Goal: Task Accomplishment & Management: Manage account settings

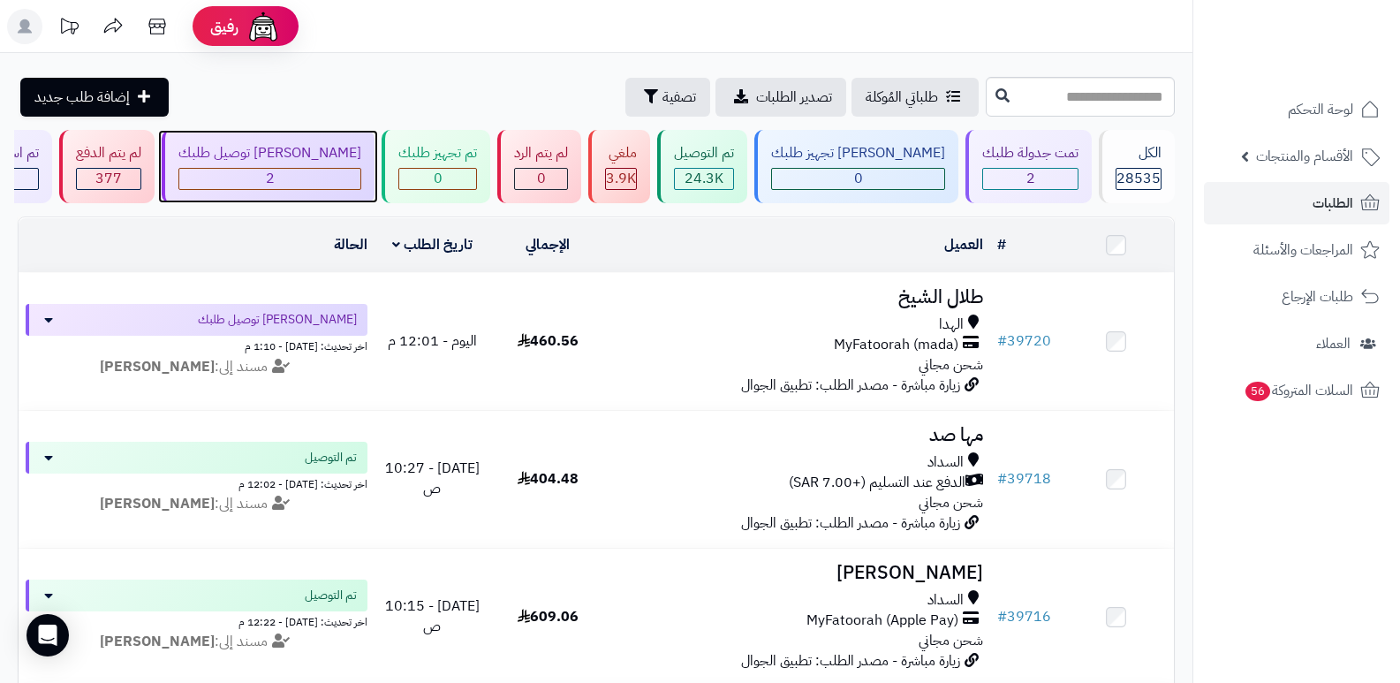
click at [360, 169] on div "2" at bounding box center [269, 179] width 181 height 20
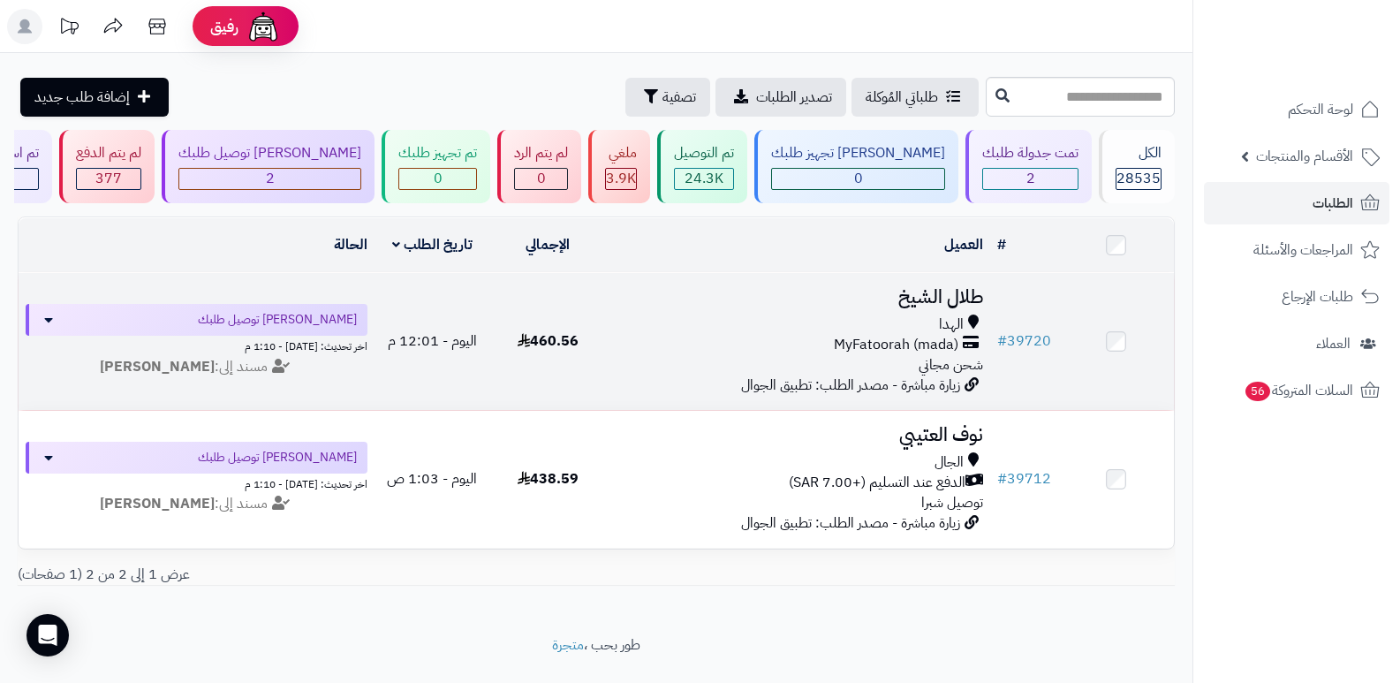
click at [944, 287] on h3 "طلال الشيخ" at bounding box center [798, 297] width 371 height 20
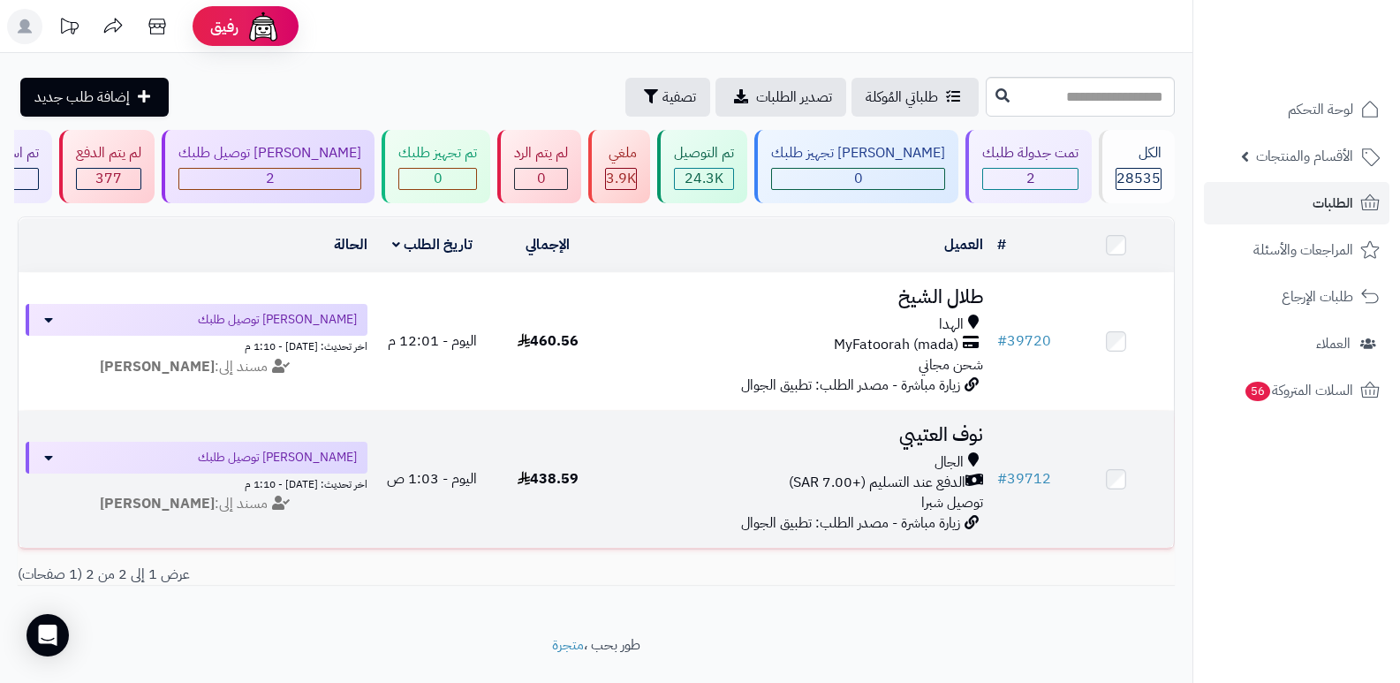
click at [923, 428] on h3 "نوف العتيبي" at bounding box center [798, 435] width 371 height 20
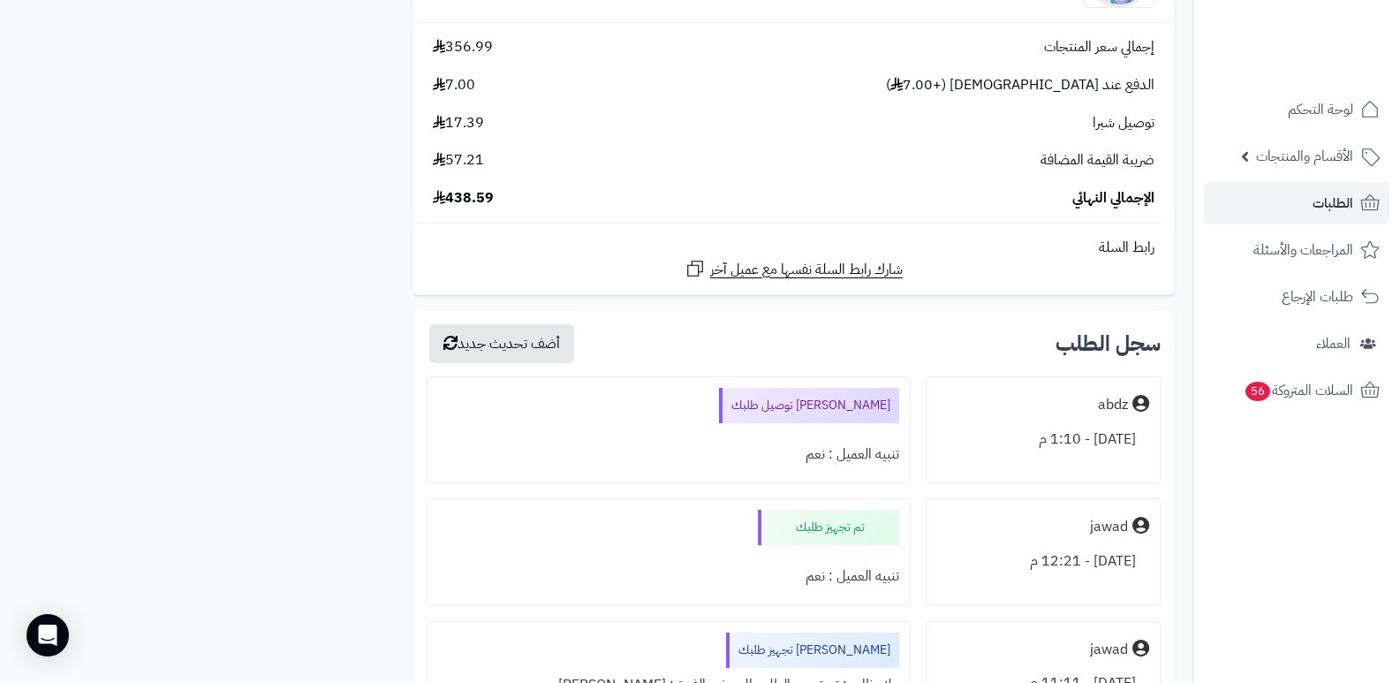
scroll to position [1767, 0]
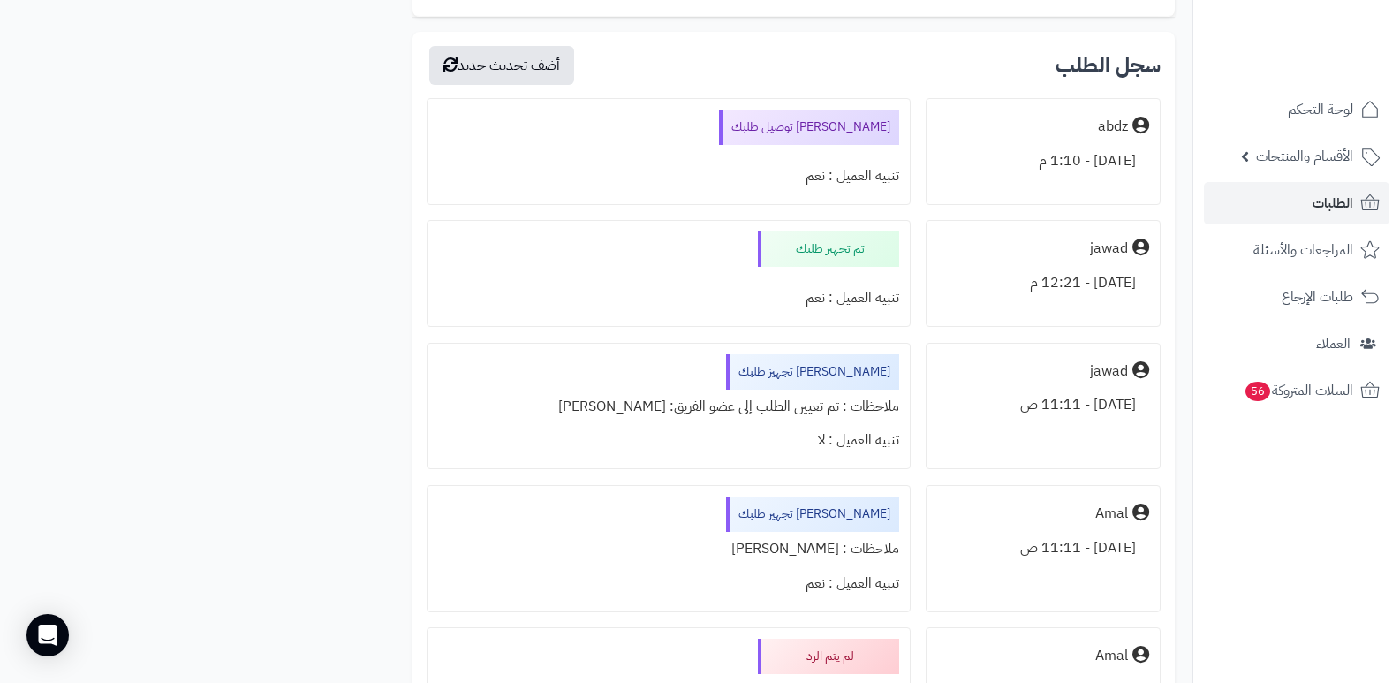
click at [1217, 508] on nav "لوحة التحكم الأقسام والمنتجات المنتجات الأقسام الماركات مواصفات المنتجات مواصفا…" at bounding box center [1297, 363] width 208 height 683
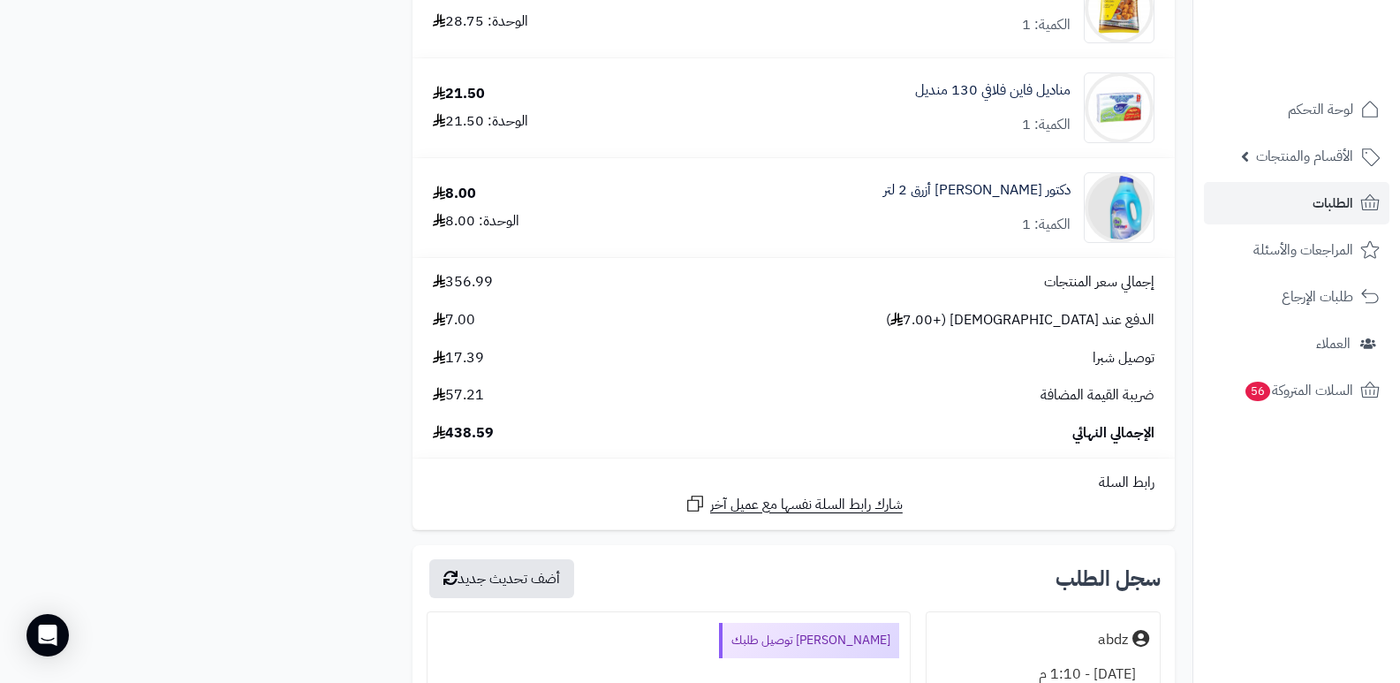
scroll to position [1237, 0]
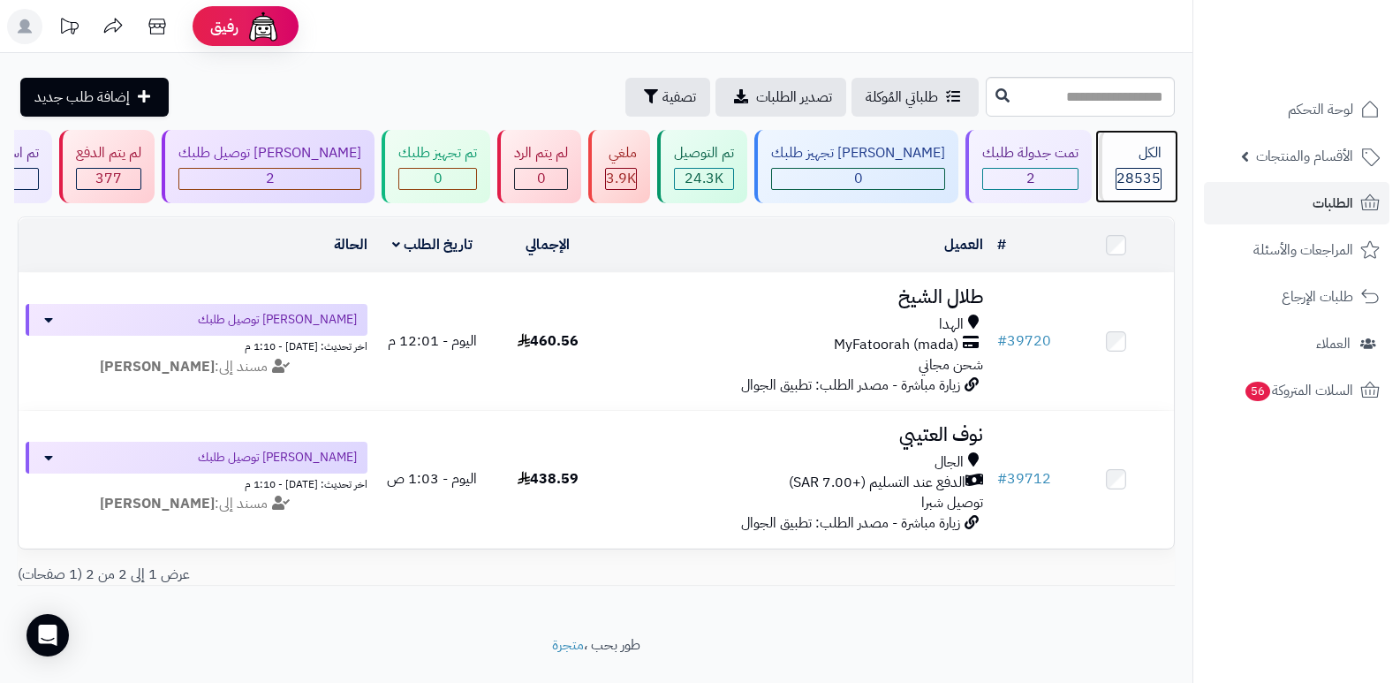
click at [1141, 160] on div "الكل" at bounding box center [1139, 153] width 46 height 20
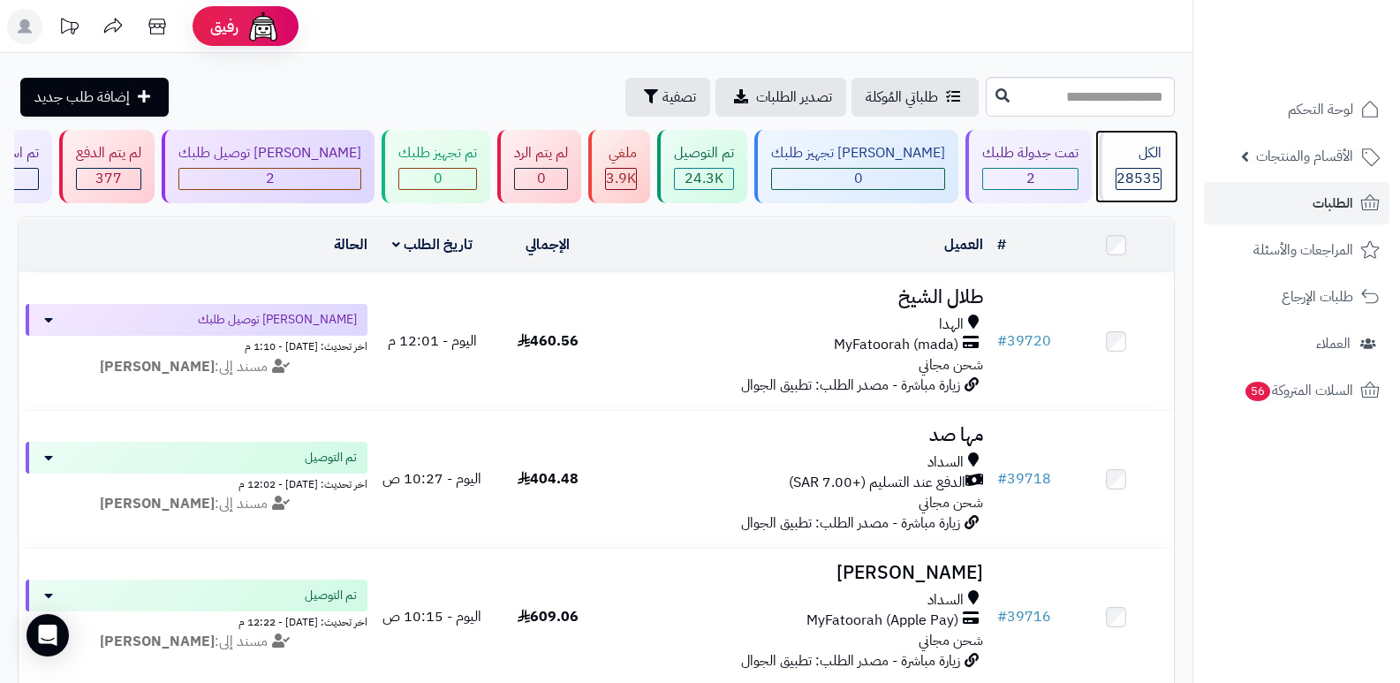
click at [1145, 156] on div "الكل" at bounding box center [1139, 153] width 46 height 20
drag, startPoint x: 892, startPoint y: 36, endPoint x: 901, endPoint y: 39, distance: 9.2
click at [892, 36] on header "رفيق ! الطلبات معالجة مكتمل إرجاع المنتجات العملاء المتواجدون الان 29428 عملاء …" at bounding box center [700, 26] width 1400 height 53
click at [1119, 159] on div "الكل" at bounding box center [1139, 153] width 46 height 20
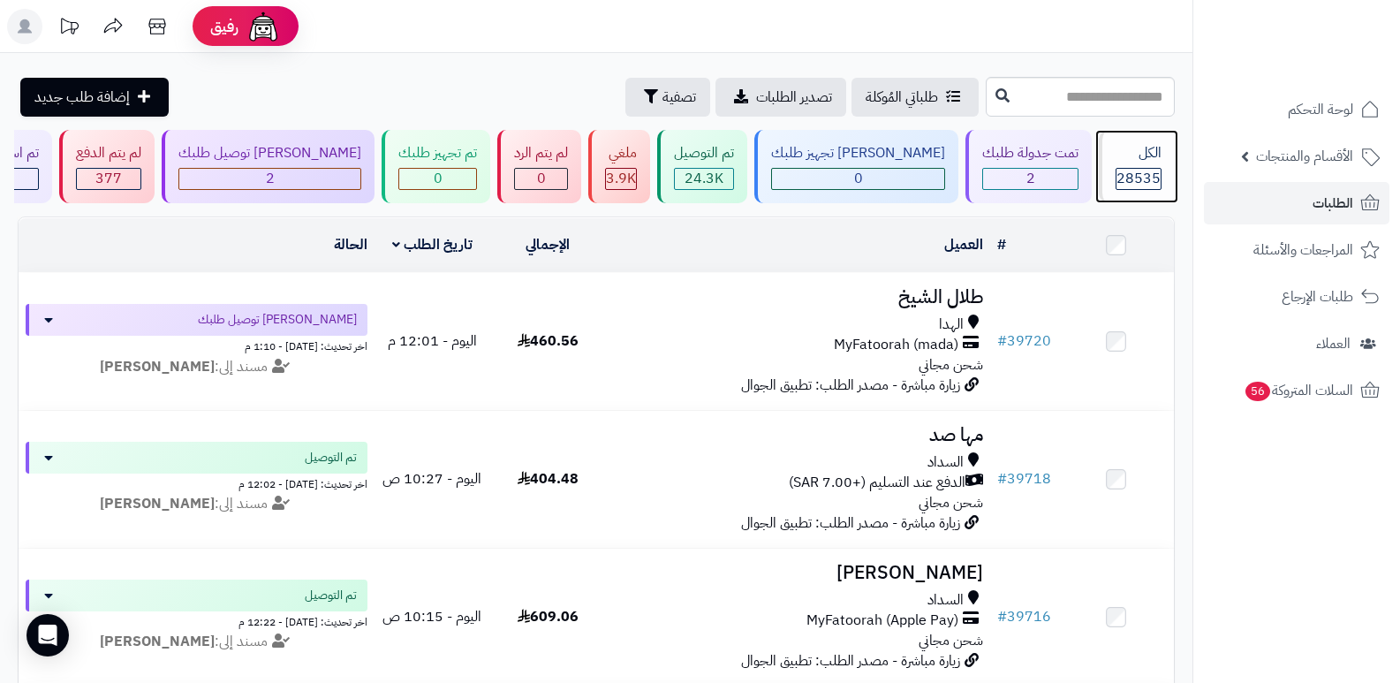
click at [1142, 143] on div "الكل" at bounding box center [1139, 153] width 46 height 20
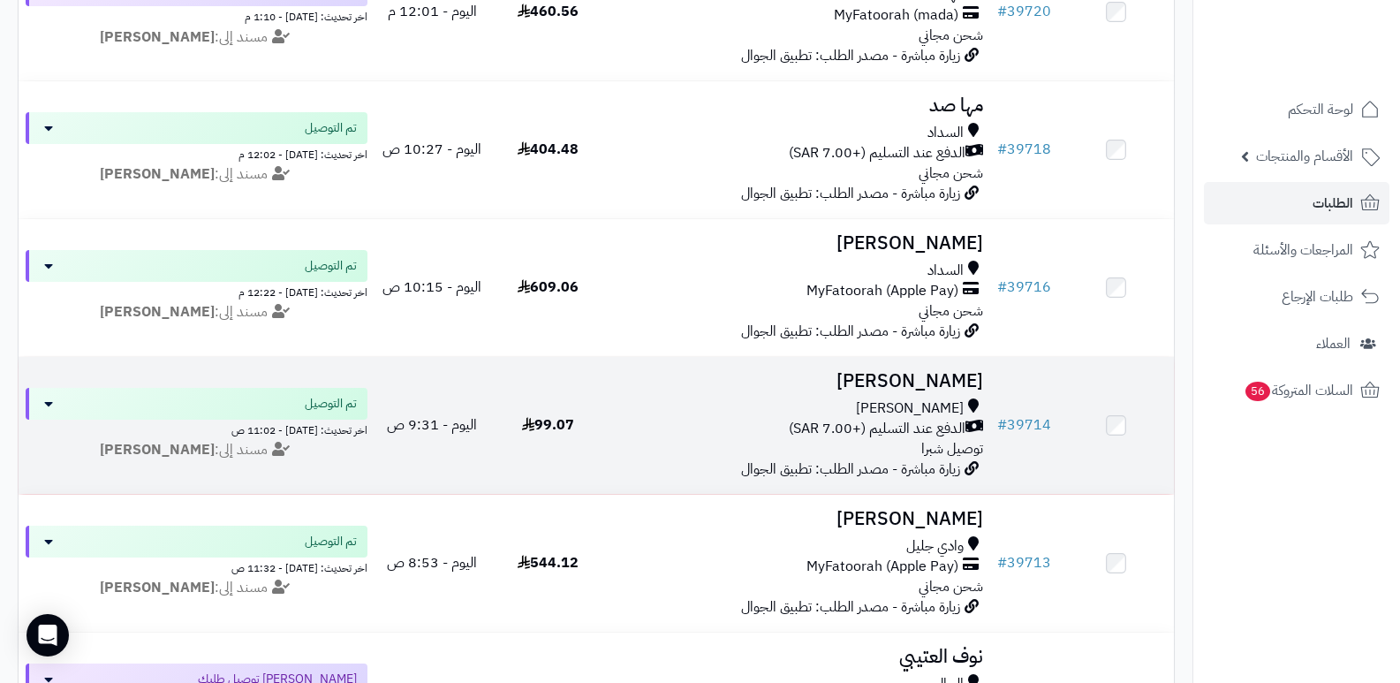
scroll to position [442, 0]
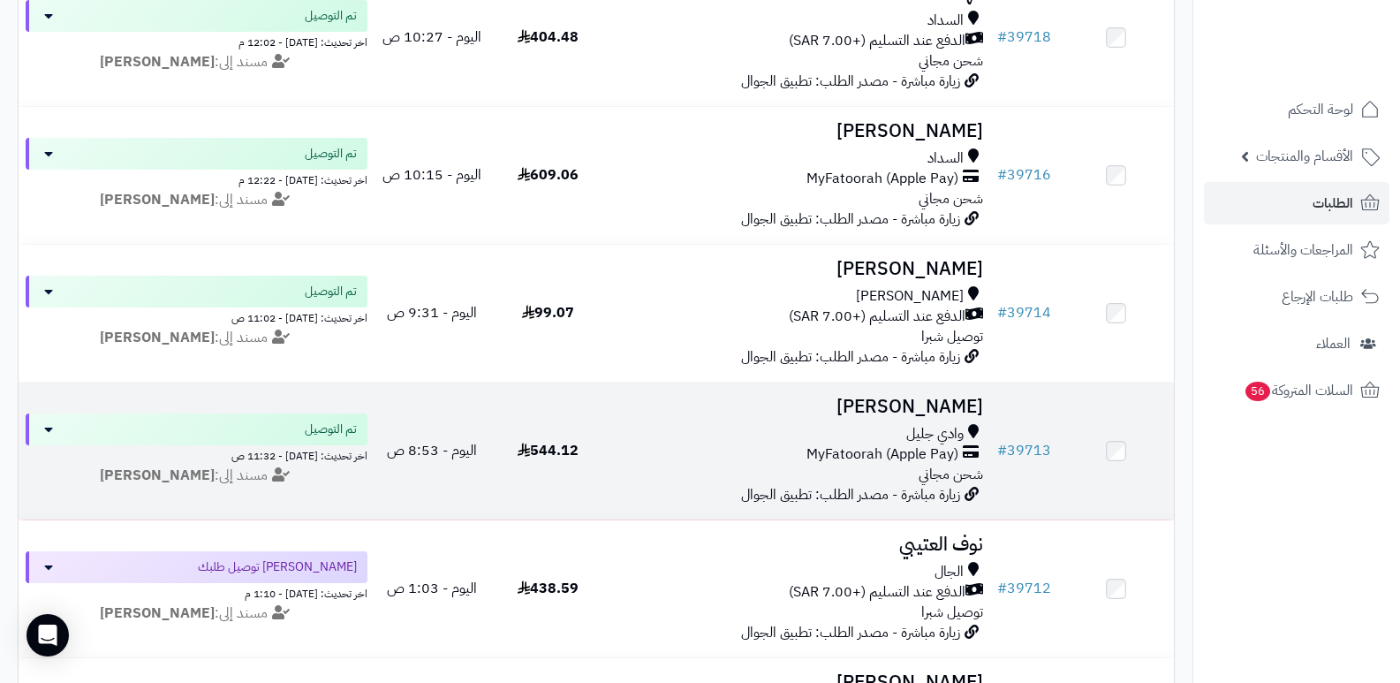
click at [944, 412] on h3 "محمد العتيبي" at bounding box center [798, 407] width 371 height 20
click at [944, 412] on h3 "[PERSON_NAME]" at bounding box center [798, 407] width 371 height 20
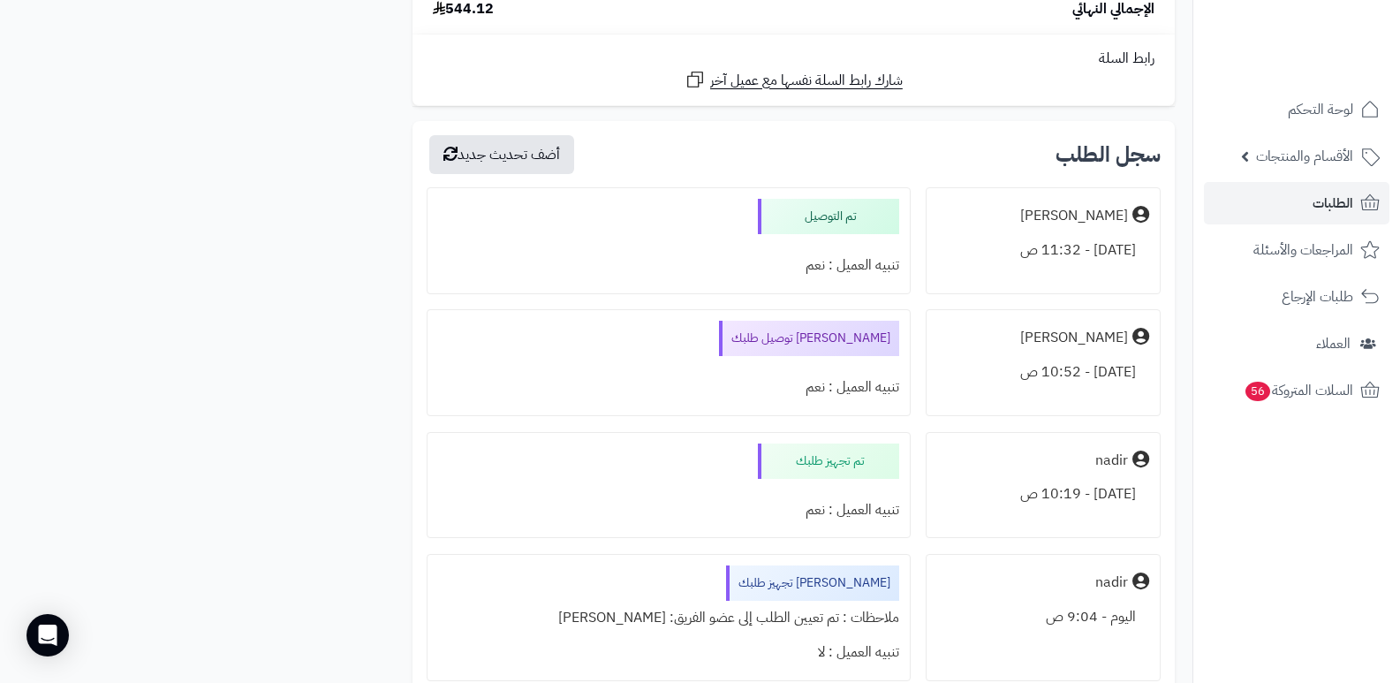
scroll to position [4506, 0]
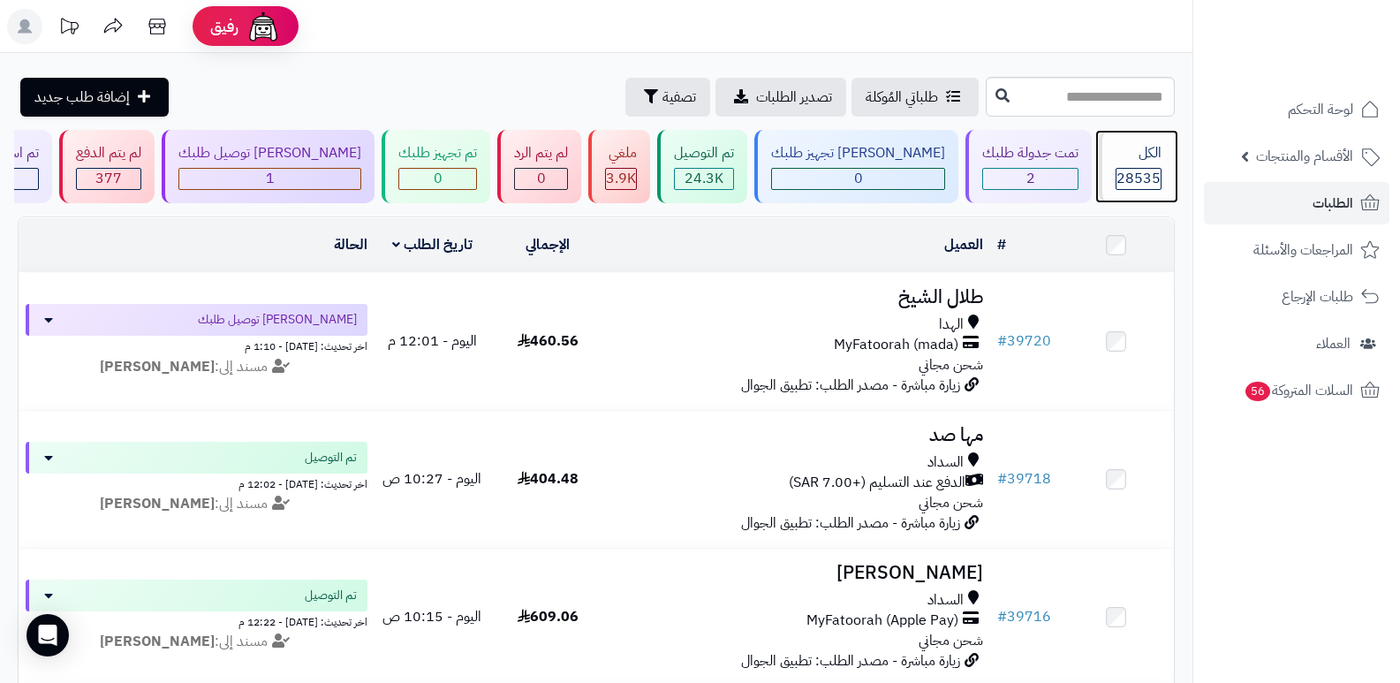
click at [1146, 161] on div "الكل" at bounding box center [1139, 153] width 46 height 20
click at [1139, 173] on span "28535" at bounding box center [1139, 178] width 44 height 21
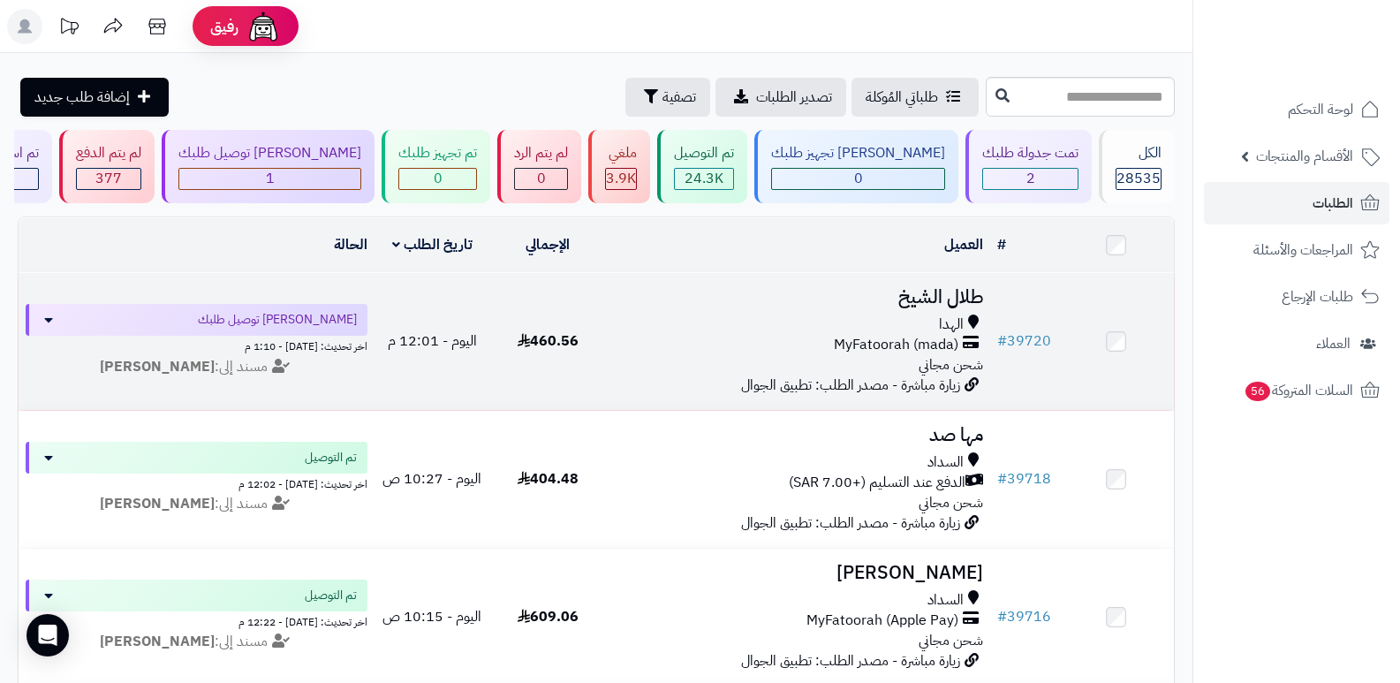
click at [922, 296] on h3 "طلال الشيخ" at bounding box center [798, 297] width 371 height 20
click at [922, 289] on h3 "طلال الشيخ" at bounding box center [798, 297] width 371 height 20
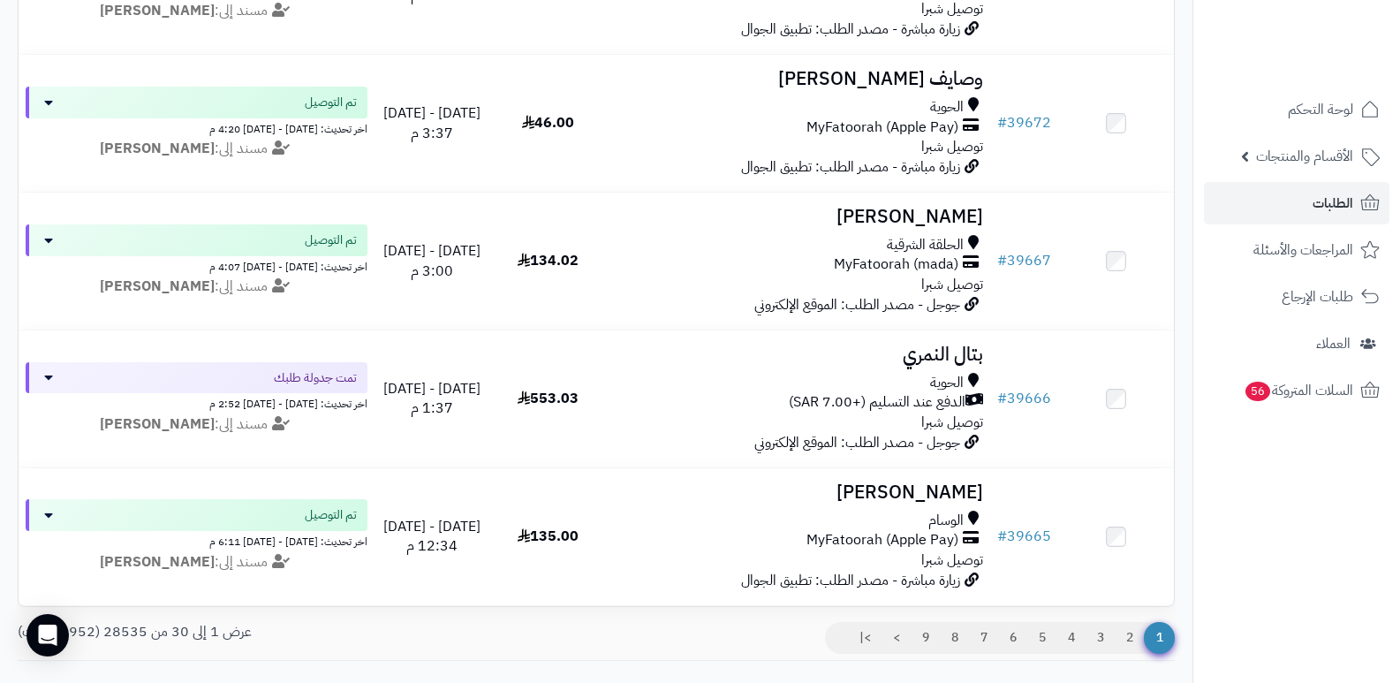
scroll to position [3927, 0]
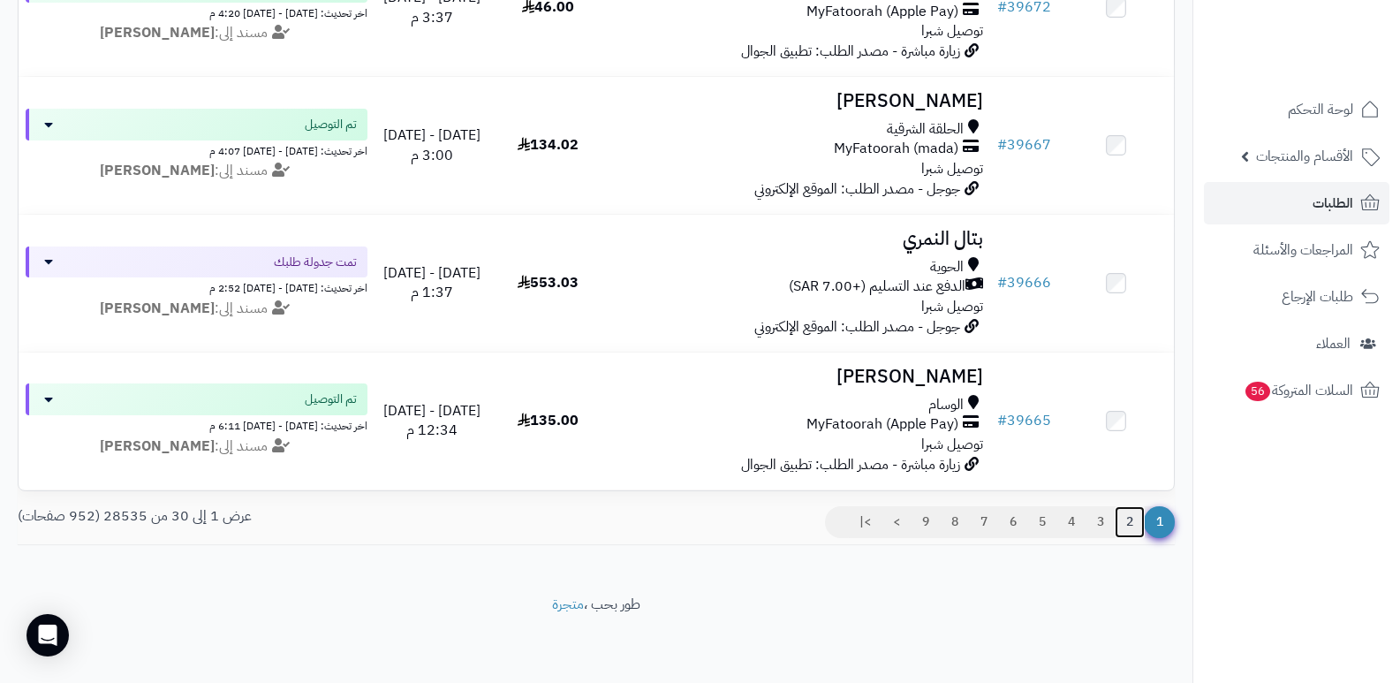
click at [1136, 516] on link "2" at bounding box center [1130, 522] width 30 height 32
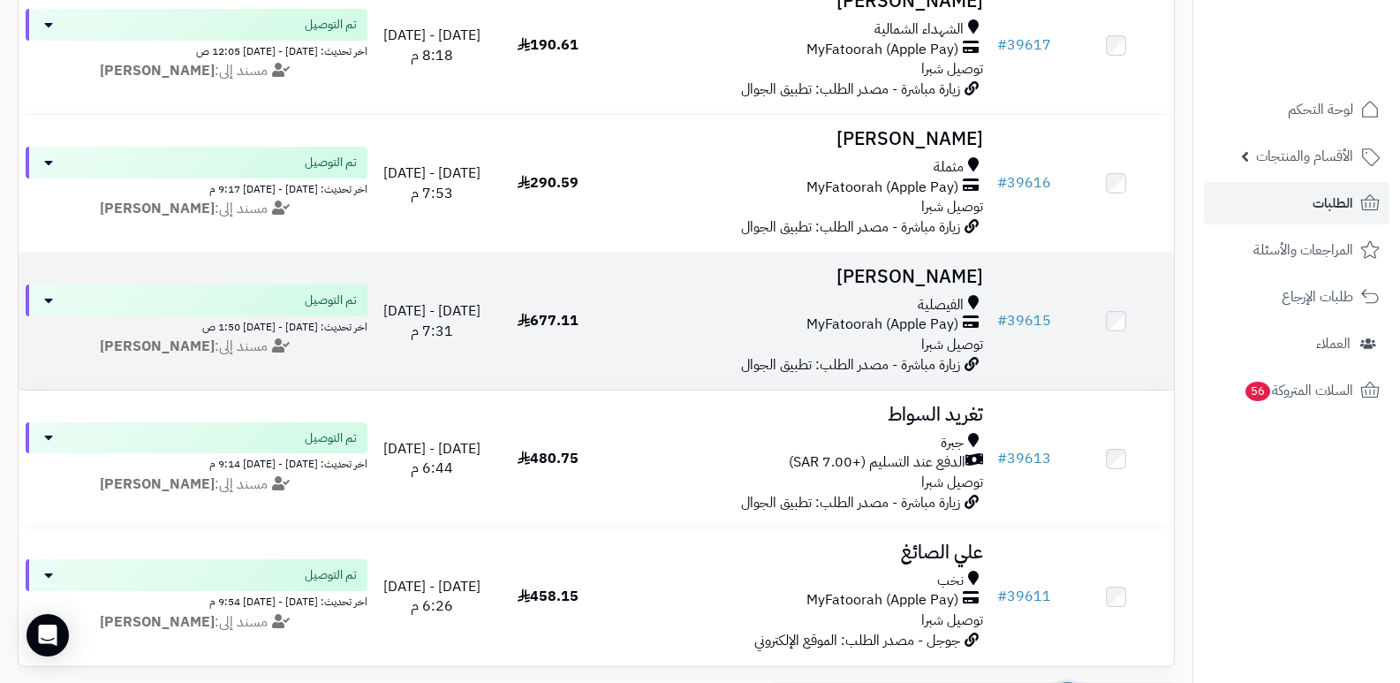
scroll to position [3927, 0]
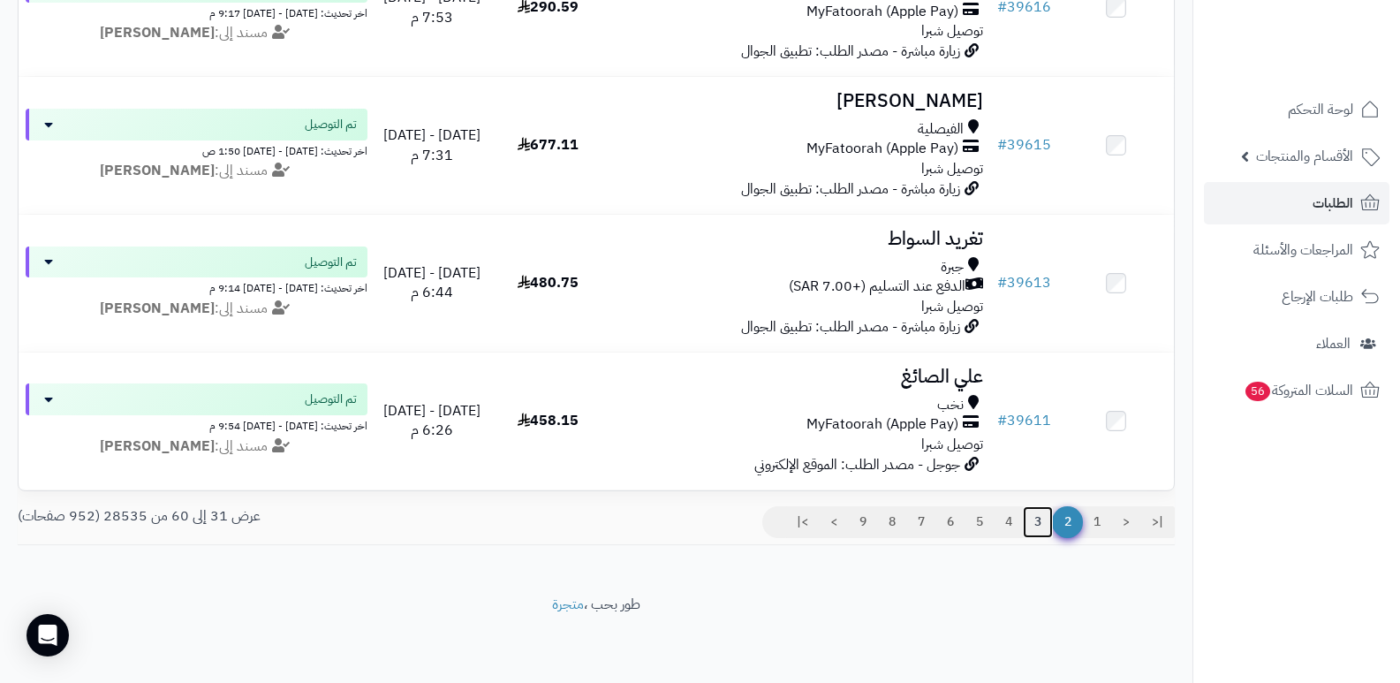
click at [1035, 514] on link "3" at bounding box center [1038, 522] width 30 height 32
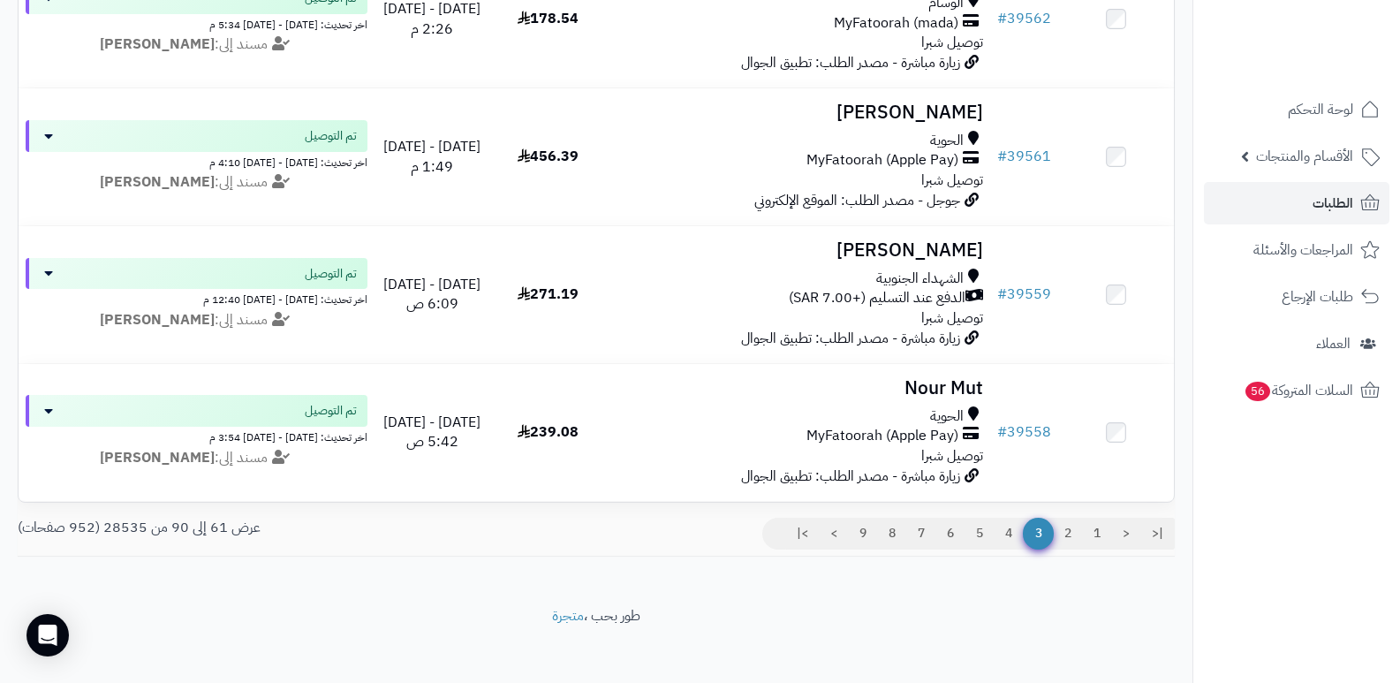
scroll to position [3927, 0]
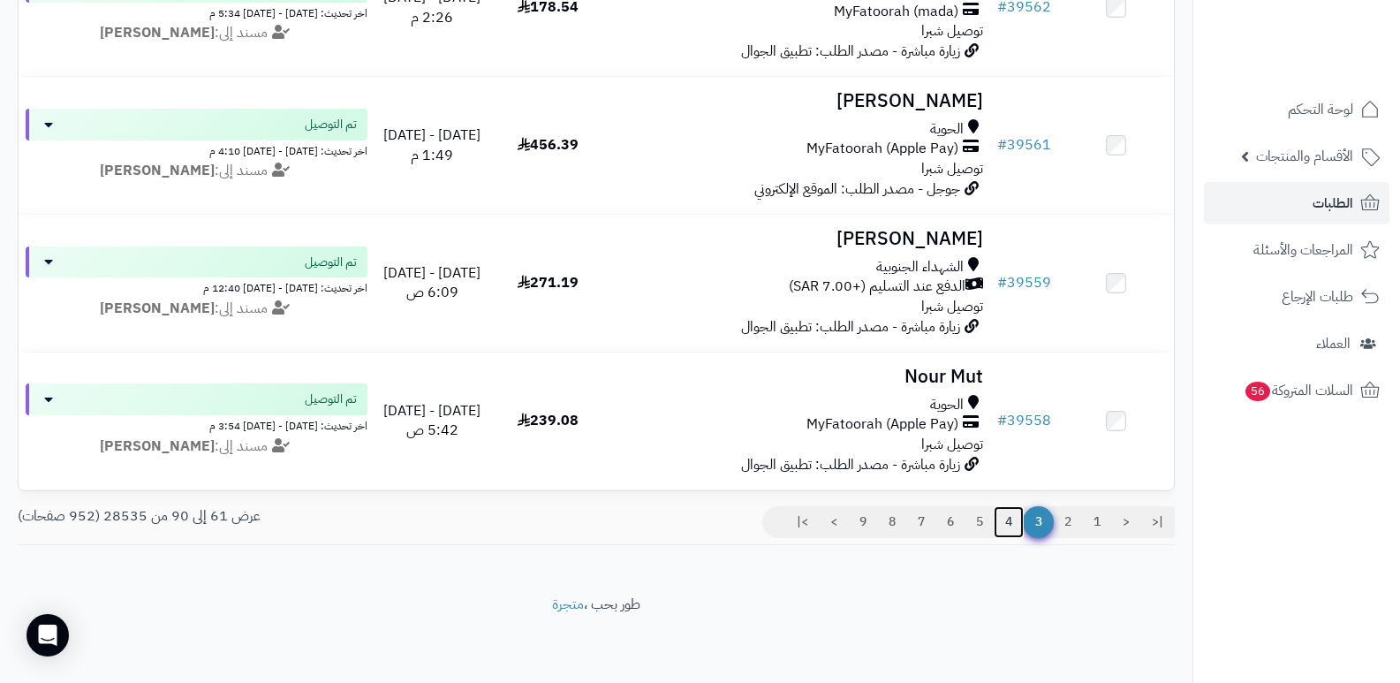
click at [1012, 517] on link "4" at bounding box center [1009, 522] width 30 height 32
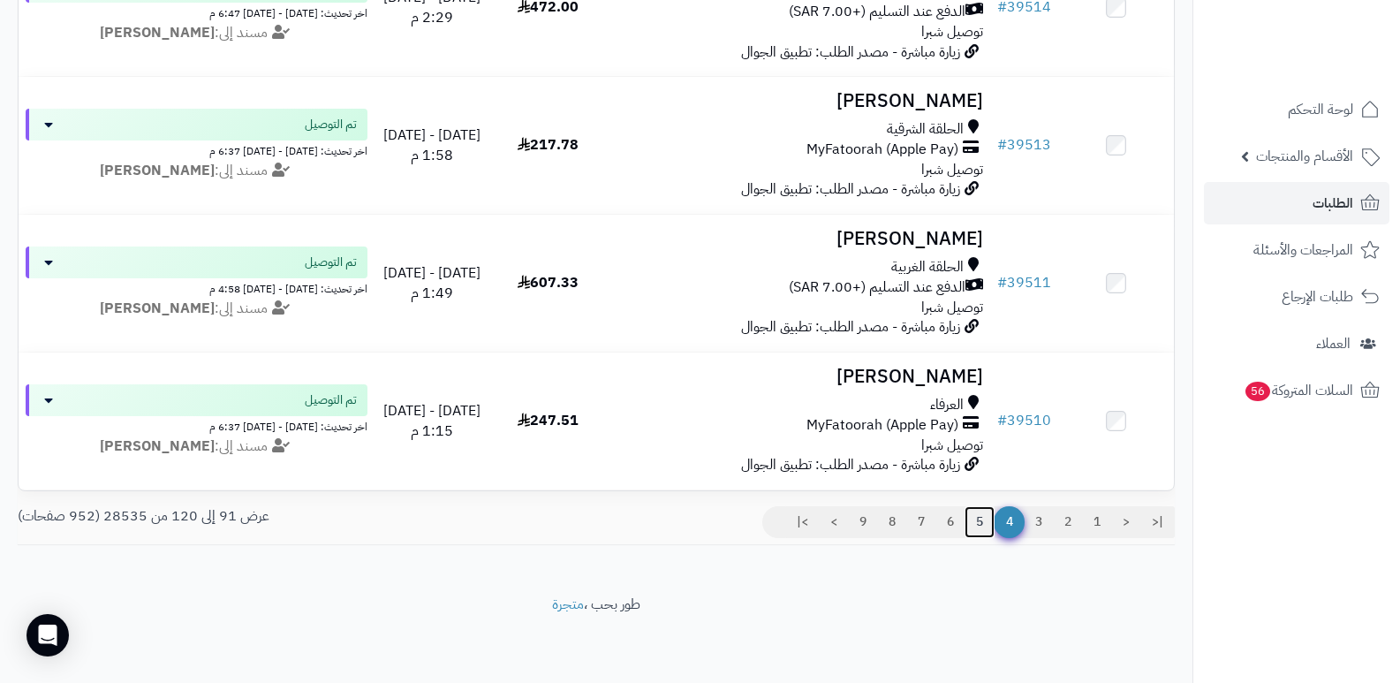
click at [982, 521] on link "5" at bounding box center [980, 522] width 30 height 32
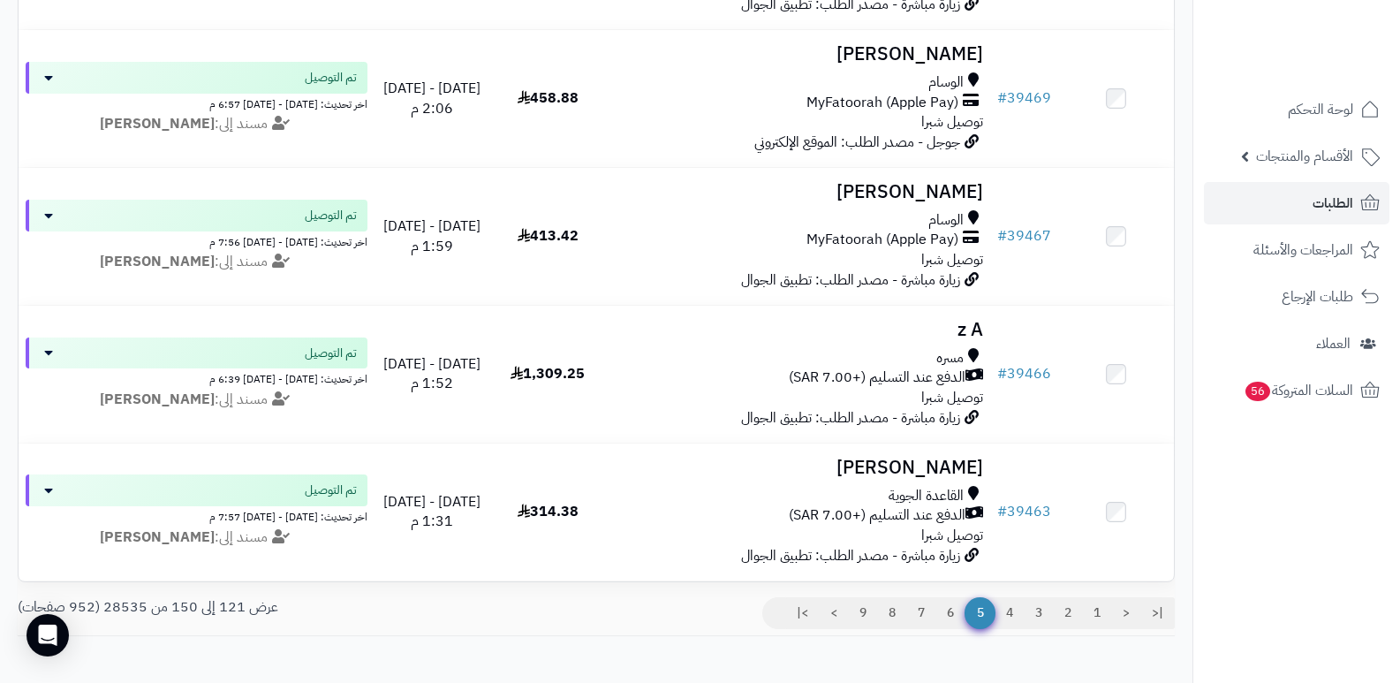
scroll to position [3888, 0]
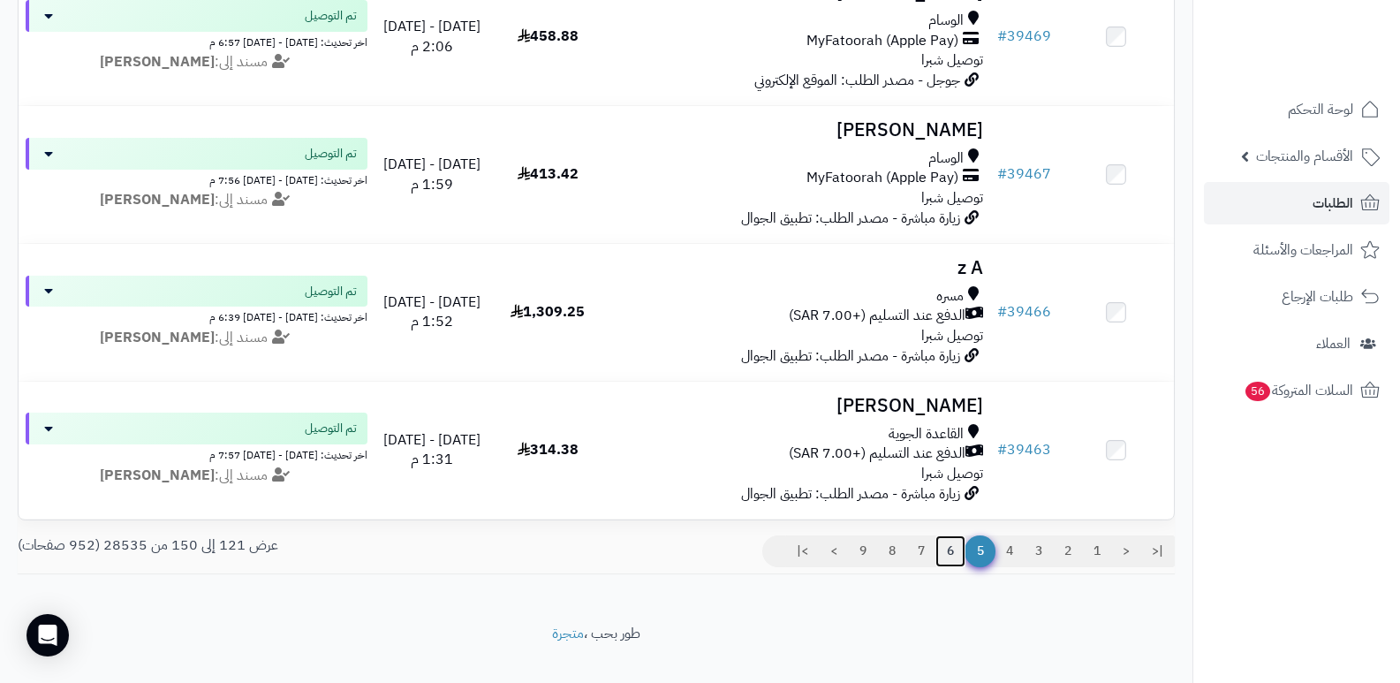
click at [949, 557] on link "6" at bounding box center [951, 551] width 30 height 32
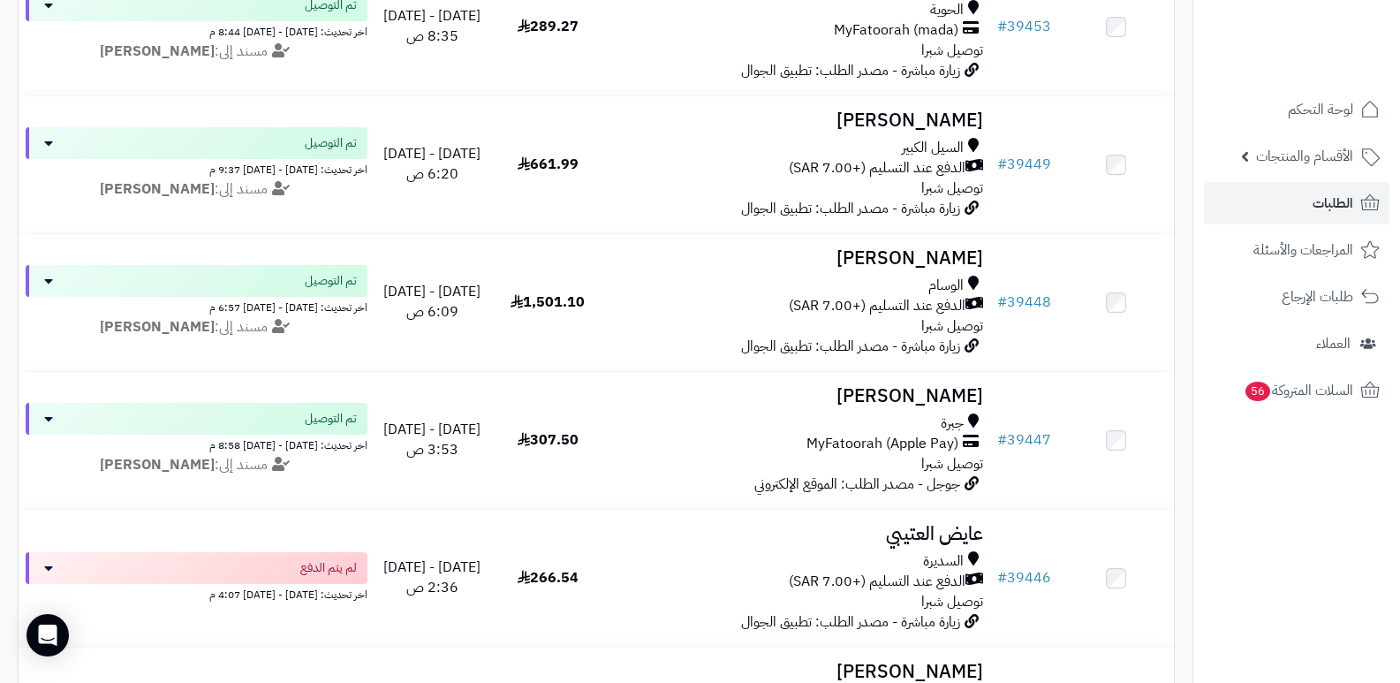
scroll to position [1149, 0]
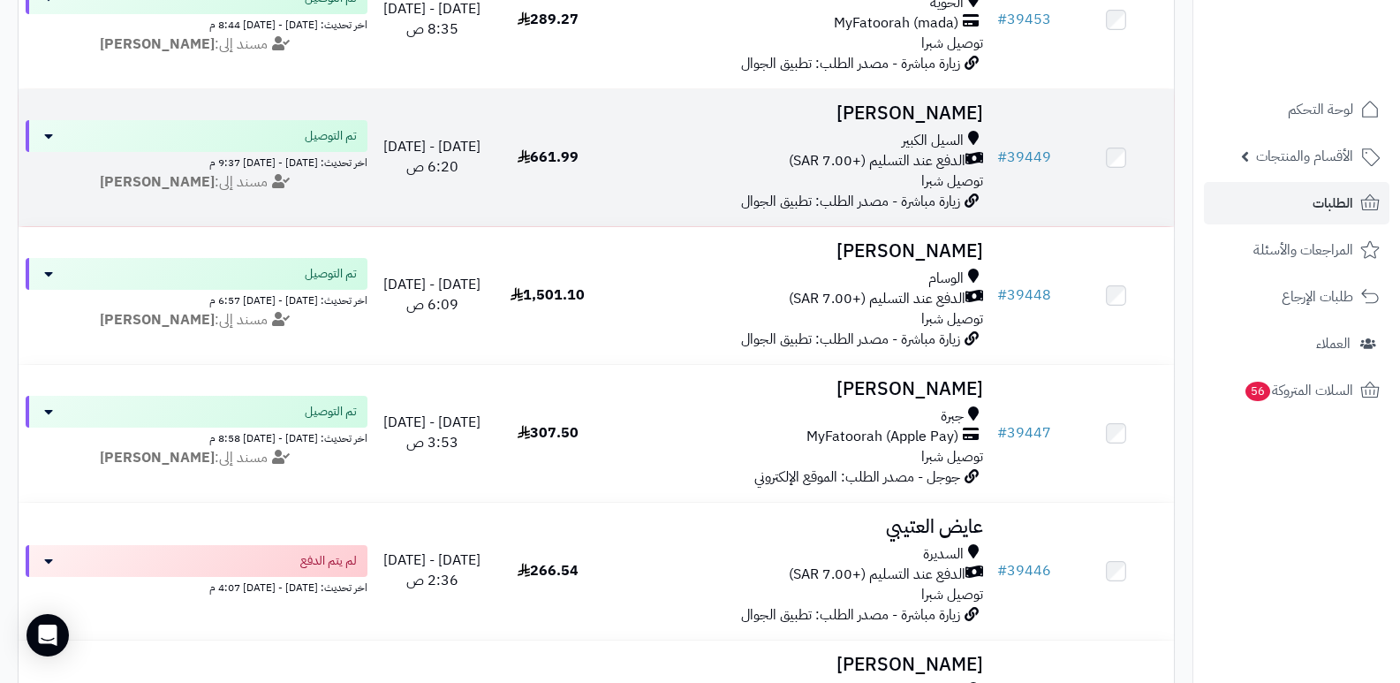
click at [959, 104] on h3 "[PERSON_NAME]" at bounding box center [798, 113] width 371 height 20
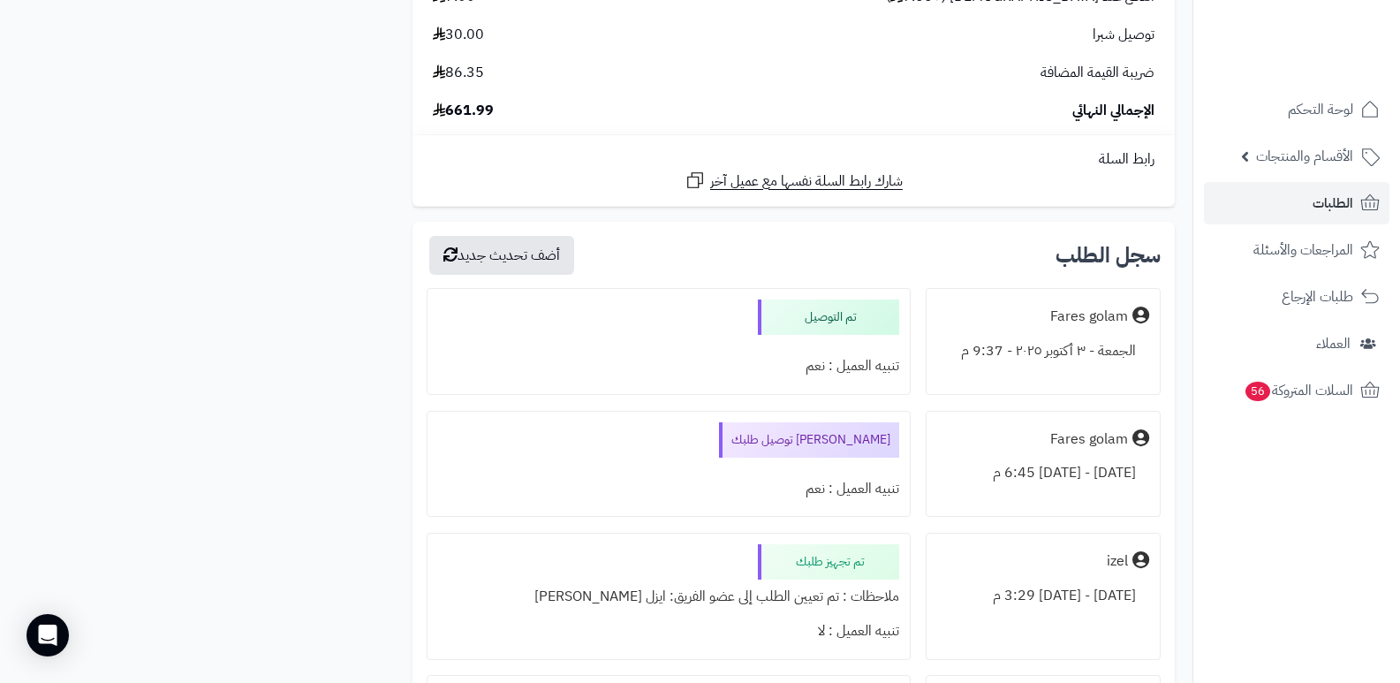
scroll to position [4153, 0]
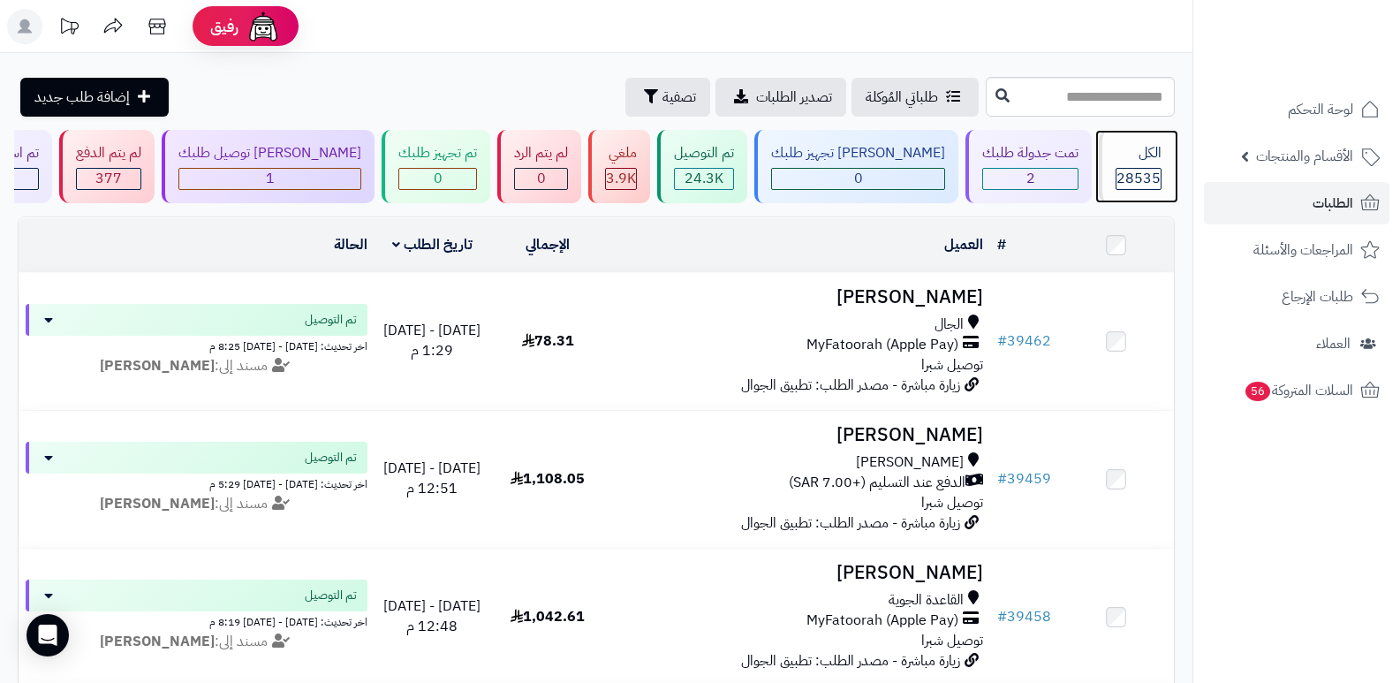
click at [1138, 155] on div "الكل" at bounding box center [1139, 153] width 46 height 20
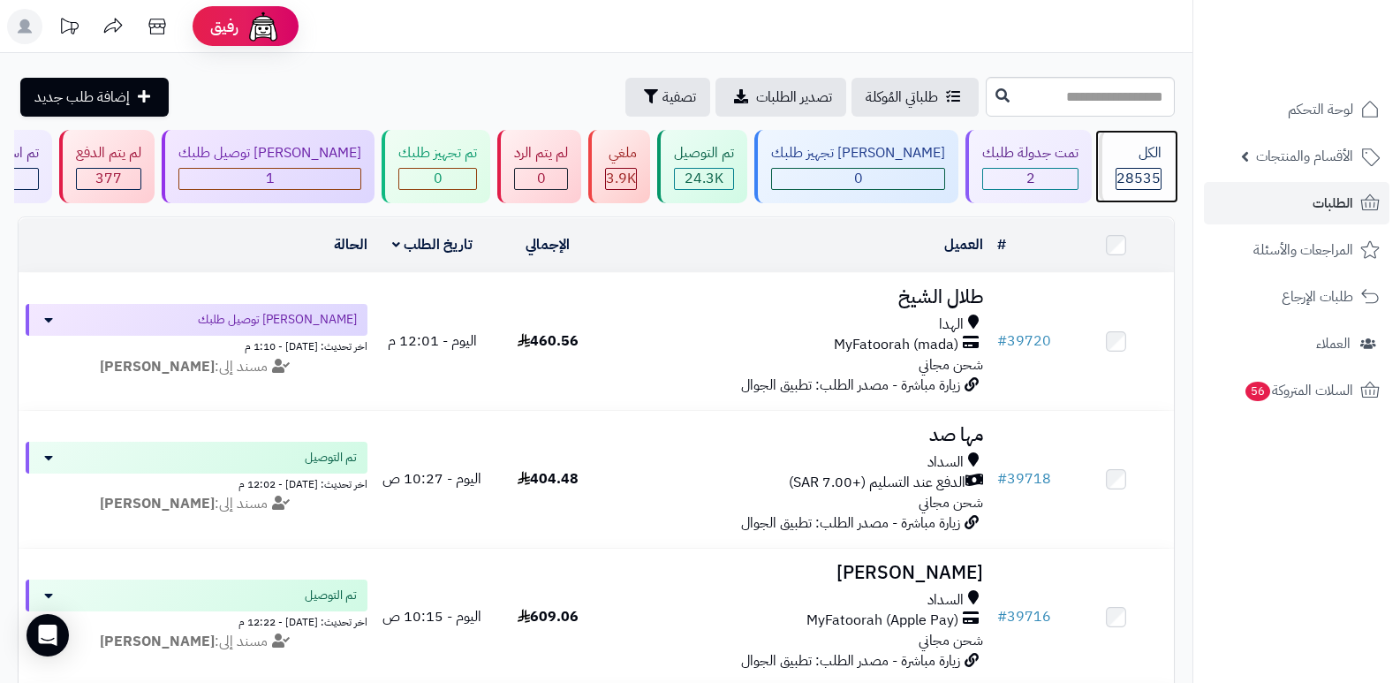
click at [1148, 194] on div "الكل 28535" at bounding box center [1137, 166] width 76 height 73
click at [156, 27] on icon at bounding box center [156, 27] width 17 height 16
click at [1127, 152] on div "الكل" at bounding box center [1139, 153] width 46 height 20
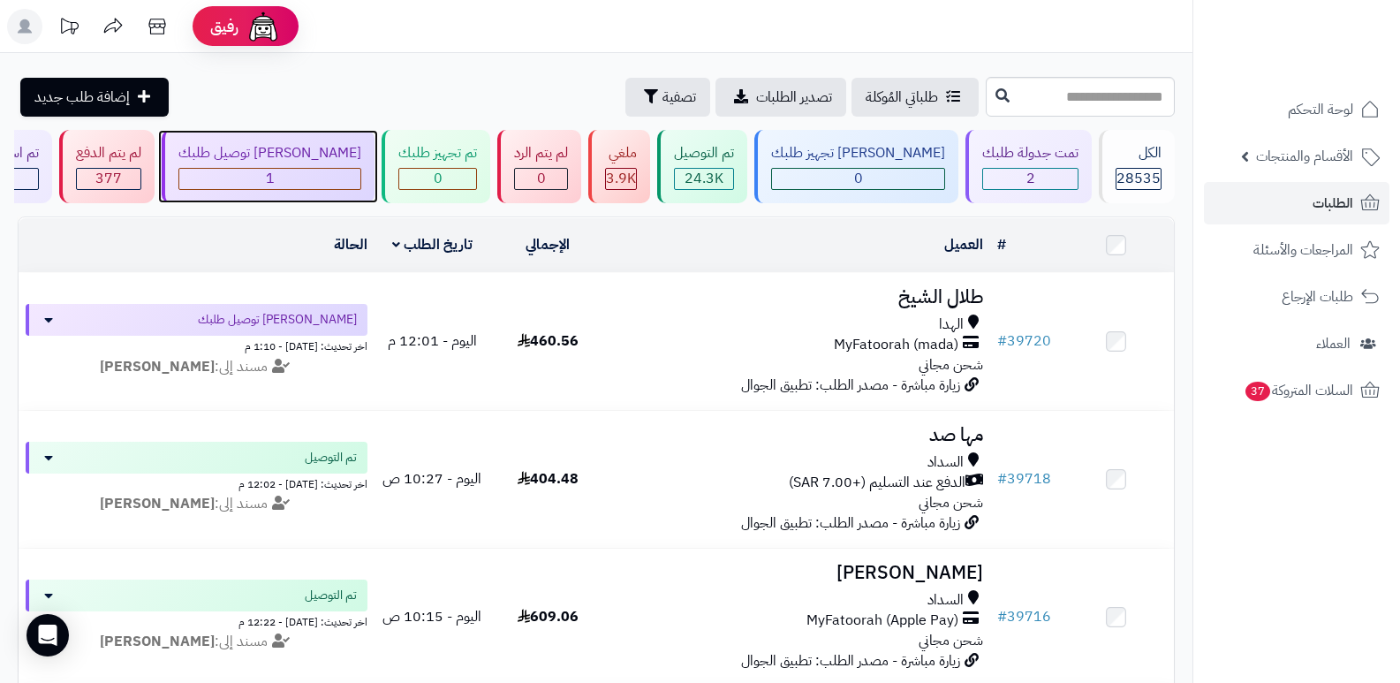
click at [361, 150] on div "[PERSON_NAME] توصيل طلبك" at bounding box center [269, 153] width 183 height 20
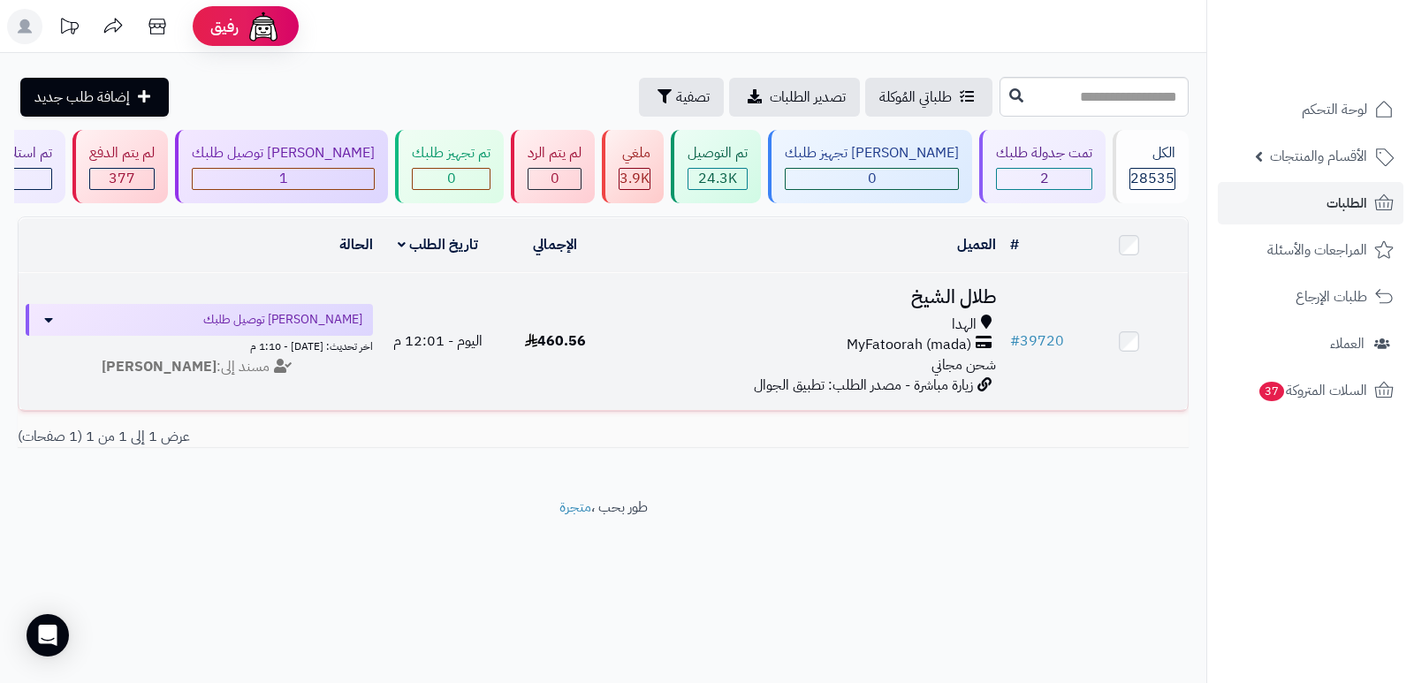
click at [937, 298] on h3 "طلال الشيخ" at bounding box center [807, 297] width 375 height 20
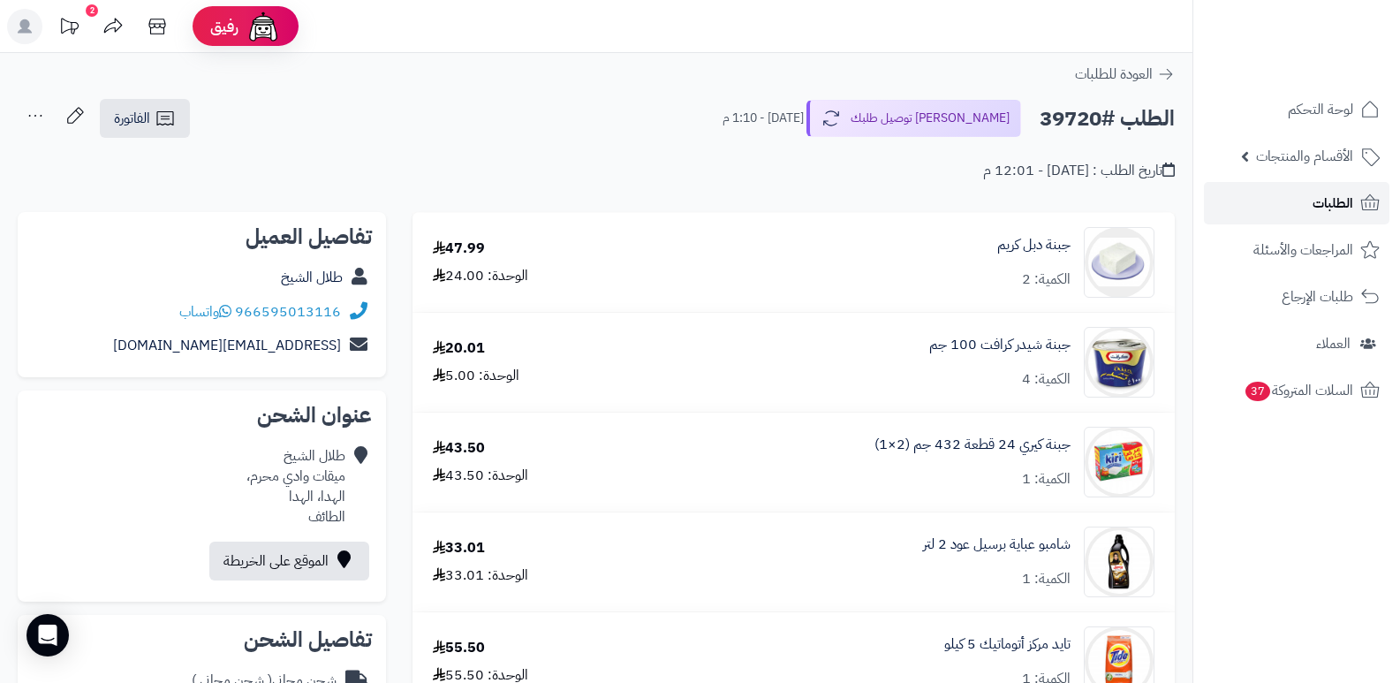
click at [1347, 200] on span "الطلبات" at bounding box center [1333, 203] width 41 height 25
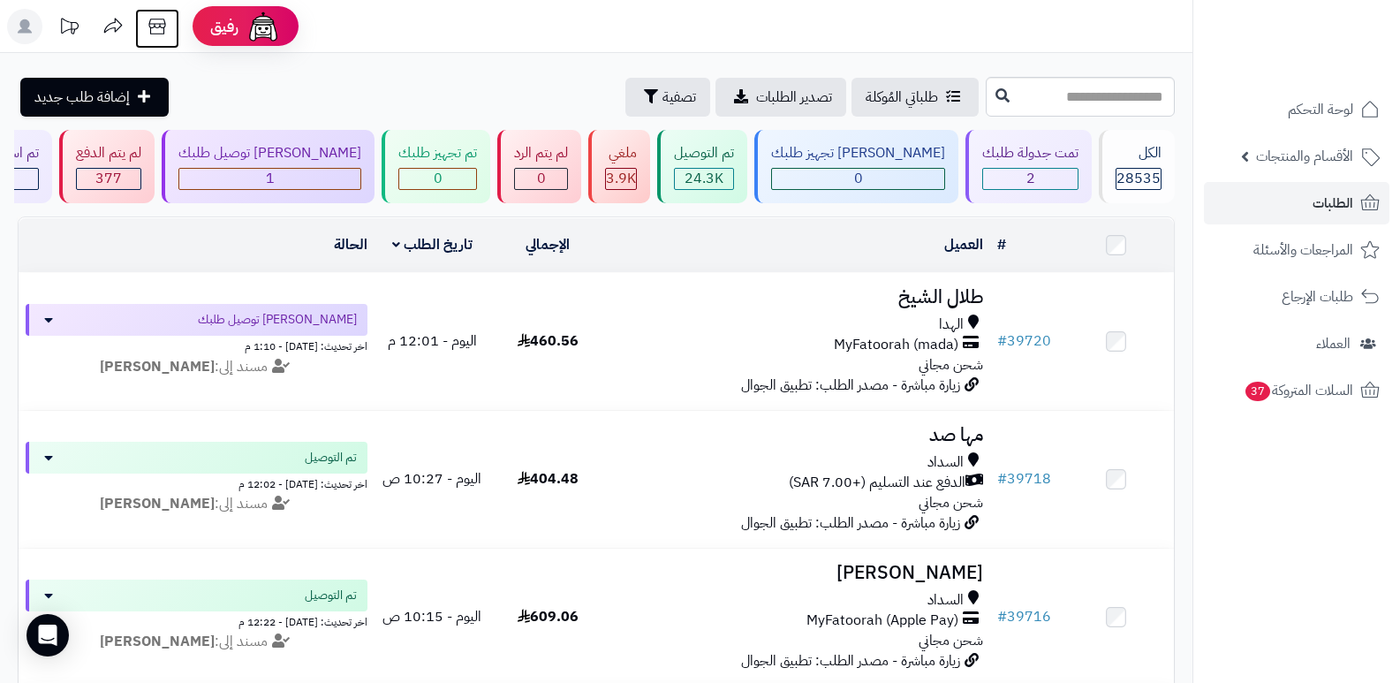
click at [158, 31] on icon at bounding box center [157, 26] width 35 height 35
click at [1335, 206] on span "الطلبات" at bounding box center [1333, 203] width 41 height 25
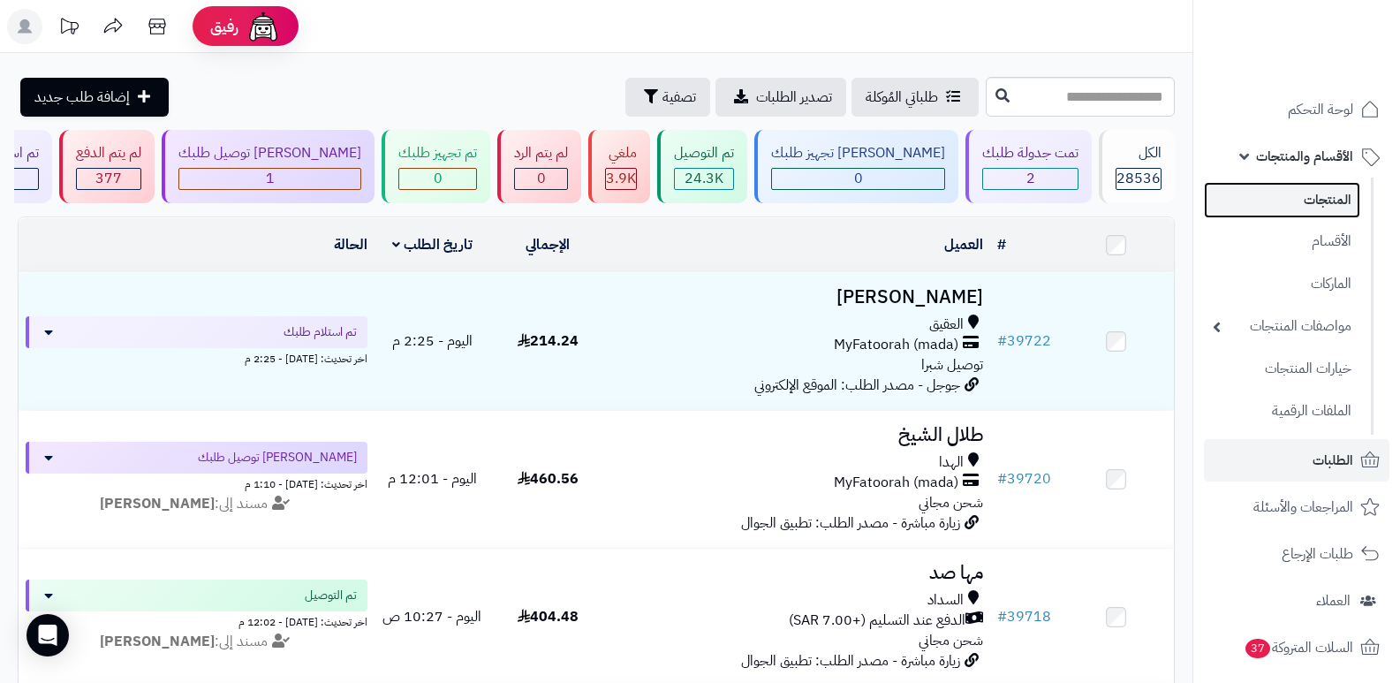
click at [1305, 197] on link "المنتجات" at bounding box center [1282, 200] width 156 height 36
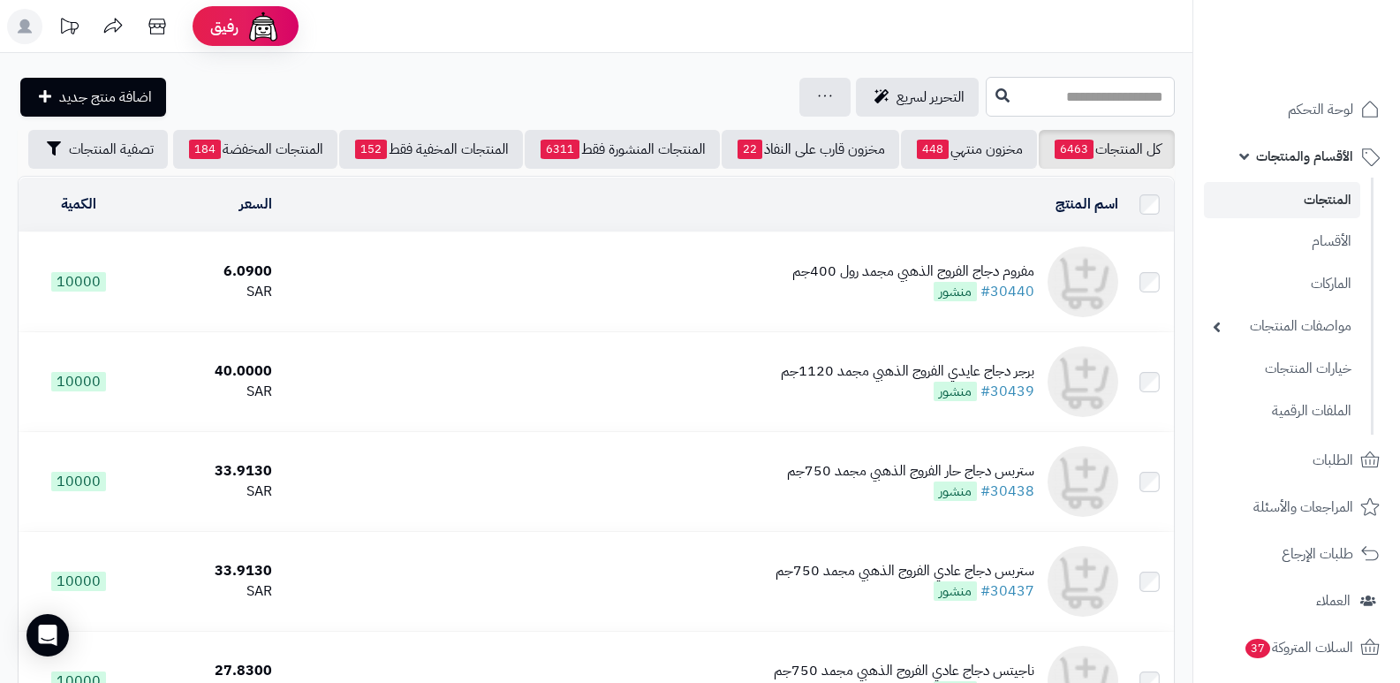
click at [1092, 114] on input "text" at bounding box center [1080, 97] width 189 height 40
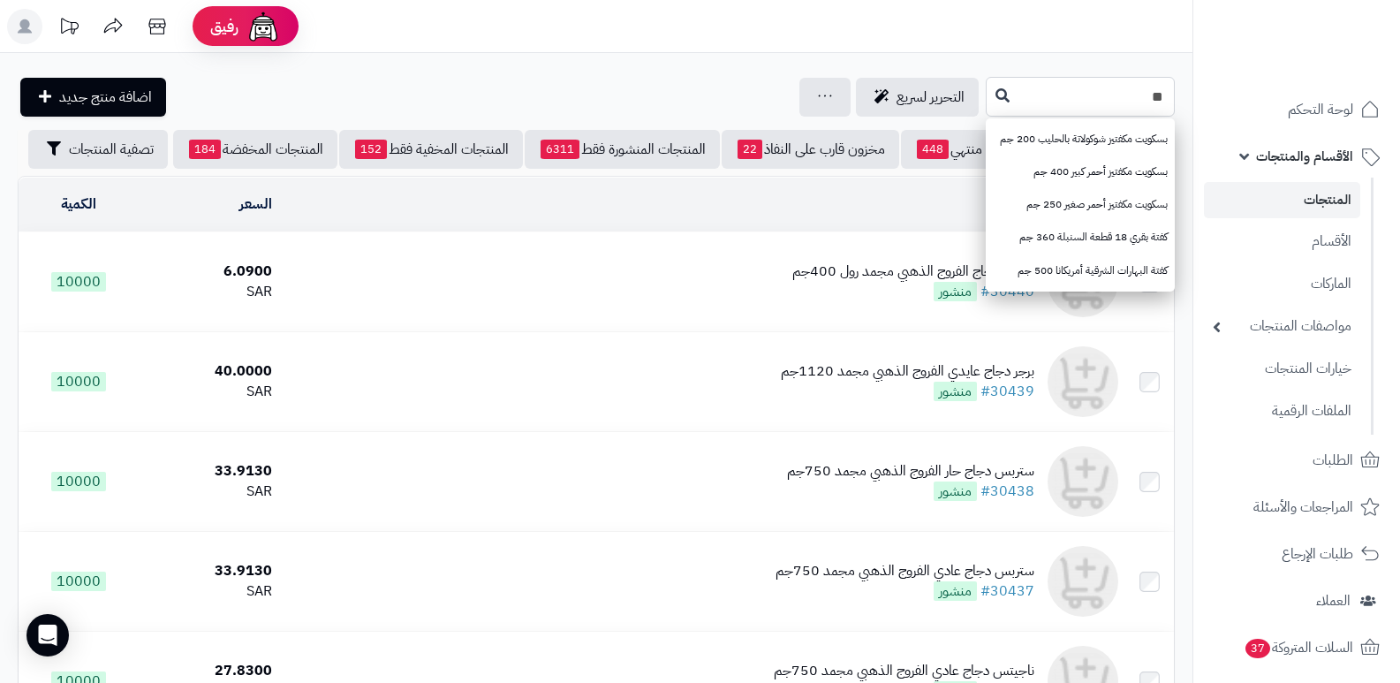
click at [1103, 99] on input "**" at bounding box center [1080, 97] width 189 height 40
click at [1077, 10] on header "رفيق ! الطلبات معالجة مكتمل إرجاع المنتجات العملاء المتواجدون الان 29428 عملاء …" at bounding box center [700, 26] width 1400 height 53
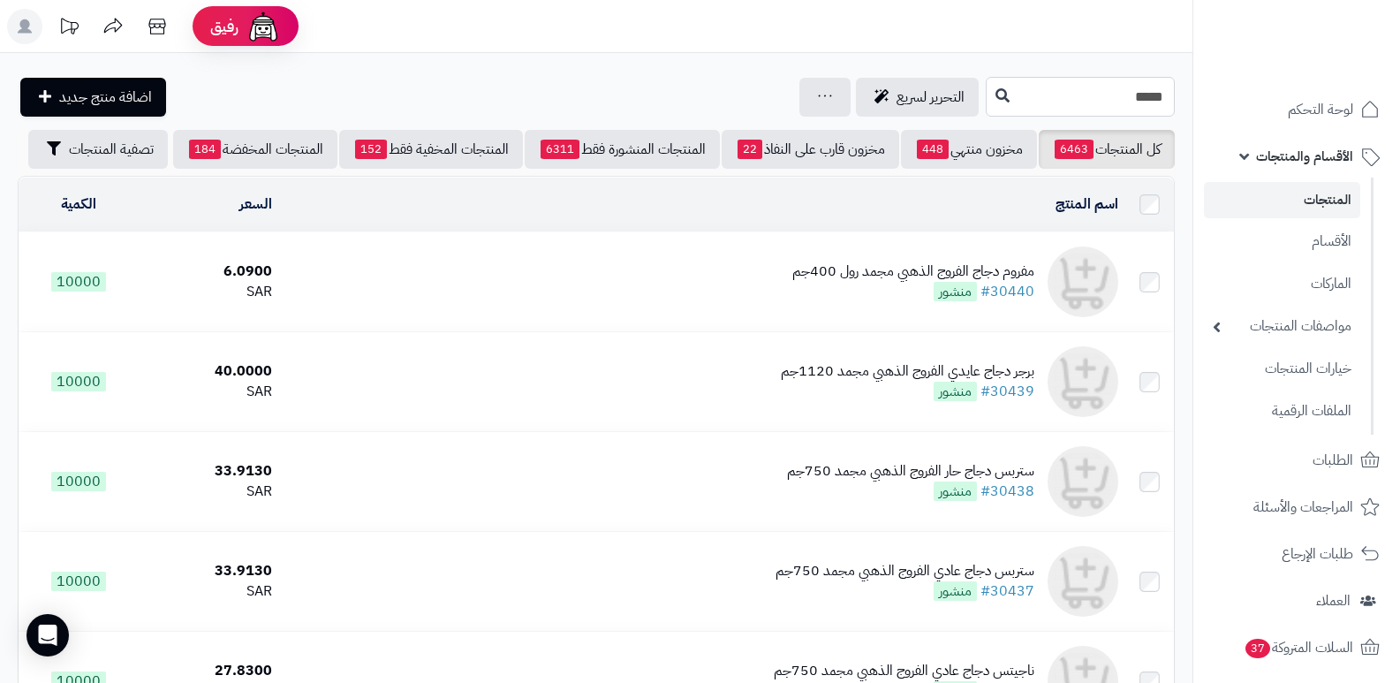
click at [1087, 100] on input "****" at bounding box center [1080, 97] width 189 height 40
type input "****"
click at [1125, 139] on link "كفته دجاج" at bounding box center [1080, 139] width 189 height 33
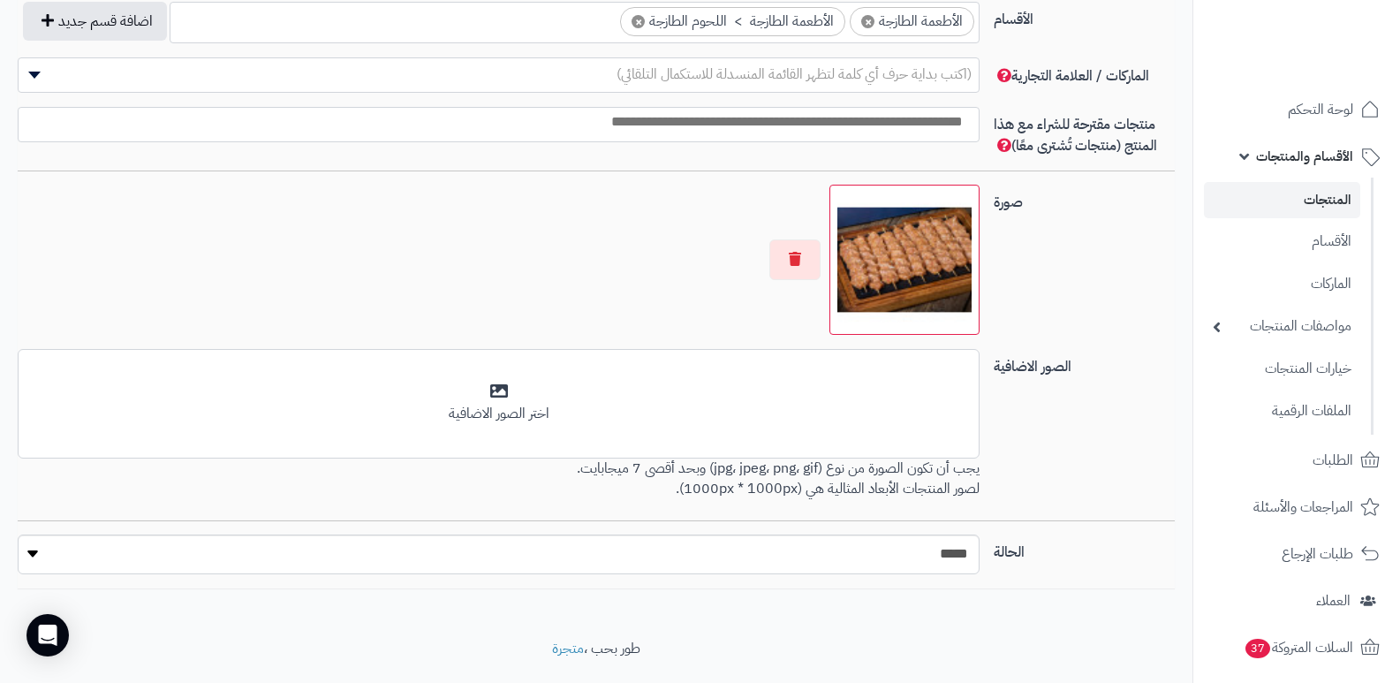
scroll to position [1107, 0]
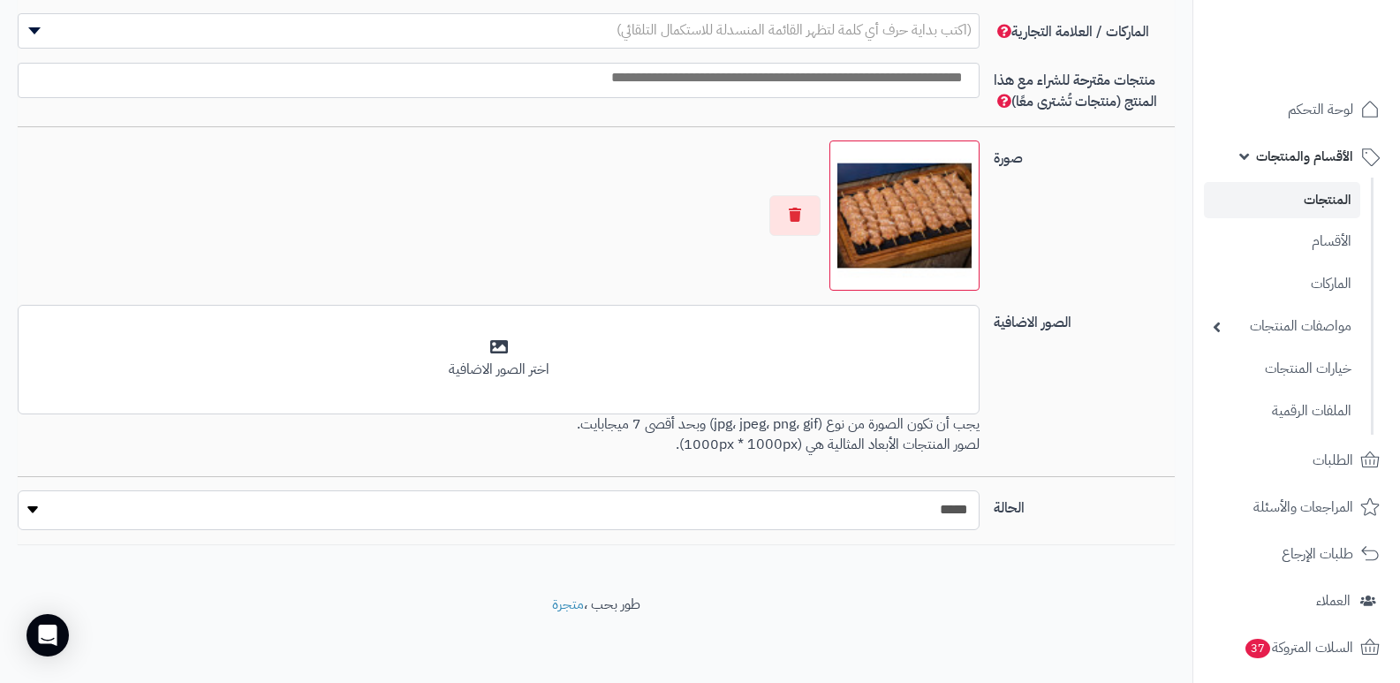
click at [826, 518] on select "***** ****" at bounding box center [499, 510] width 962 height 40
select select "*"
click at [18, 490] on select "***** ****" at bounding box center [499, 510] width 962 height 40
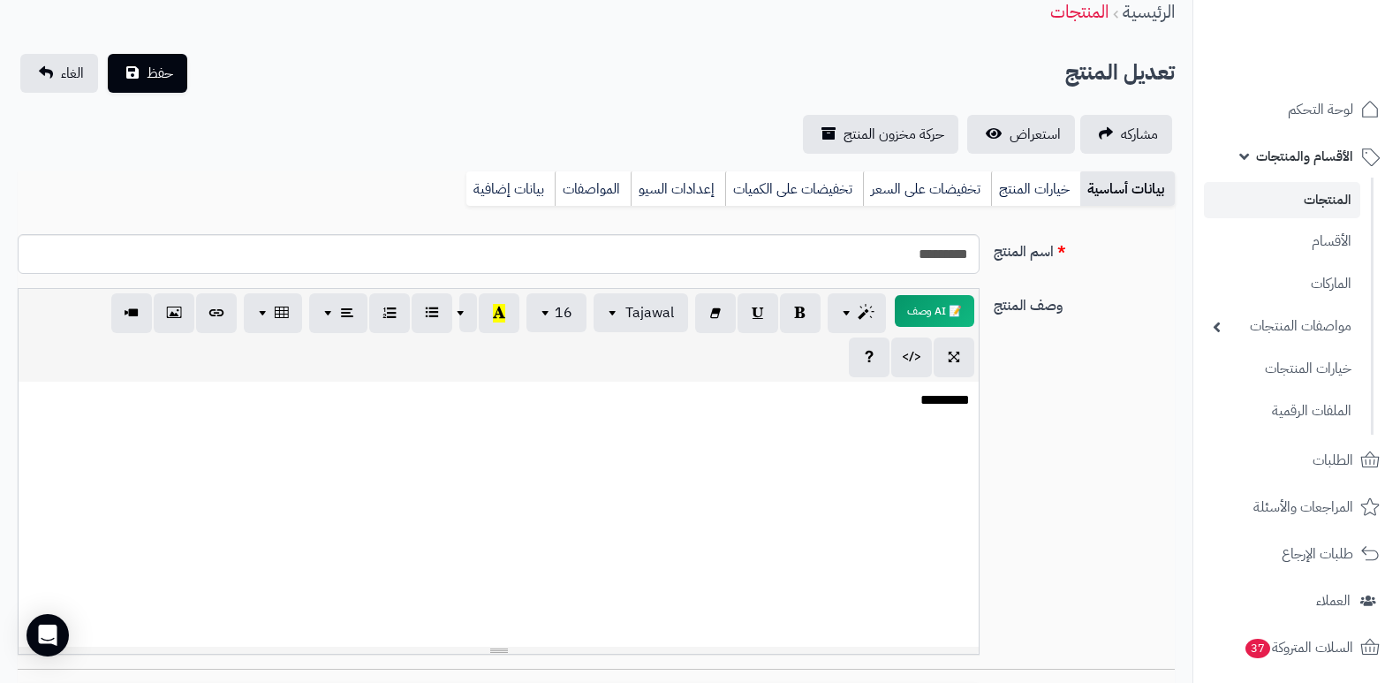
scroll to position [0, 0]
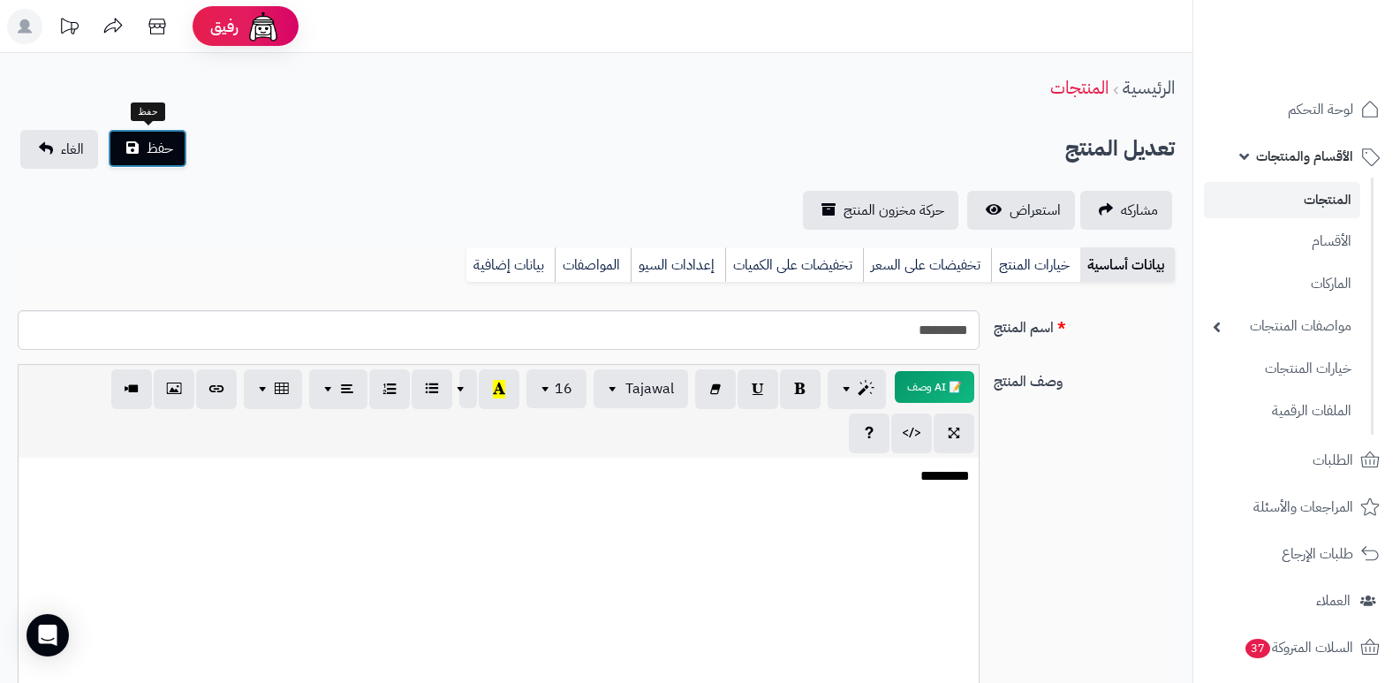
click at [171, 143] on span "حفظ" at bounding box center [160, 148] width 27 height 21
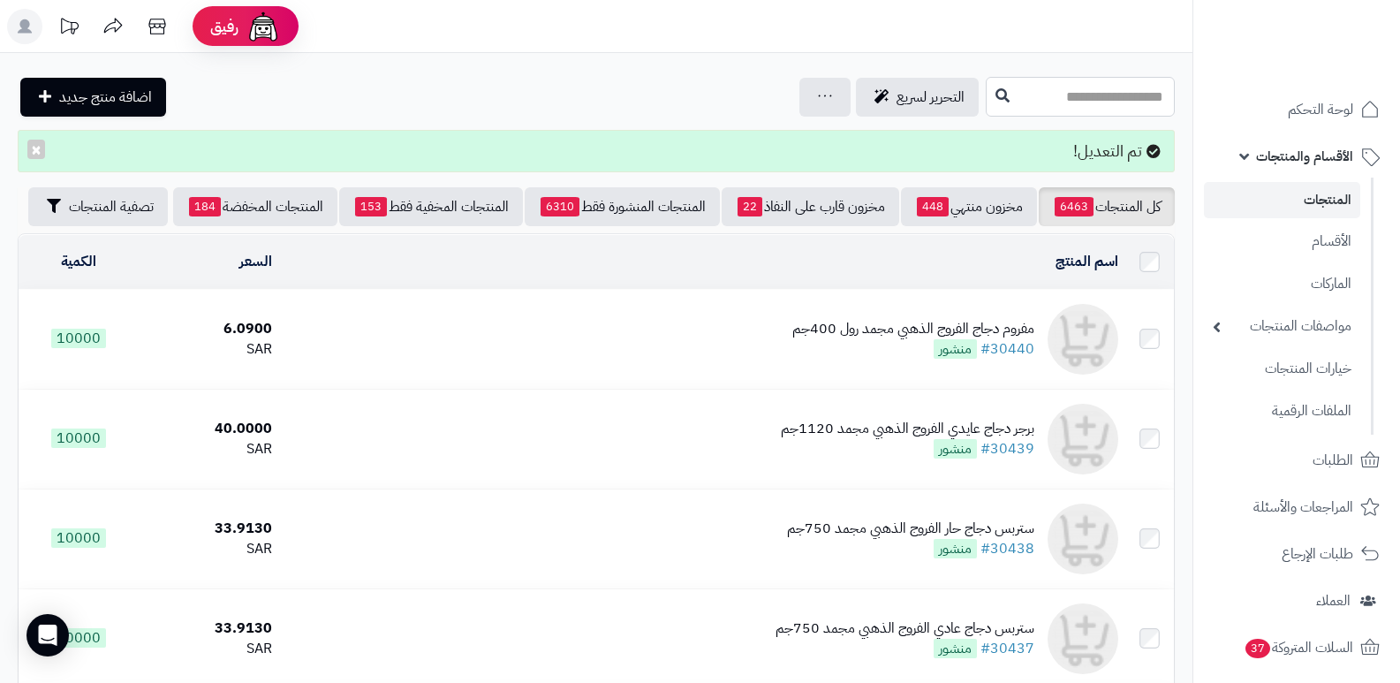
click at [1131, 97] on input "text" at bounding box center [1080, 97] width 189 height 40
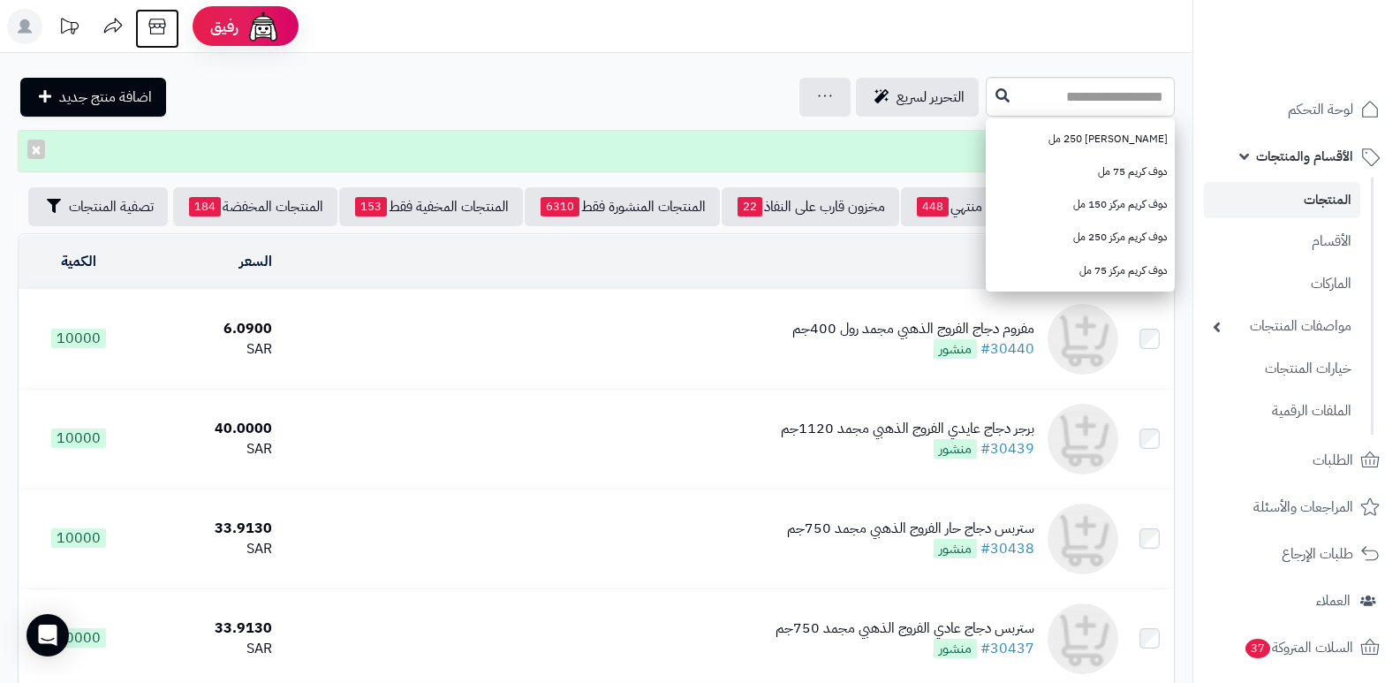
click at [157, 25] on icon at bounding box center [157, 26] width 35 height 35
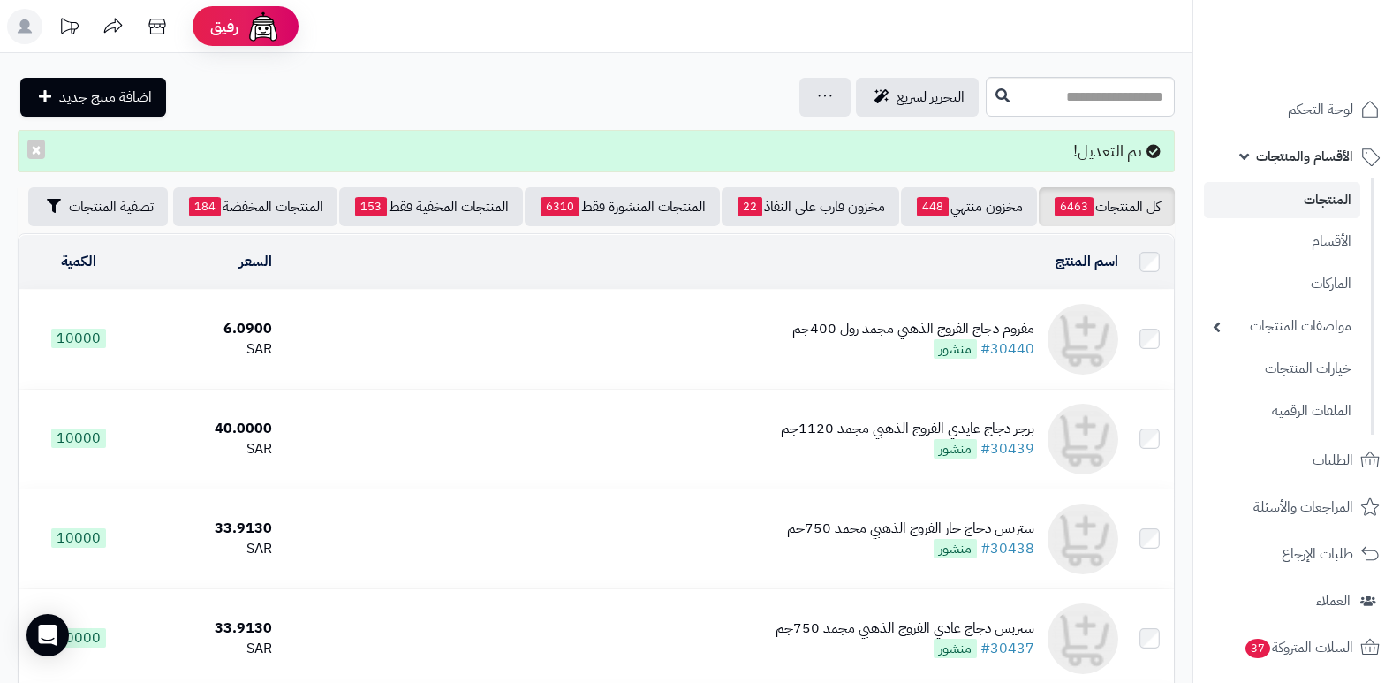
click at [1304, 141] on link "الأقسام والمنتجات" at bounding box center [1297, 156] width 186 height 42
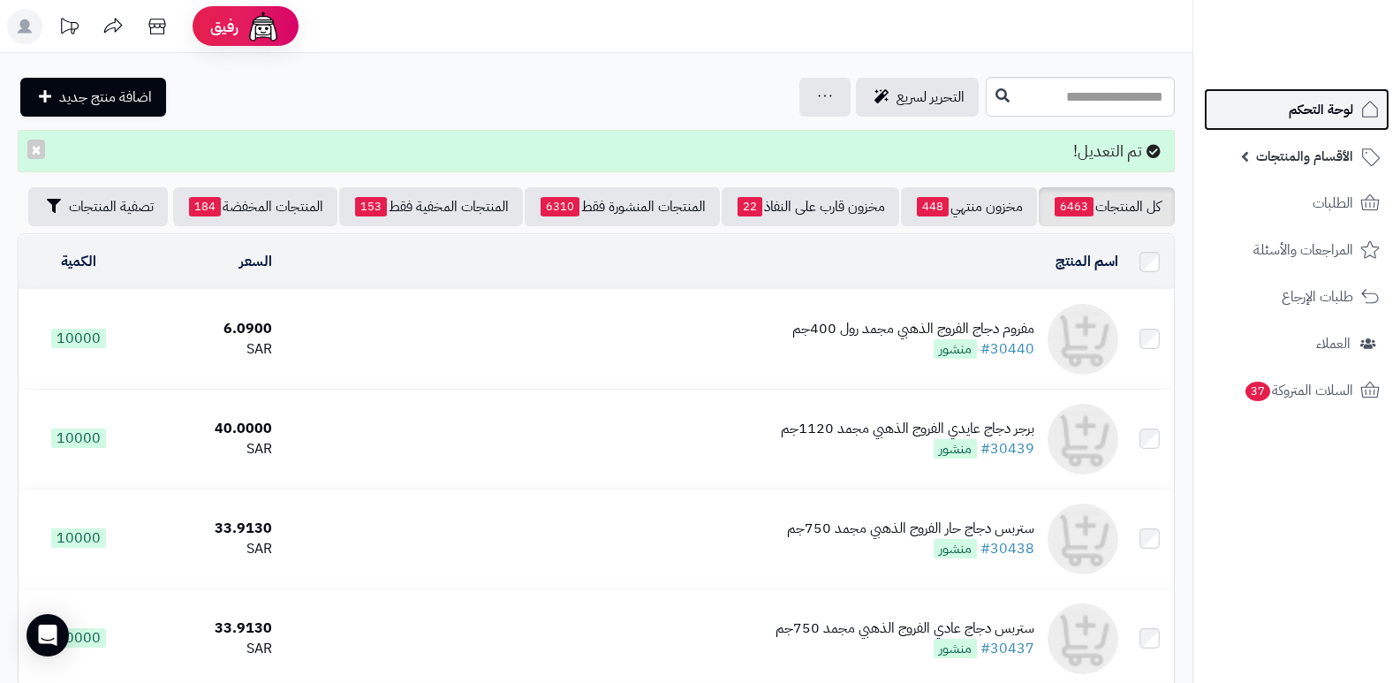
click at [1314, 122] on link "لوحة التحكم" at bounding box center [1297, 109] width 186 height 42
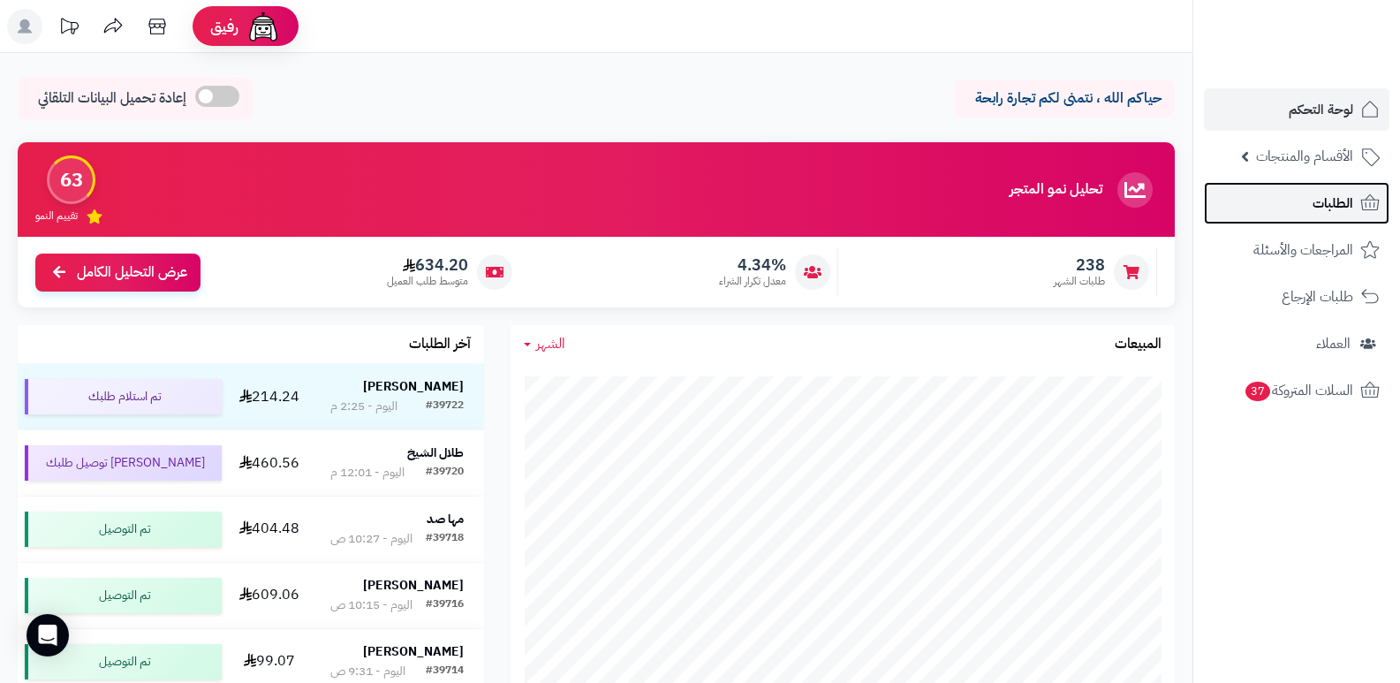
click at [1316, 204] on span "الطلبات" at bounding box center [1333, 203] width 41 height 25
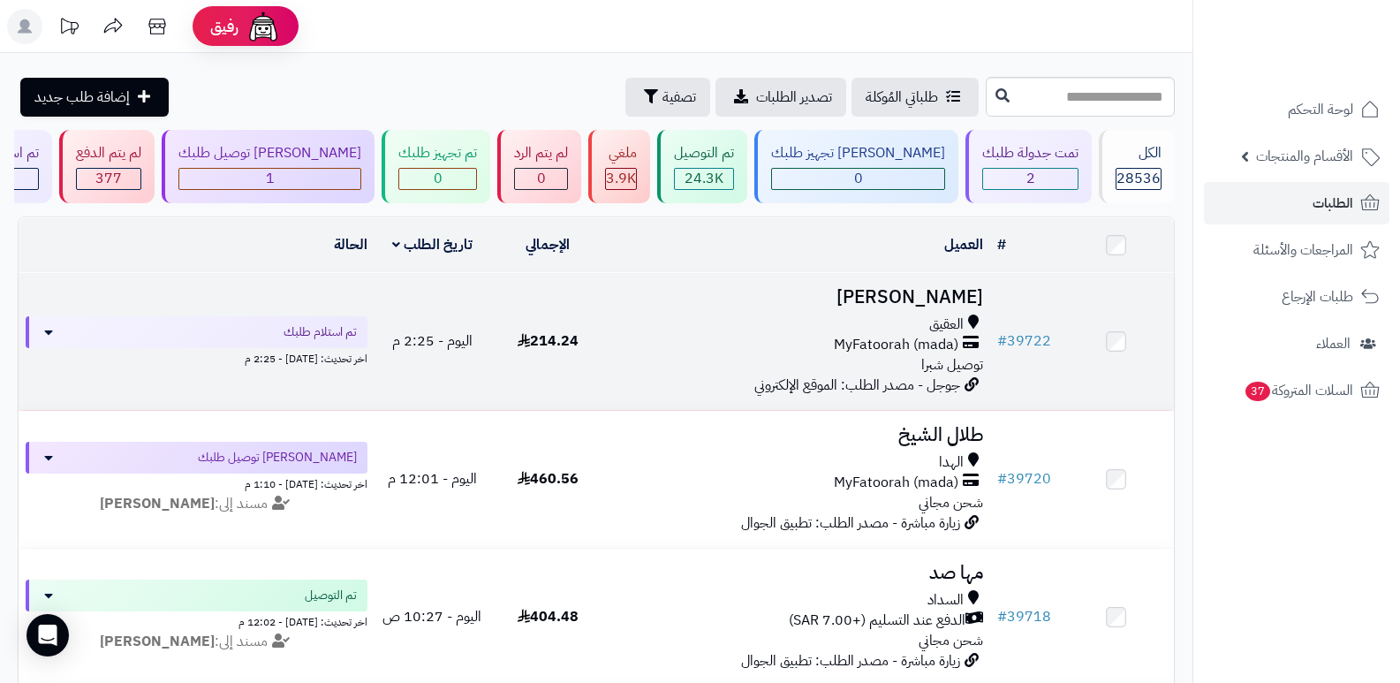
click at [951, 287] on h3 "[PERSON_NAME]" at bounding box center [798, 297] width 371 height 20
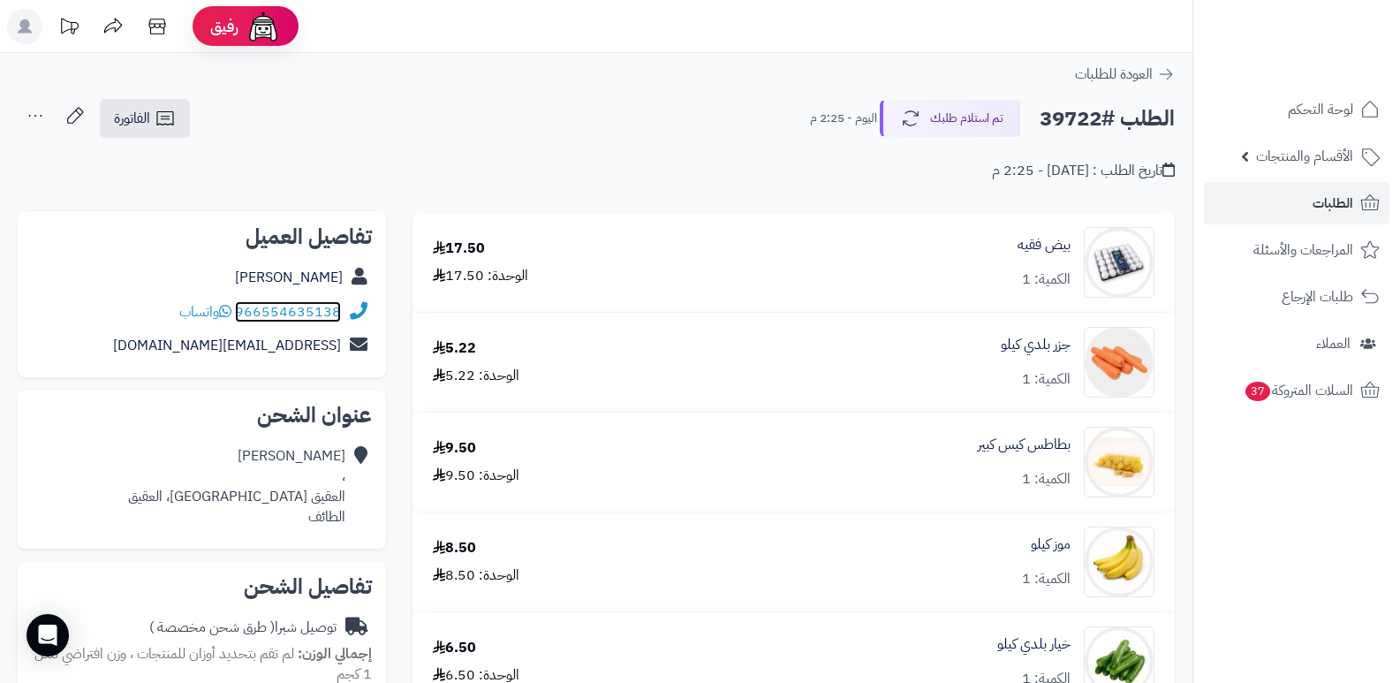
click at [239, 314] on link "966554635138" at bounding box center [288, 311] width 106 height 21
drag, startPoint x: 238, startPoint y: 312, endPoint x: 353, endPoint y: 312, distance: 114.9
click at [353, 312] on div "966554635138 واتساب" at bounding box center [202, 312] width 340 height 34
copy div "966554635138"
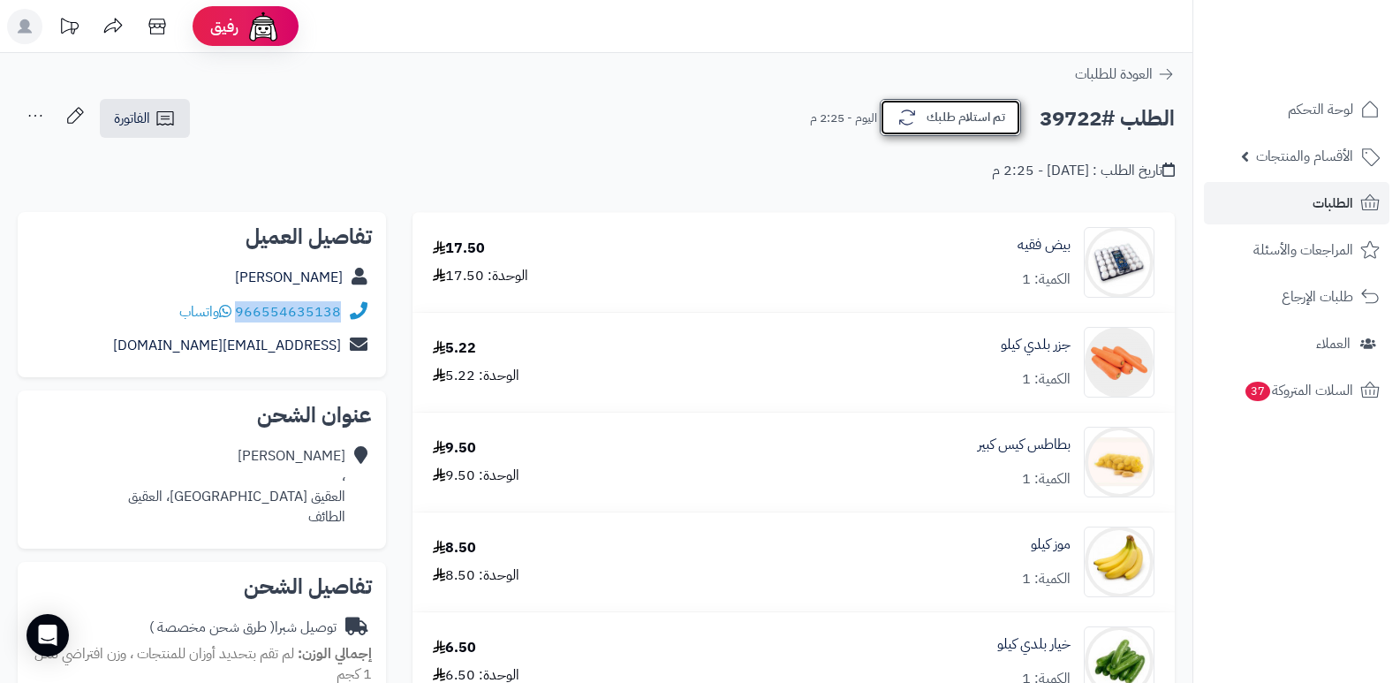
click at [981, 115] on button "تم استلام طلبك" at bounding box center [950, 117] width 141 height 37
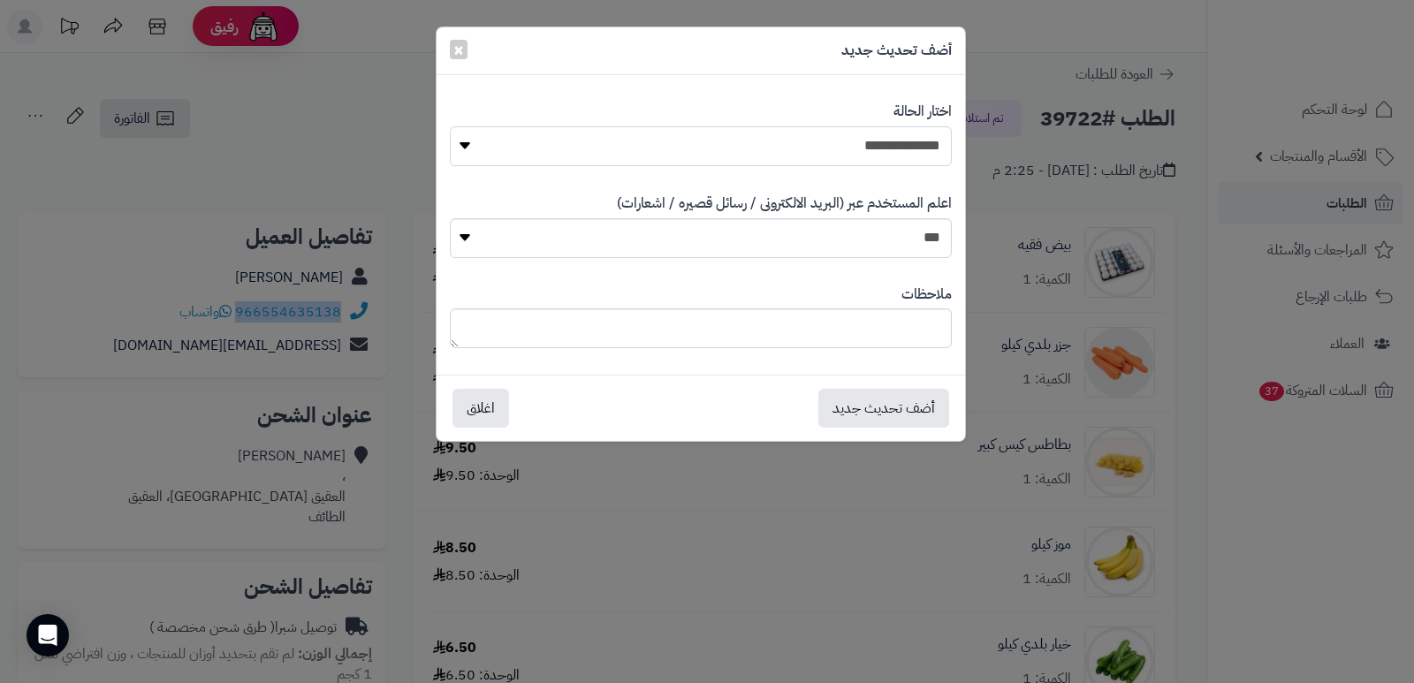
click at [767, 163] on select "**********" at bounding box center [701, 146] width 502 height 40
select select "*"
click at [450, 126] on select "**********" at bounding box center [701, 146] width 502 height 40
click at [884, 342] on textarea at bounding box center [701, 328] width 502 height 40
type textarea "****"
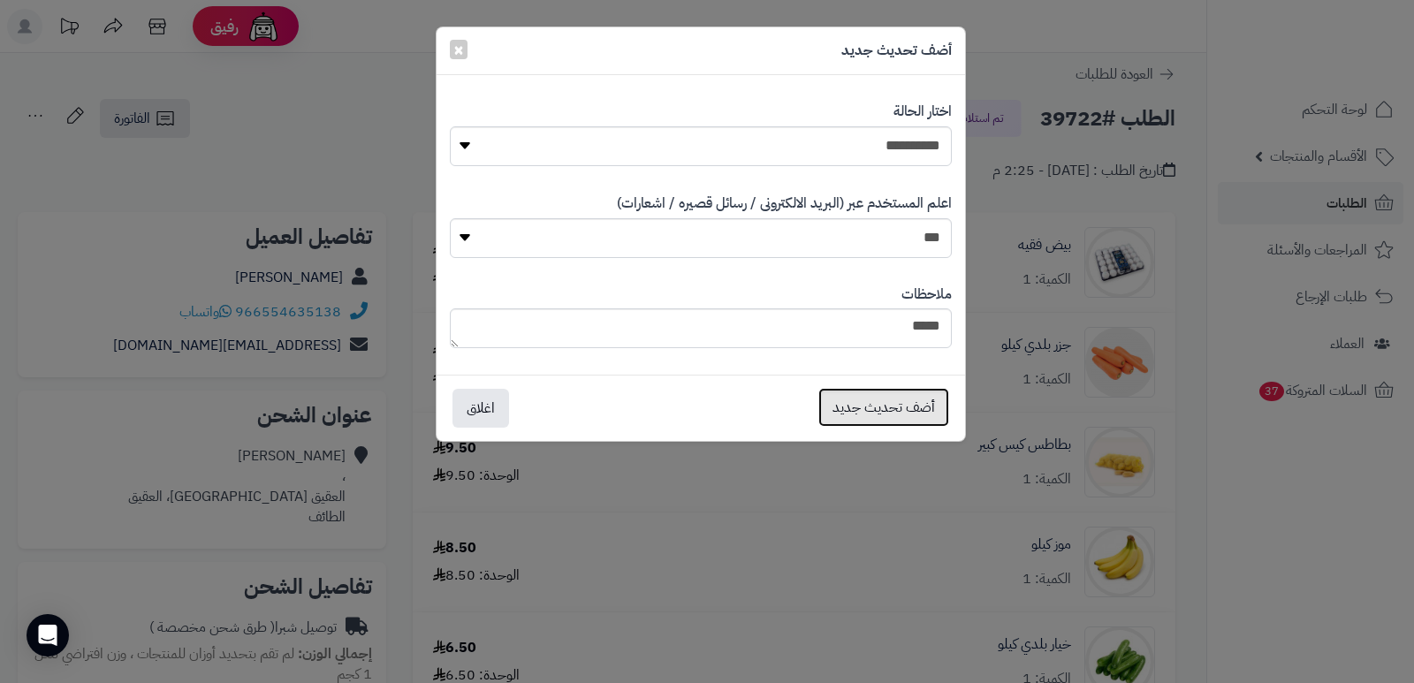
click at [861, 411] on button "أضف تحديث جديد" at bounding box center [883, 407] width 131 height 39
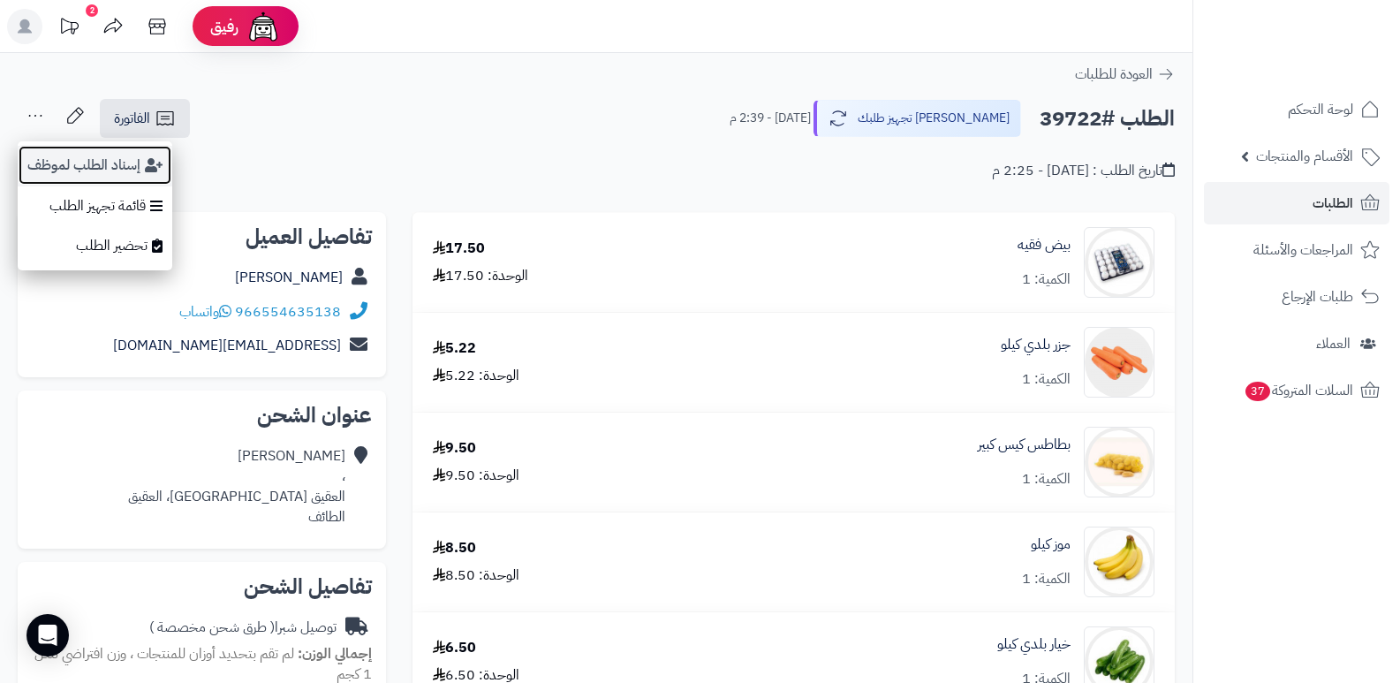
click at [72, 170] on button "إسناد الطلب لموظف" at bounding box center [95, 165] width 155 height 41
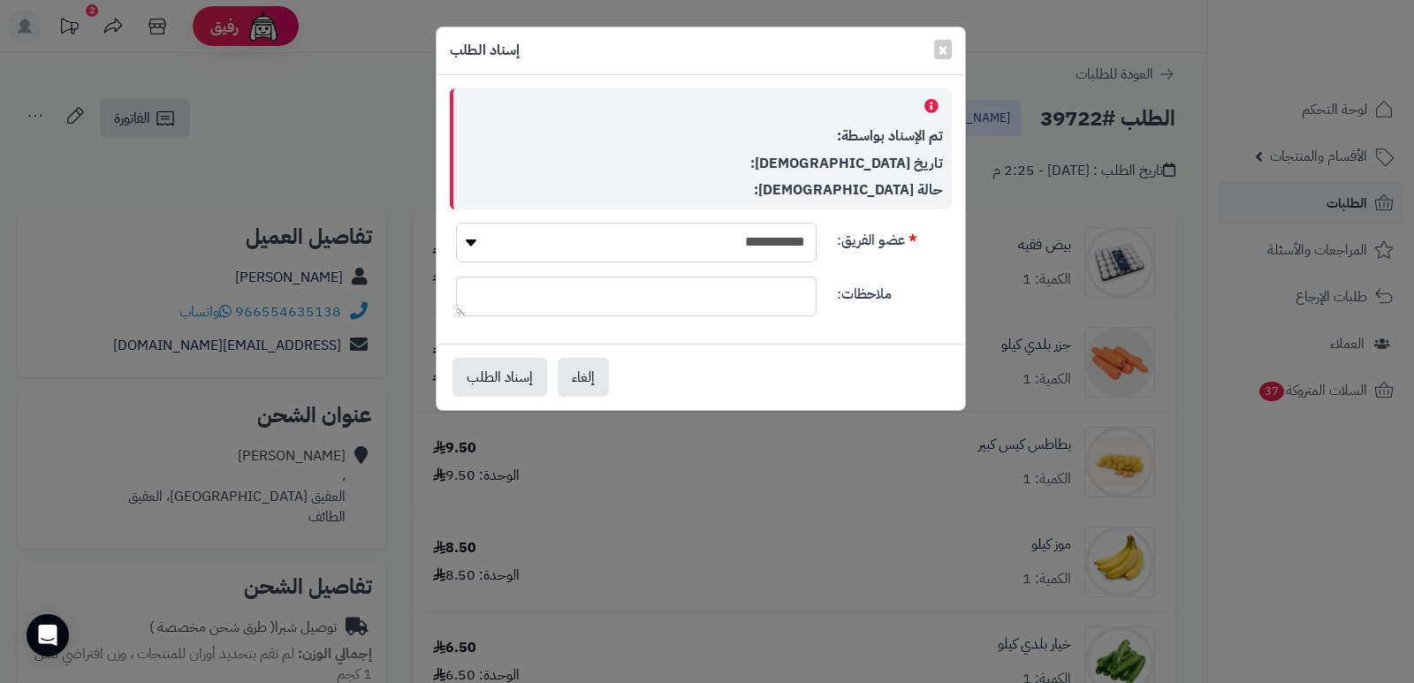
click at [780, 240] on select "**********" at bounding box center [636, 243] width 360 height 40
select select "**"
click at [456, 223] on select "**********" at bounding box center [636, 243] width 360 height 40
click at [497, 368] on button "إسناد الطلب" at bounding box center [499, 376] width 95 height 39
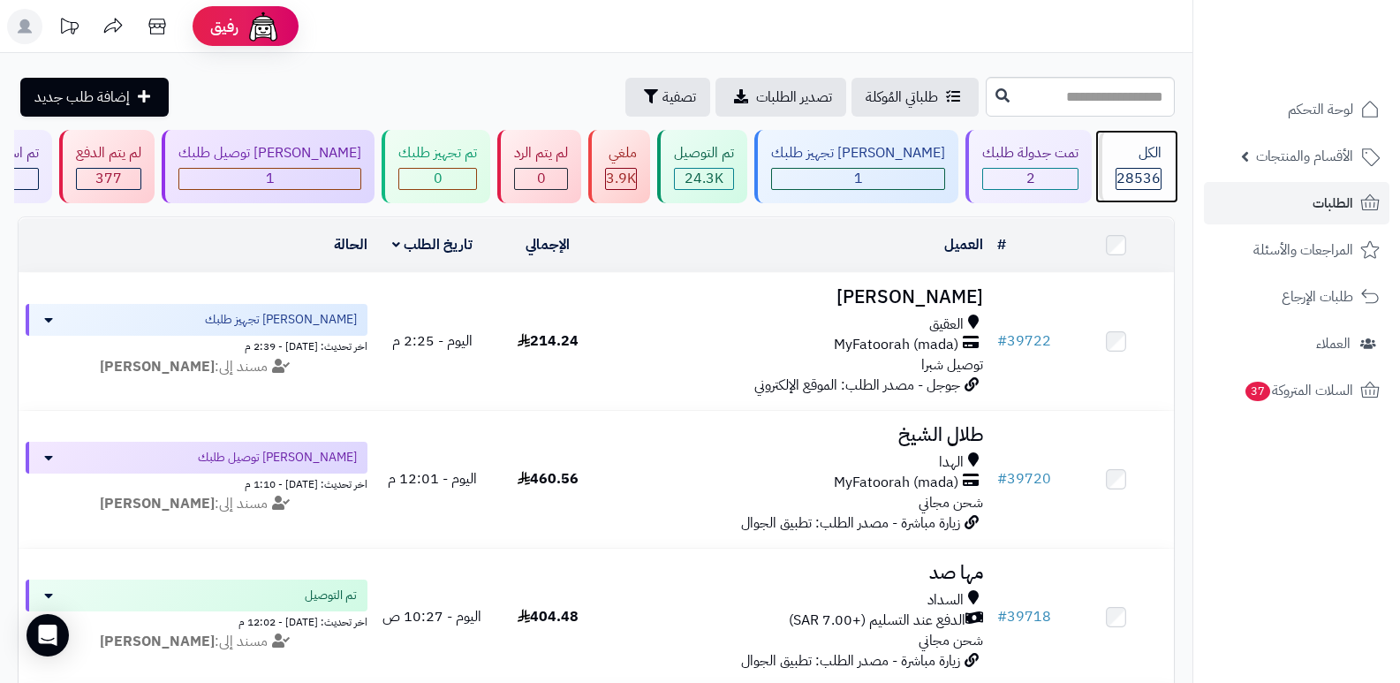
click at [1108, 166] on div "الكل 28536" at bounding box center [1137, 166] width 76 height 73
click at [1135, 175] on span "28536" at bounding box center [1139, 178] width 44 height 21
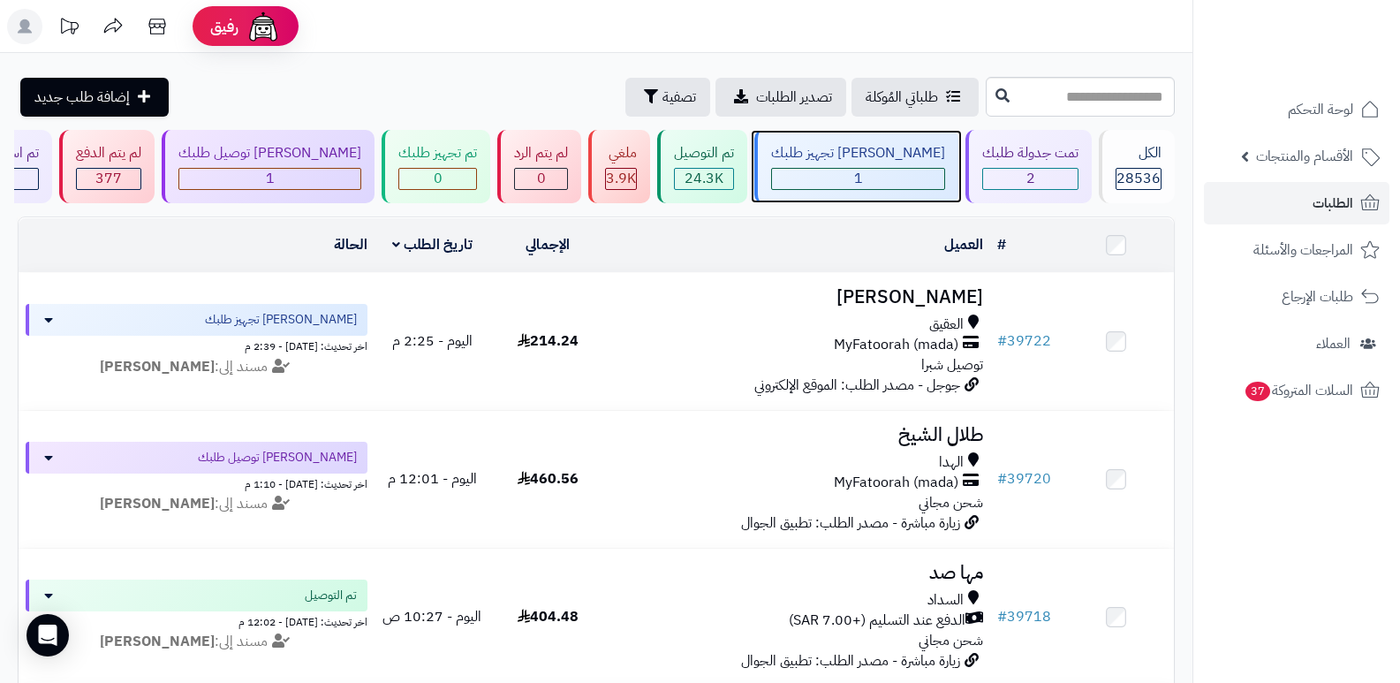
click at [847, 161] on div "[PERSON_NAME] تجهيز طلبك" at bounding box center [858, 153] width 174 height 20
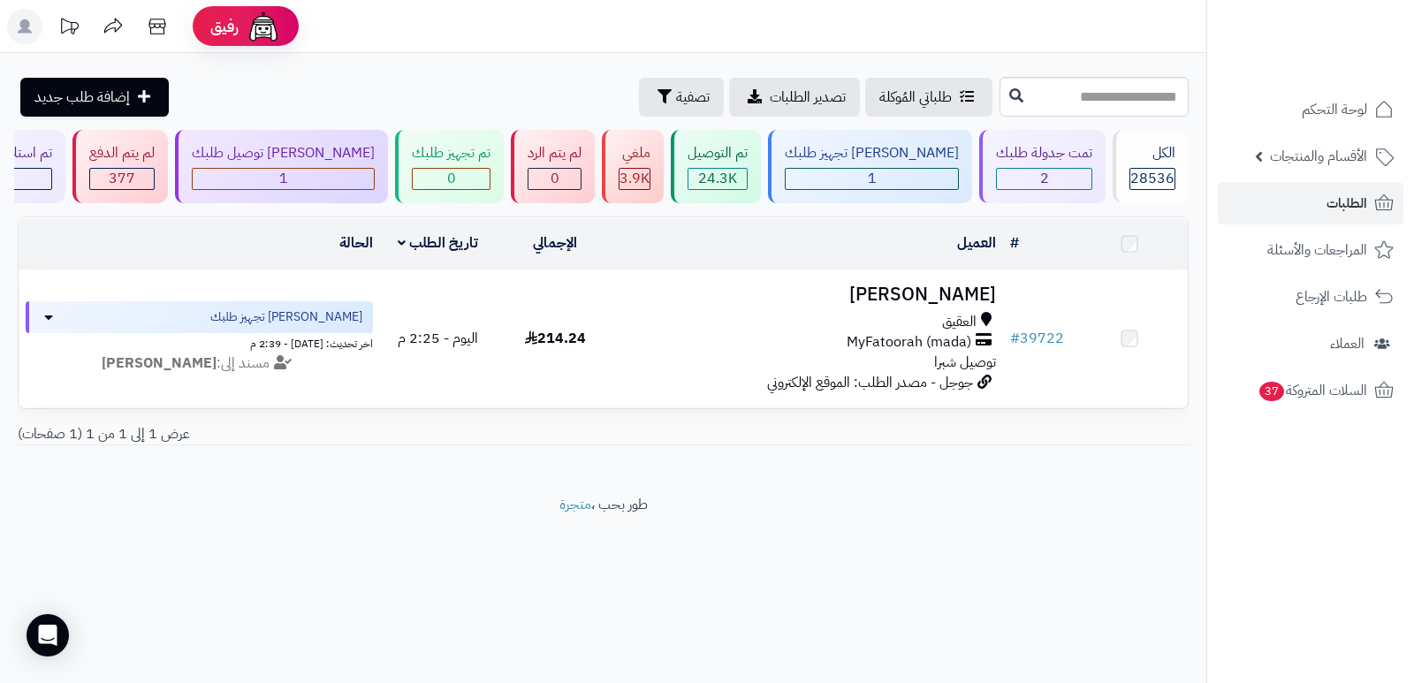
click at [1025, 140] on div "تمت جدولة طلبك 2" at bounding box center [1042, 166] width 126 height 73
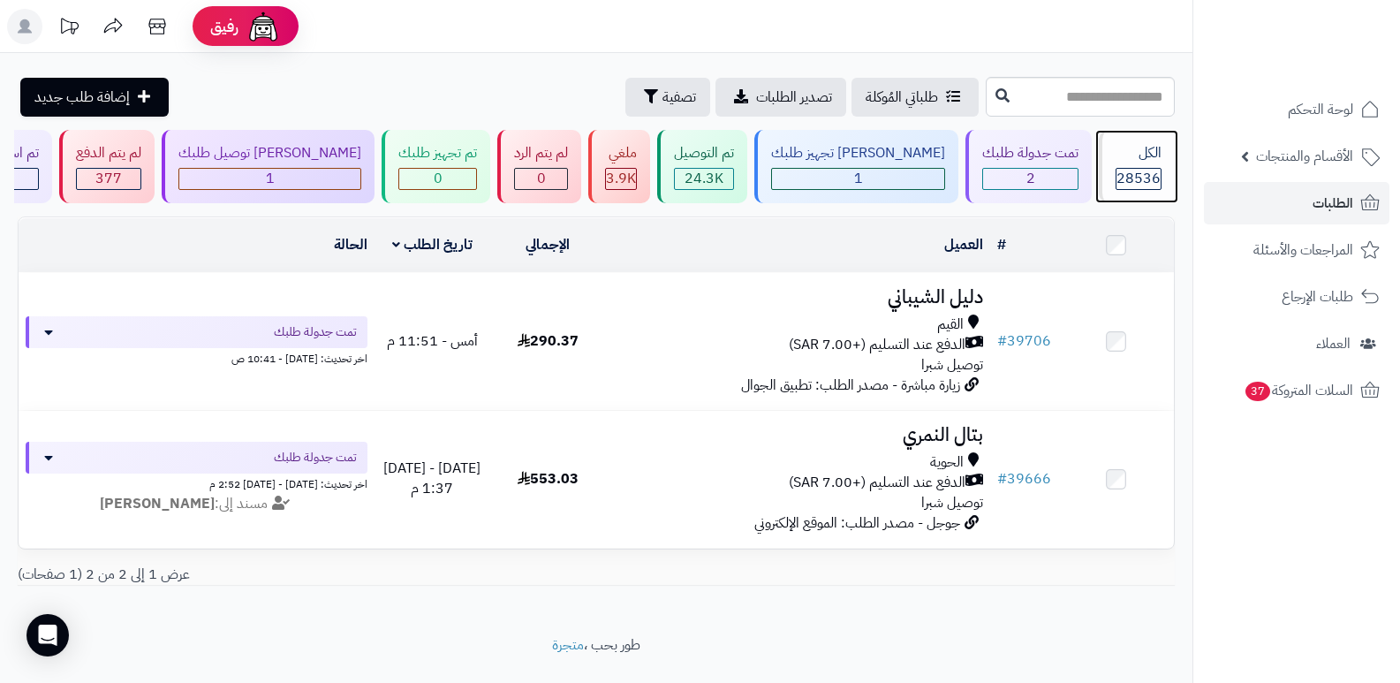
click at [1120, 147] on div "الكل" at bounding box center [1139, 153] width 46 height 20
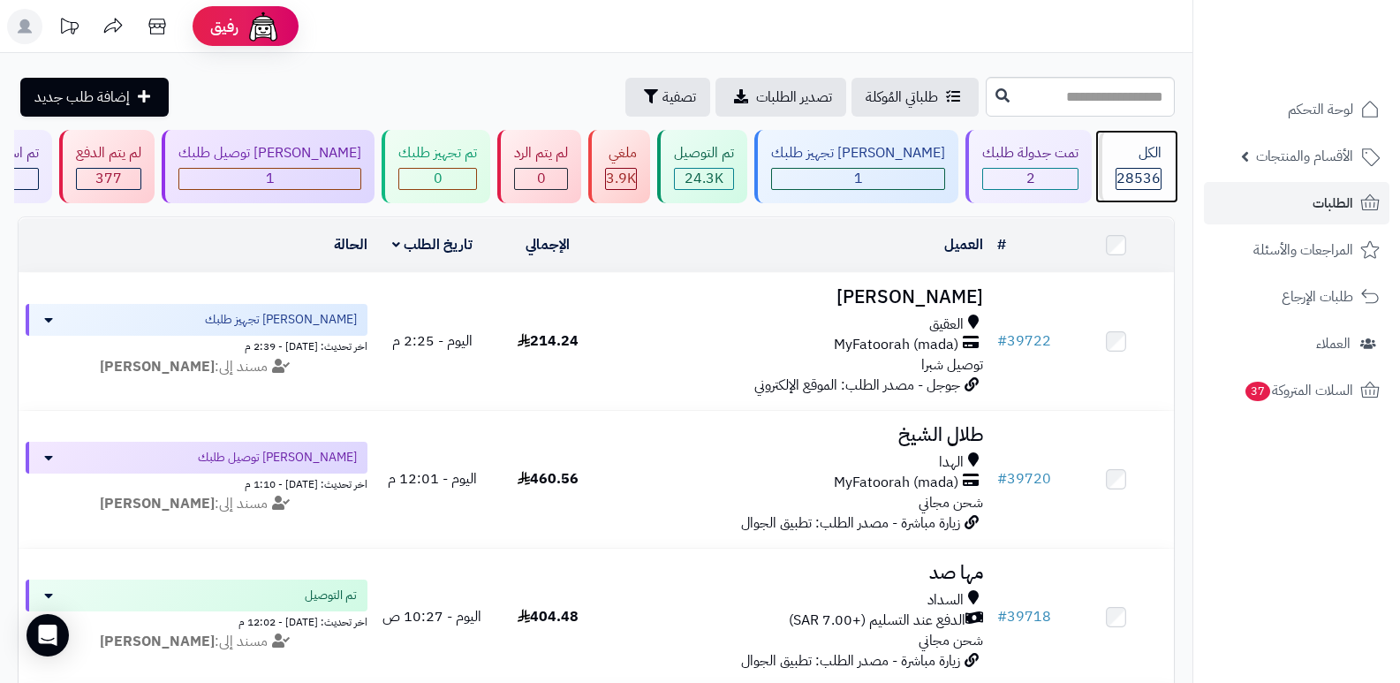
click at [1109, 134] on div "الكل 28536" at bounding box center [1137, 166] width 76 height 73
click at [1134, 142] on div "الكل 28536" at bounding box center [1137, 166] width 76 height 73
click at [1134, 168] on span "28536" at bounding box center [1139, 178] width 44 height 21
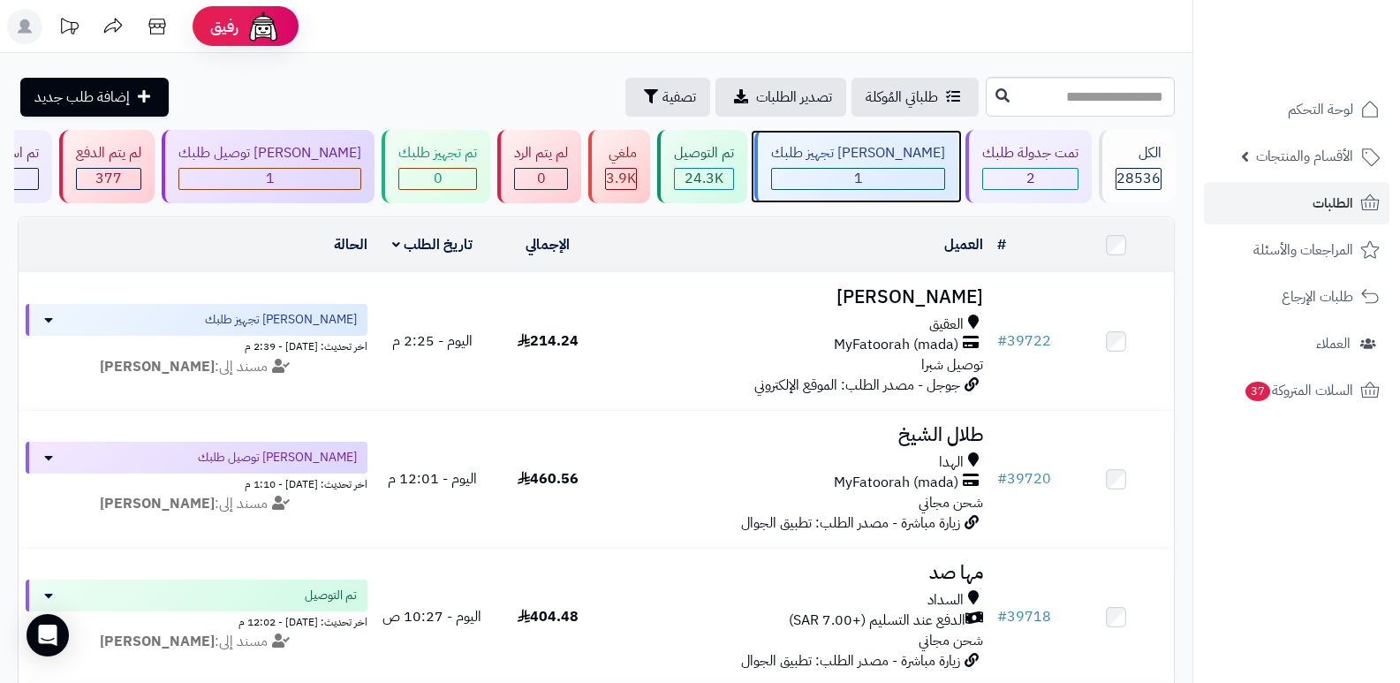
click at [852, 182] on div "1" at bounding box center [858, 179] width 172 height 20
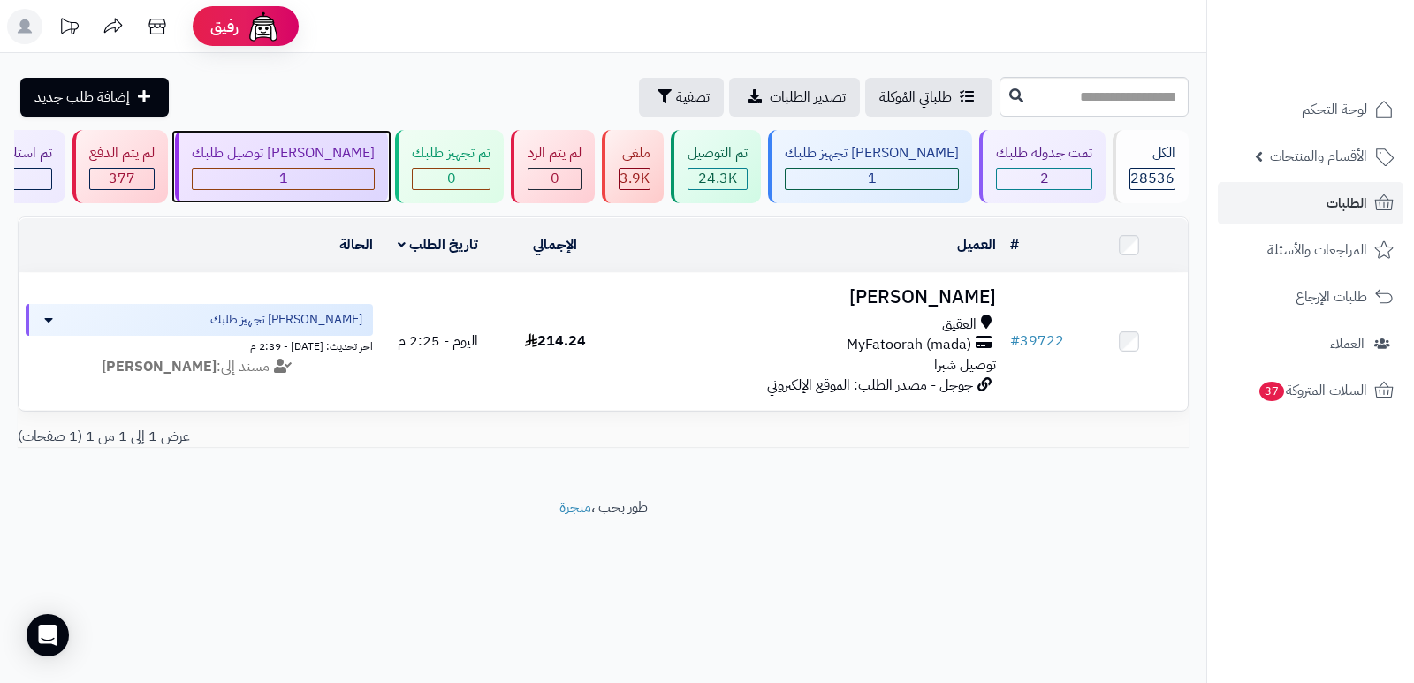
click at [320, 193] on div "جاري توصيل طلبك 1" at bounding box center [281, 166] width 213 height 73
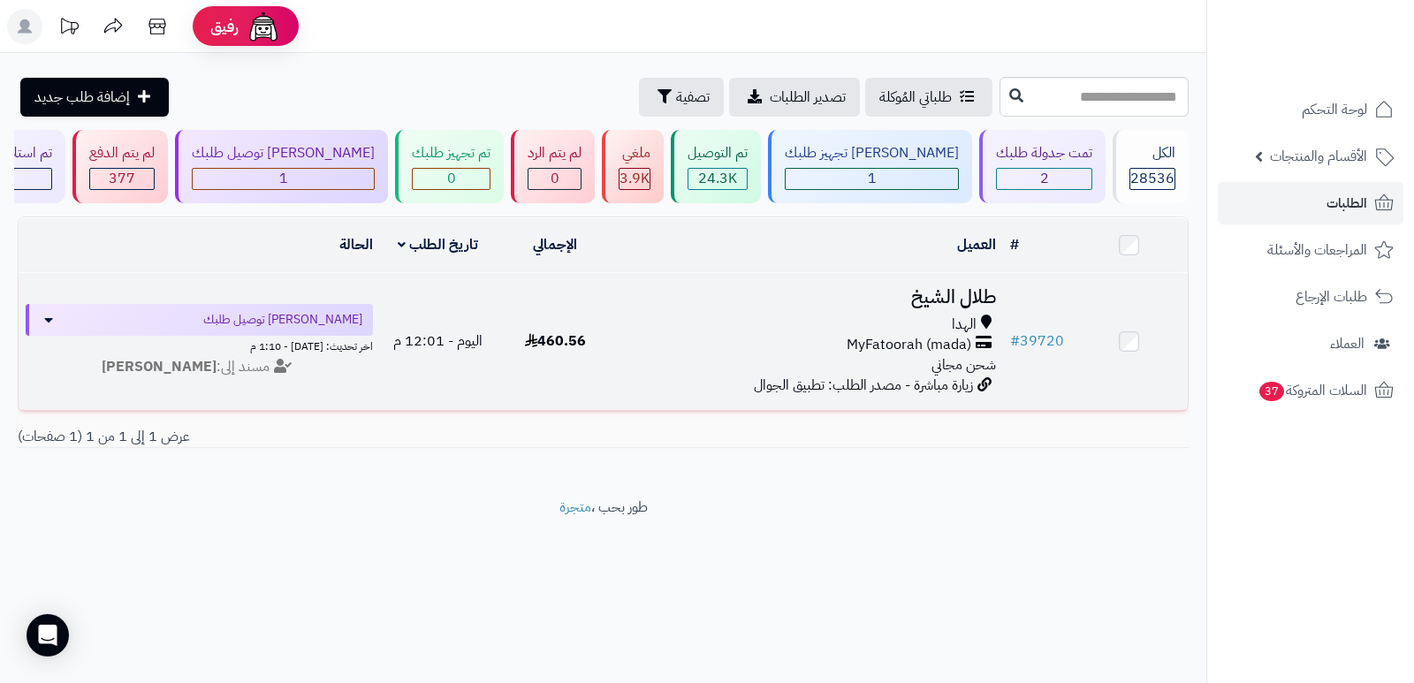
click at [935, 294] on h3 "طلال الشيخ" at bounding box center [807, 297] width 375 height 20
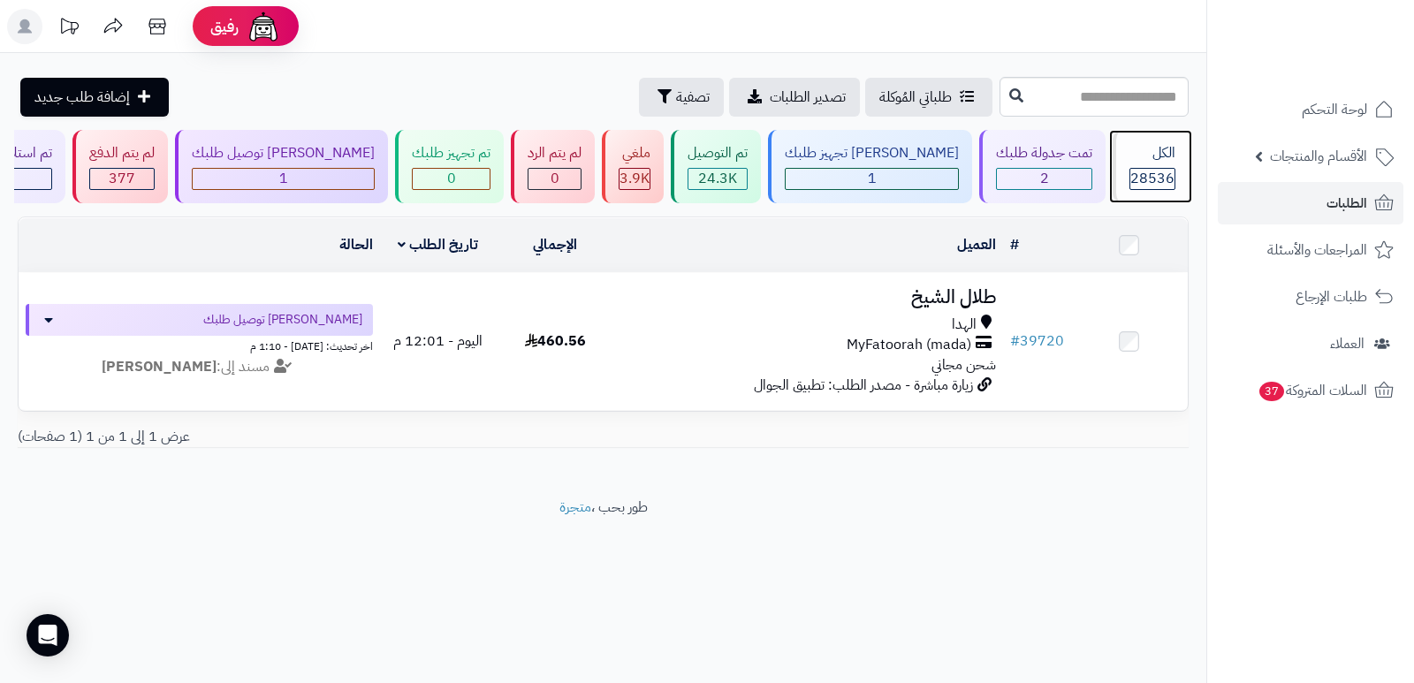
click at [1149, 156] on div "الكل" at bounding box center [1152, 153] width 46 height 20
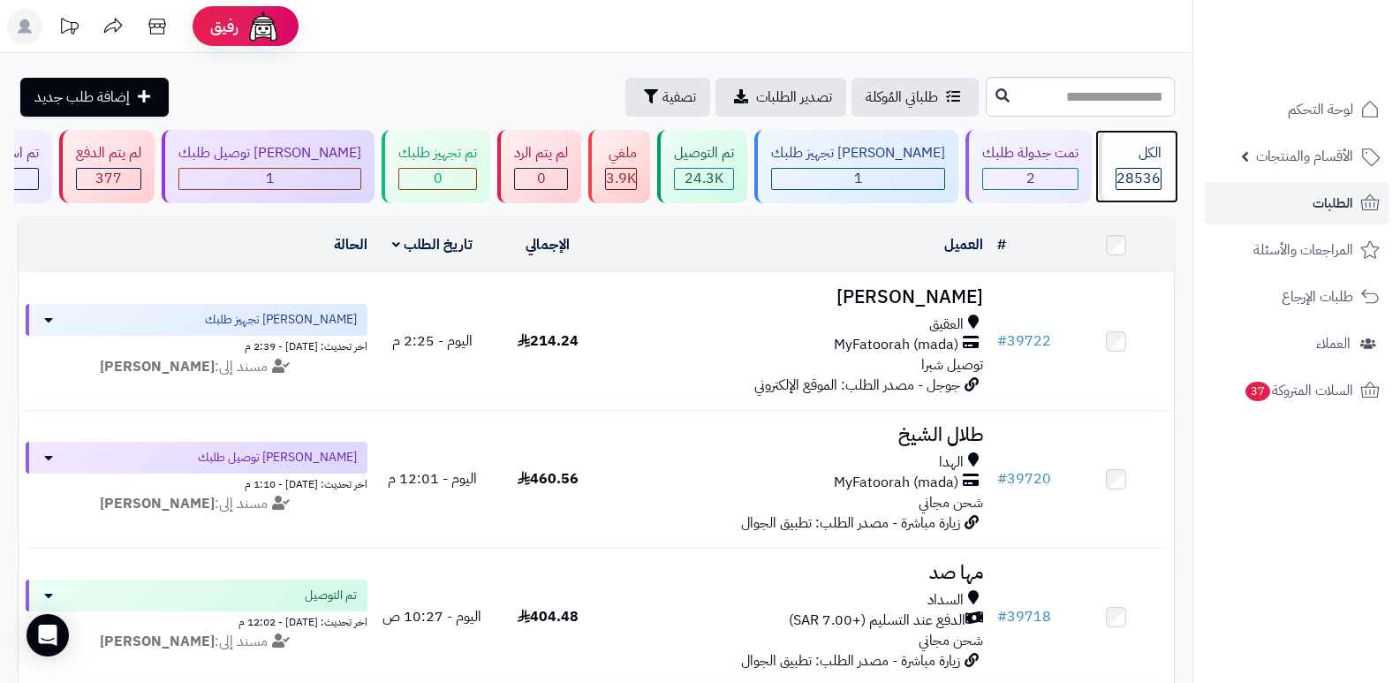
click at [1139, 140] on div "الكل 28536" at bounding box center [1137, 166] width 76 height 73
click at [1099, 162] on div "الكل 28536" at bounding box center [1137, 166] width 76 height 73
click at [1148, 168] on span "28536" at bounding box center [1139, 178] width 44 height 21
click at [1315, 202] on span "الطلبات" at bounding box center [1333, 203] width 41 height 25
click at [1136, 161] on div "الكل" at bounding box center [1139, 153] width 46 height 20
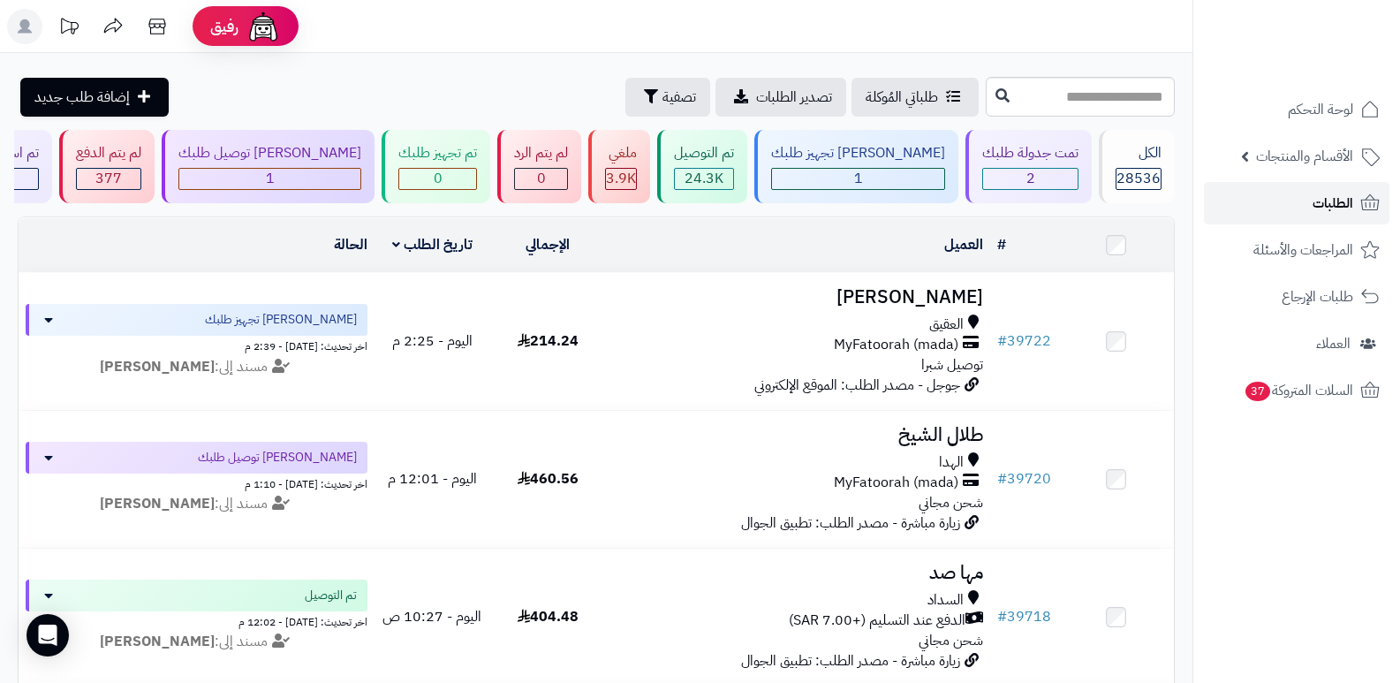
click at [1345, 188] on link "الطلبات" at bounding box center [1297, 203] width 186 height 42
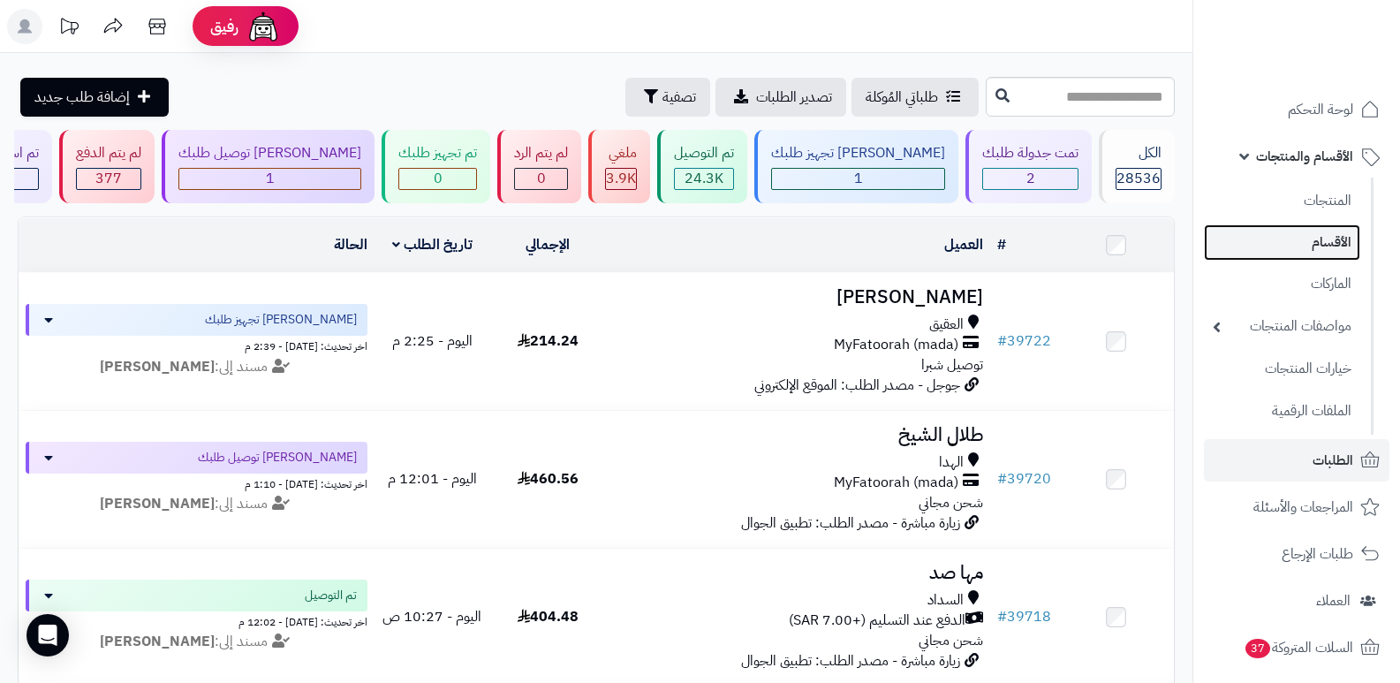
click at [1337, 242] on link "الأقسام" at bounding box center [1282, 242] width 156 height 36
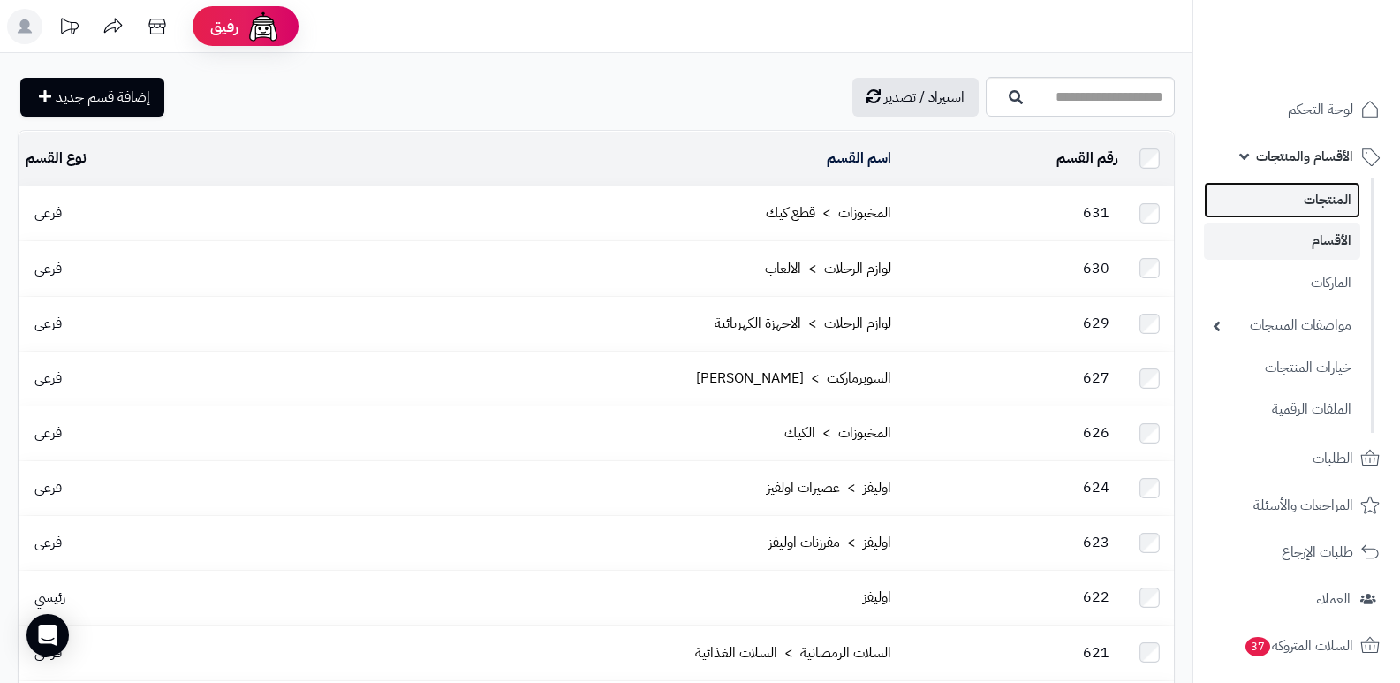
click at [1338, 203] on link "المنتجات" at bounding box center [1282, 200] width 156 height 36
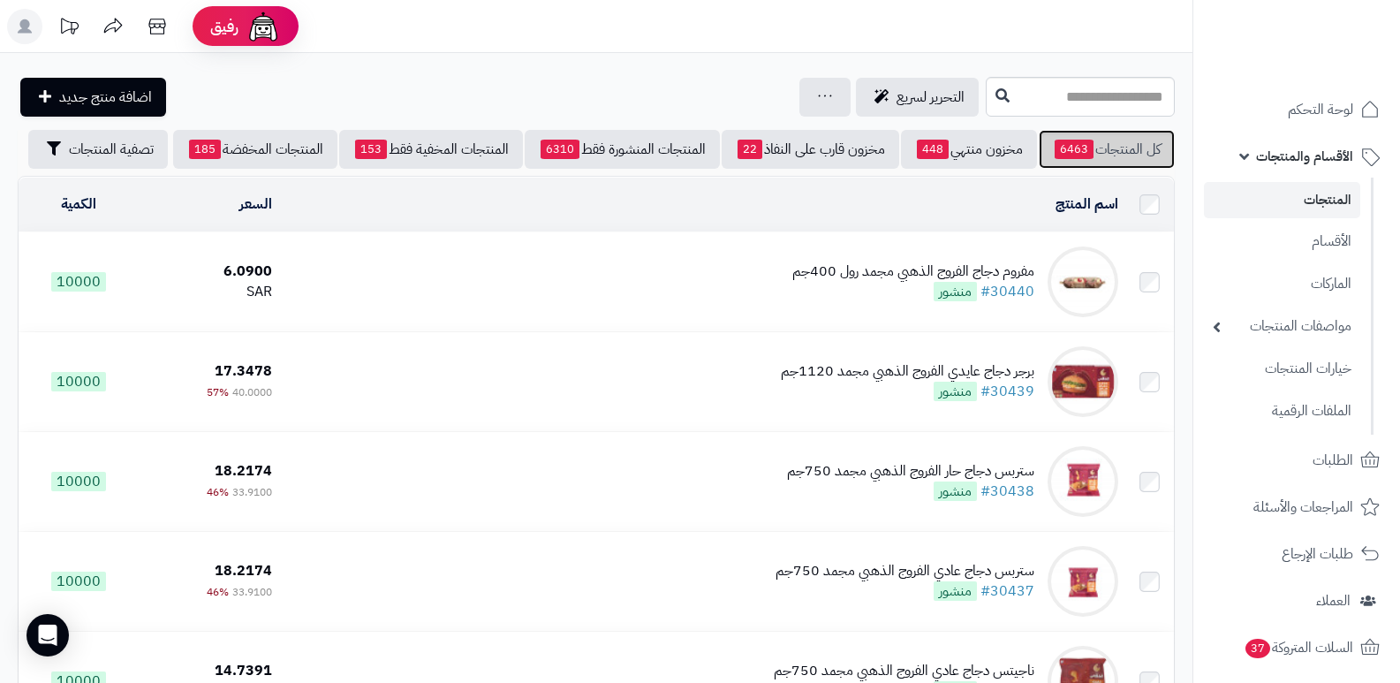
click at [1129, 163] on link "كل المنتجات 6463" at bounding box center [1107, 149] width 136 height 39
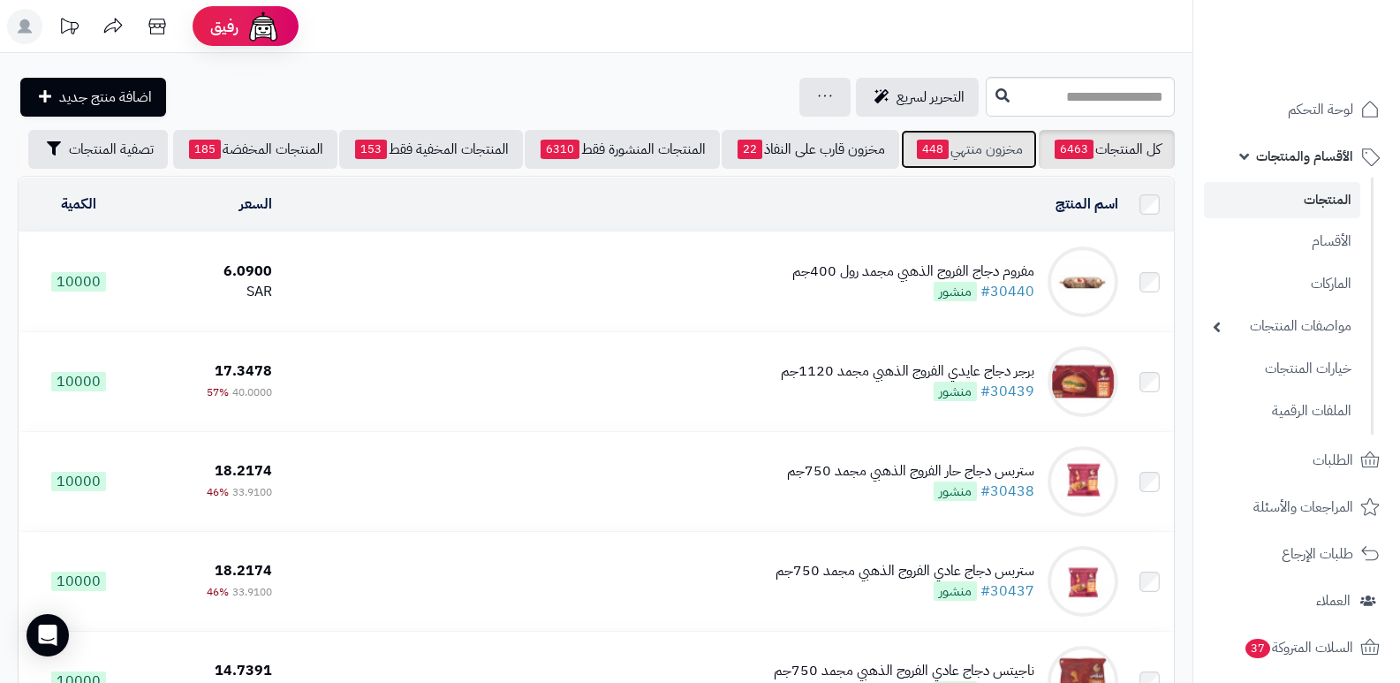
click at [953, 153] on link "مخزون منتهي 448" at bounding box center [969, 149] width 136 height 39
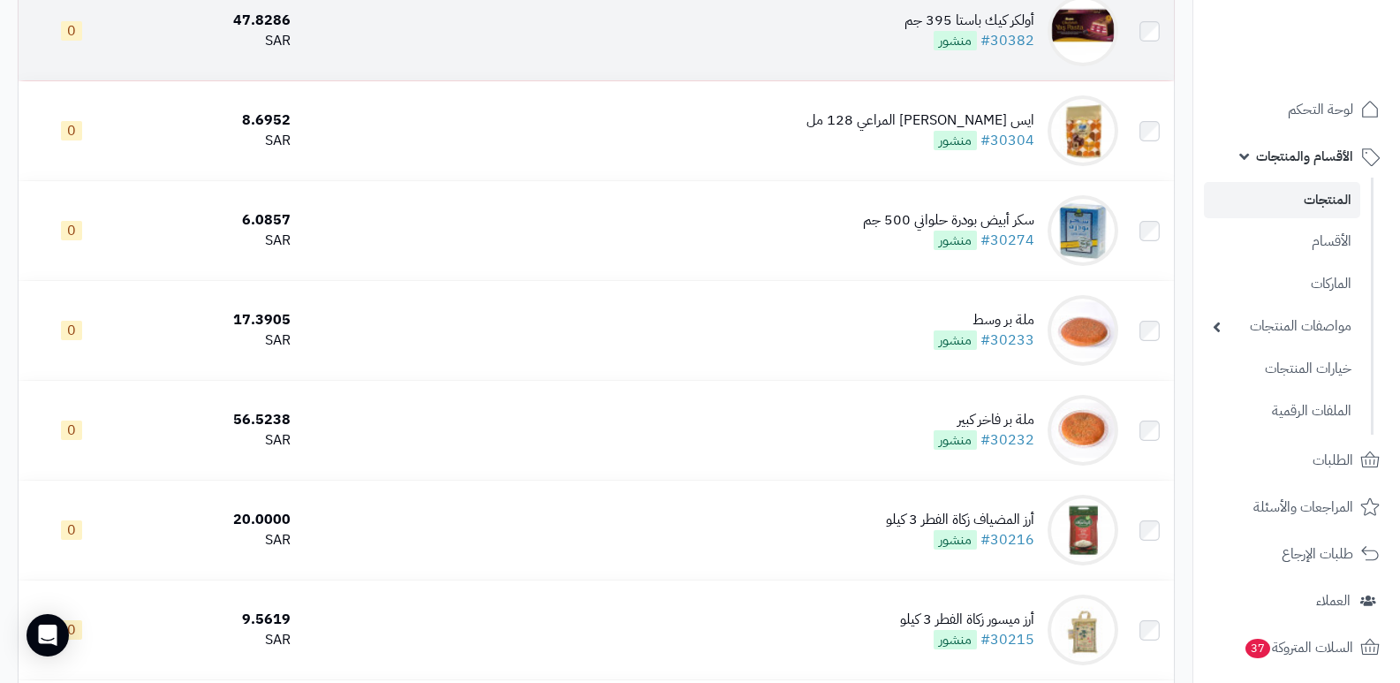
scroll to position [177, 0]
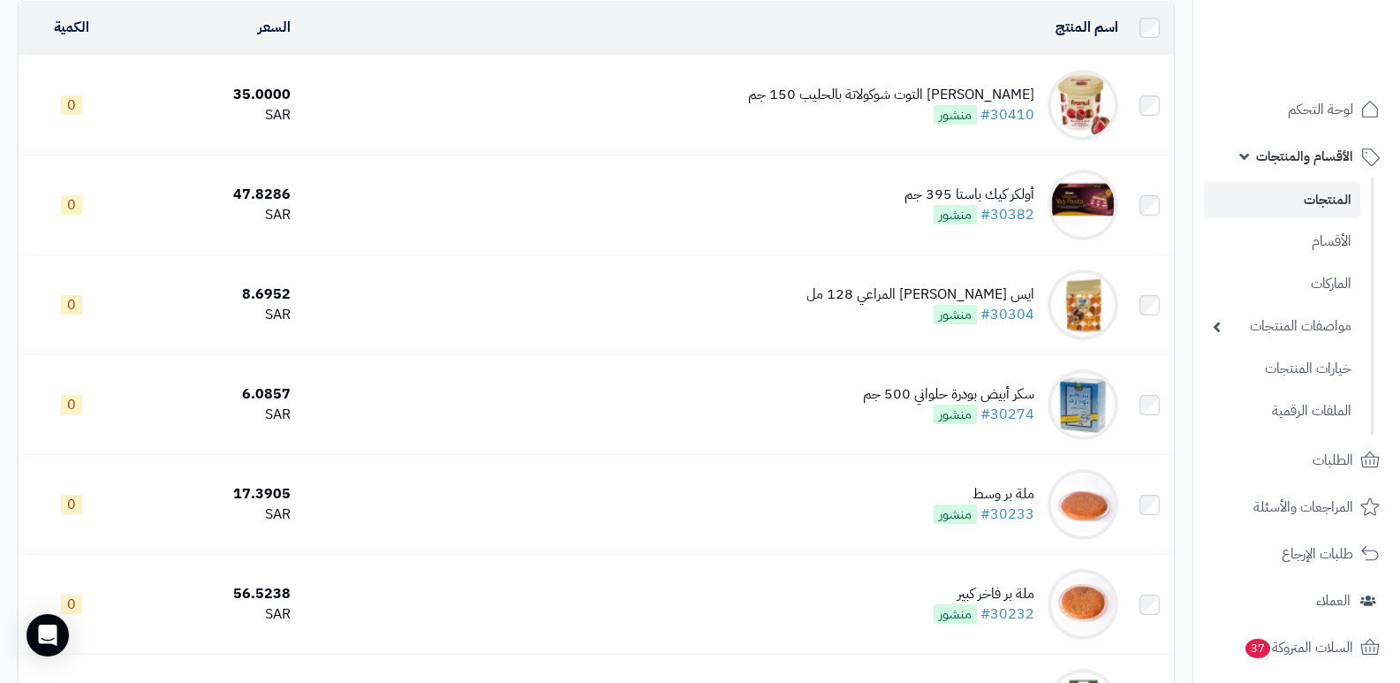
click at [1306, 159] on span "الأقسام والمنتجات" at bounding box center [1304, 156] width 97 height 25
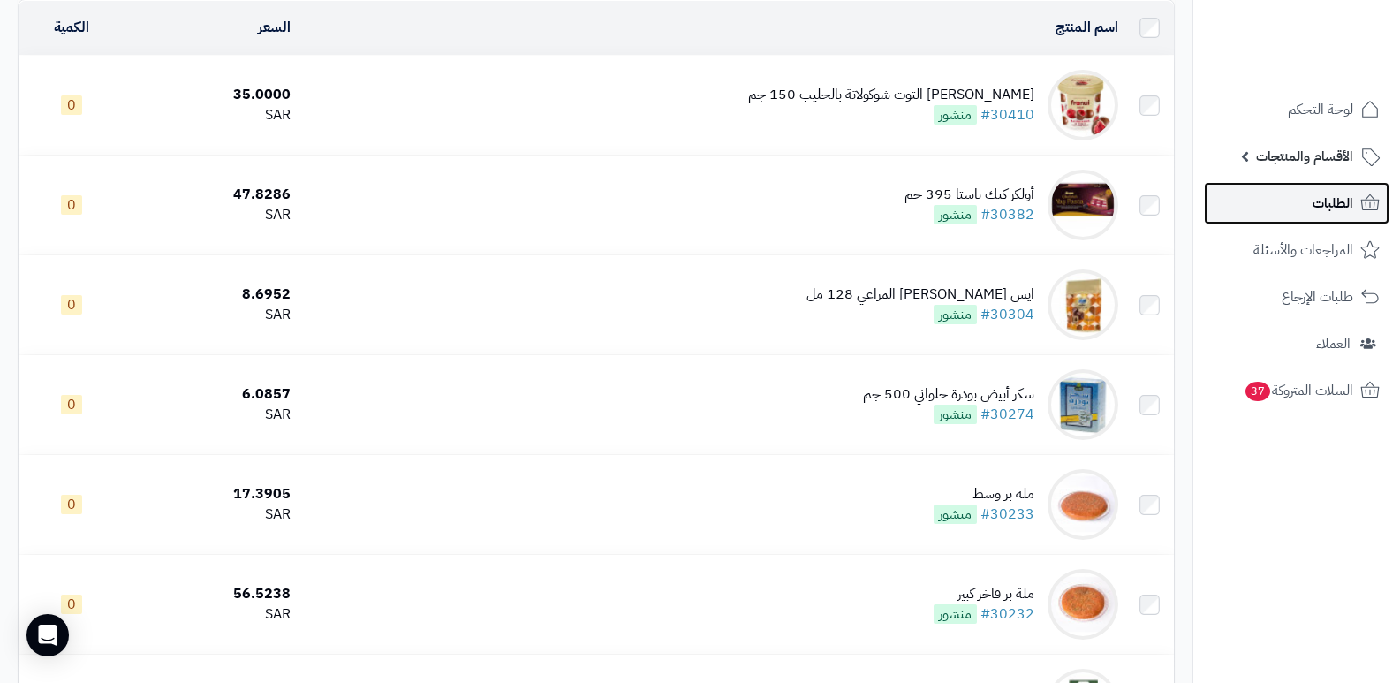
click at [1332, 209] on span "الطلبات" at bounding box center [1333, 203] width 41 height 25
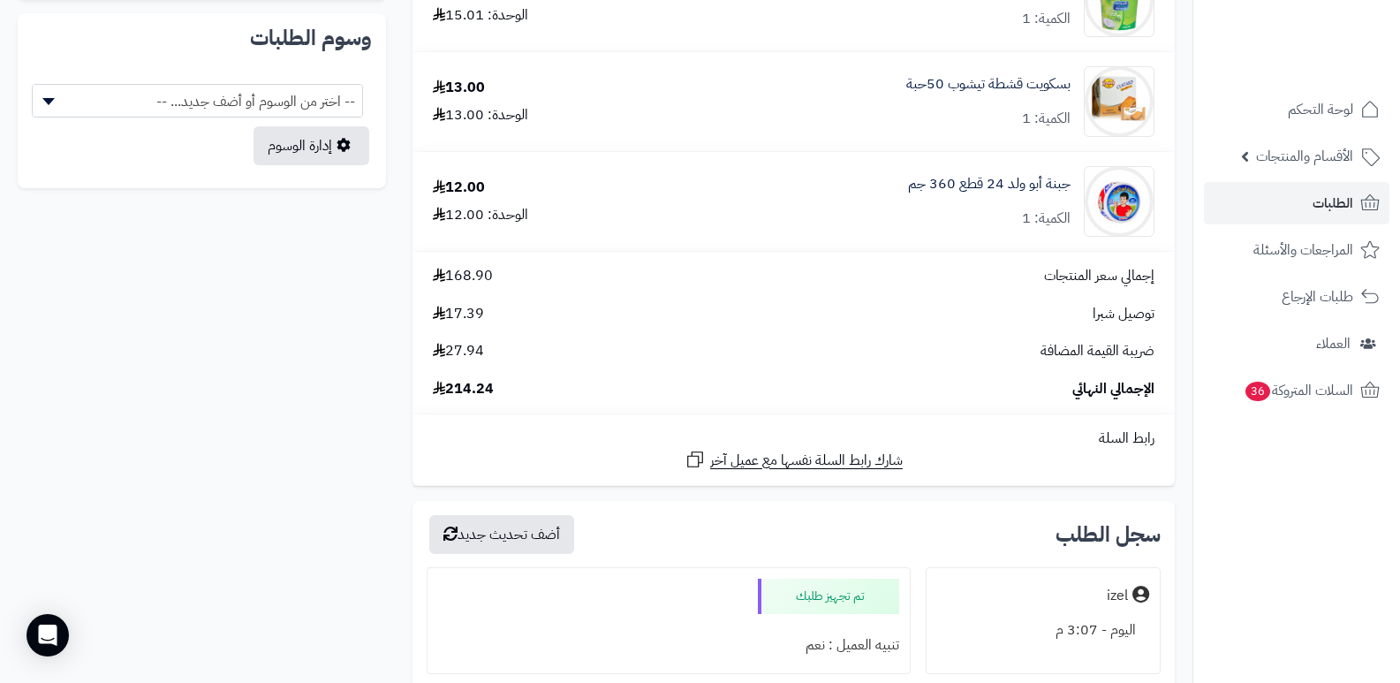
scroll to position [1060, 0]
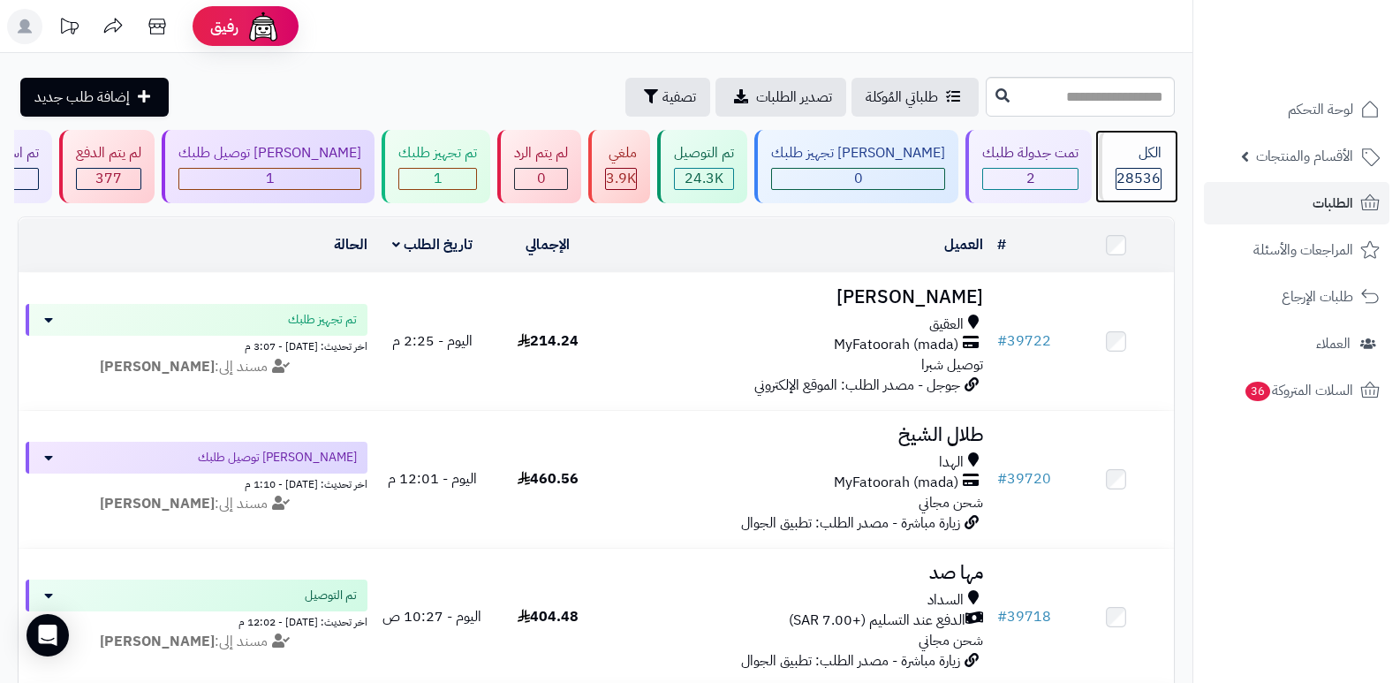
click at [1126, 163] on div "الكل 28536" at bounding box center [1137, 166] width 76 height 73
click at [1127, 153] on div "الكل" at bounding box center [1139, 153] width 46 height 20
click at [1121, 161] on div "الكل" at bounding box center [1139, 153] width 46 height 20
click at [1100, 171] on div "الكل 28536" at bounding box center [1137, 166] width 76 height 73
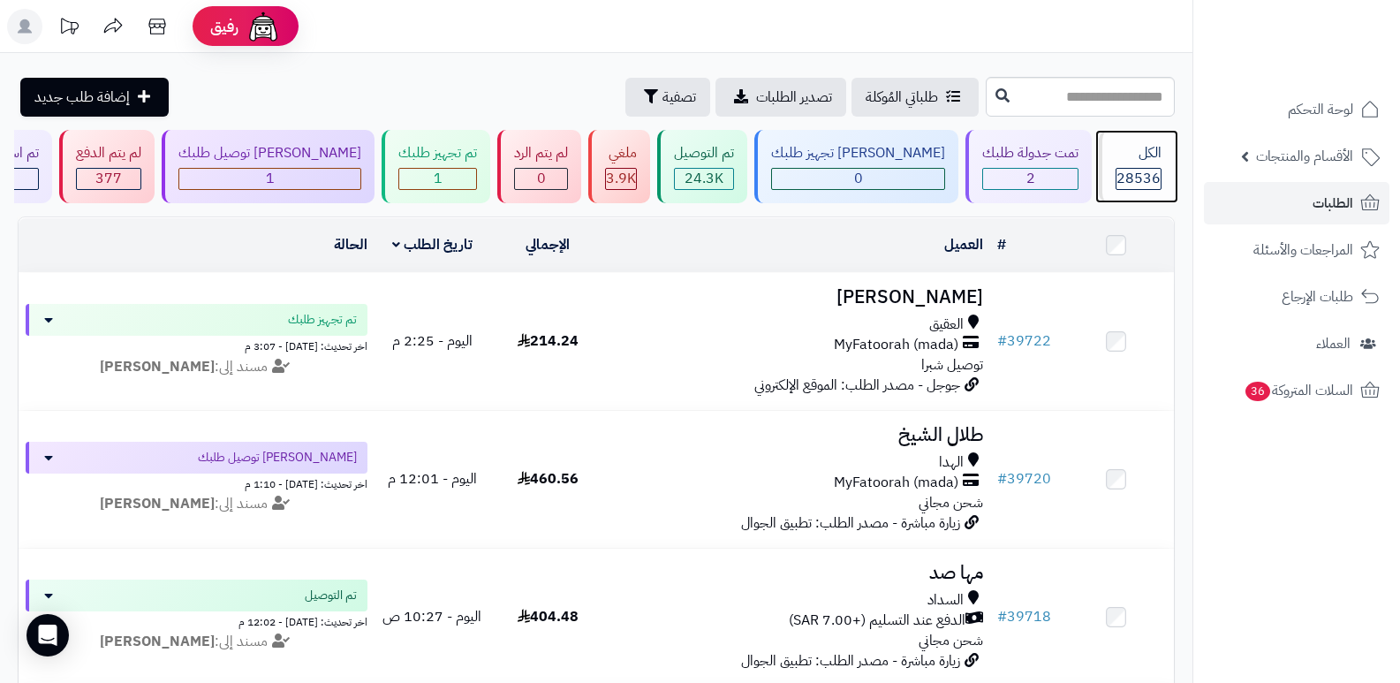
click at [1139, 160] on div "الكل" at bounding box center [1139, 153] width 46 height 20
click at [923, 34] on header "رفيق ! الطلبات معالجة مكتمل إرجاع المنتجات العملاء المتواجدون الان 29429 عملاء …" at bounding box center [700, 26] width 1400 height 53
click at [1142, 163] on div "الكل 28536" at bounding box center [1137, 166] width 76 height 73
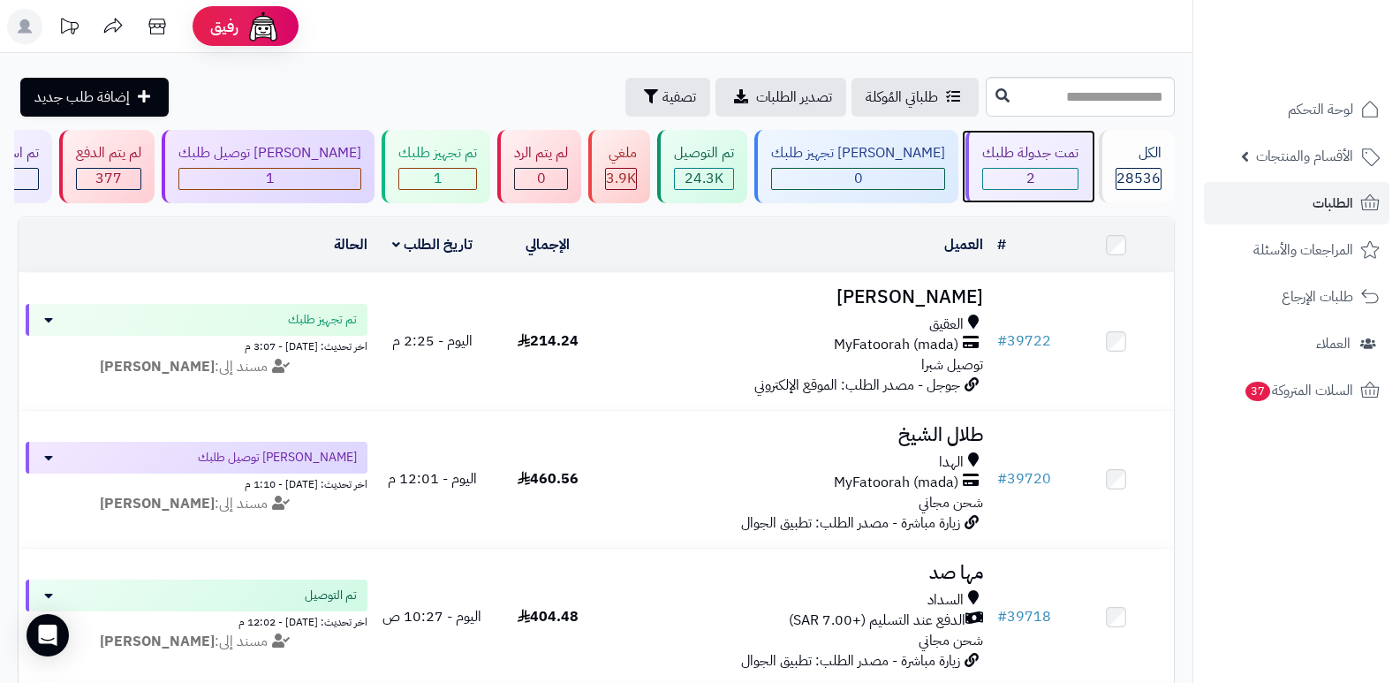
click at [992, 183] on div "2" at bounding box center [1030, 179] width 95 height 20
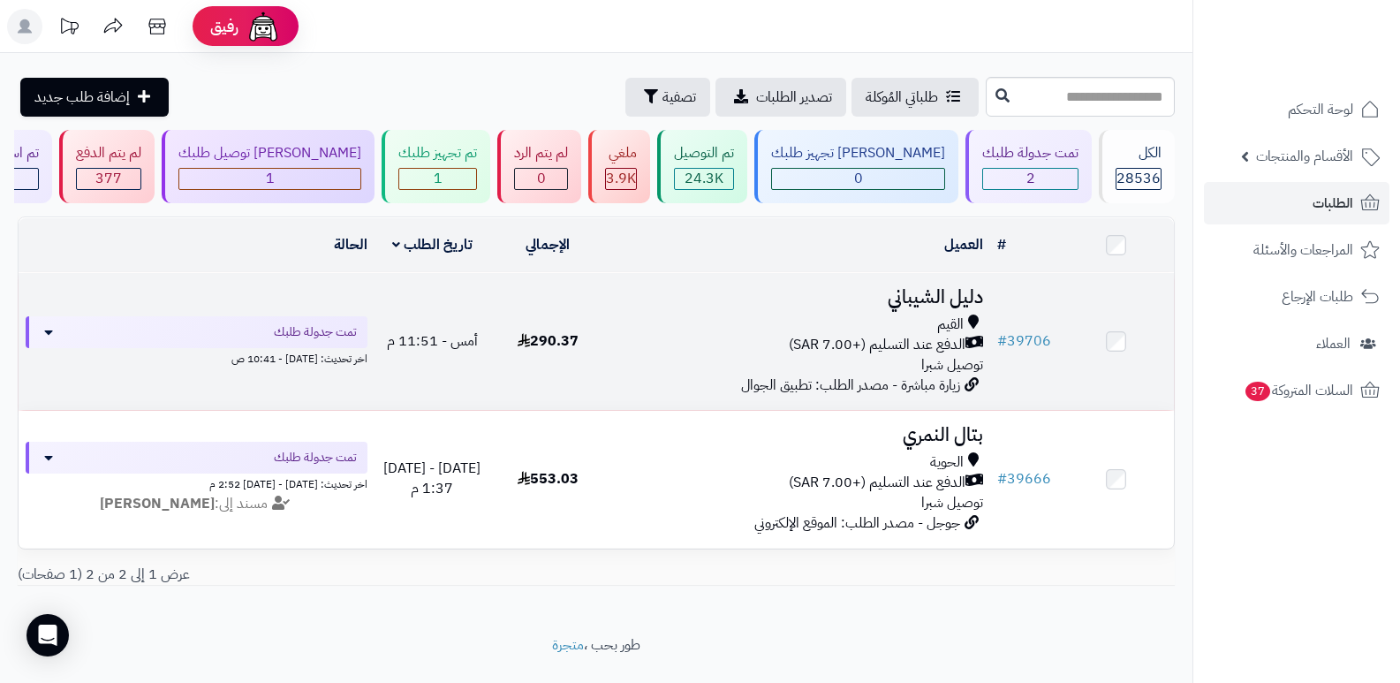
click at [937, 287] on h3 "دليل الشيباني" at bounding box center [798, 297] width 371 height 20
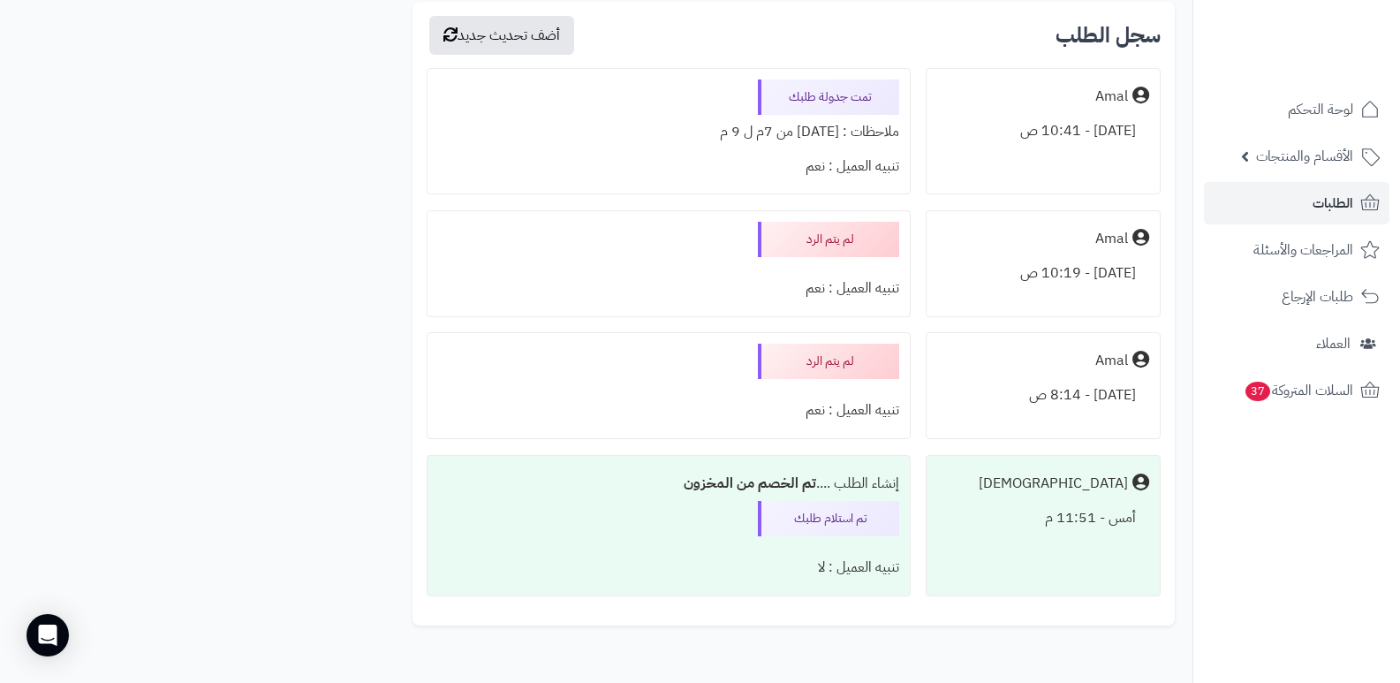
scroll to position [2630, 0]
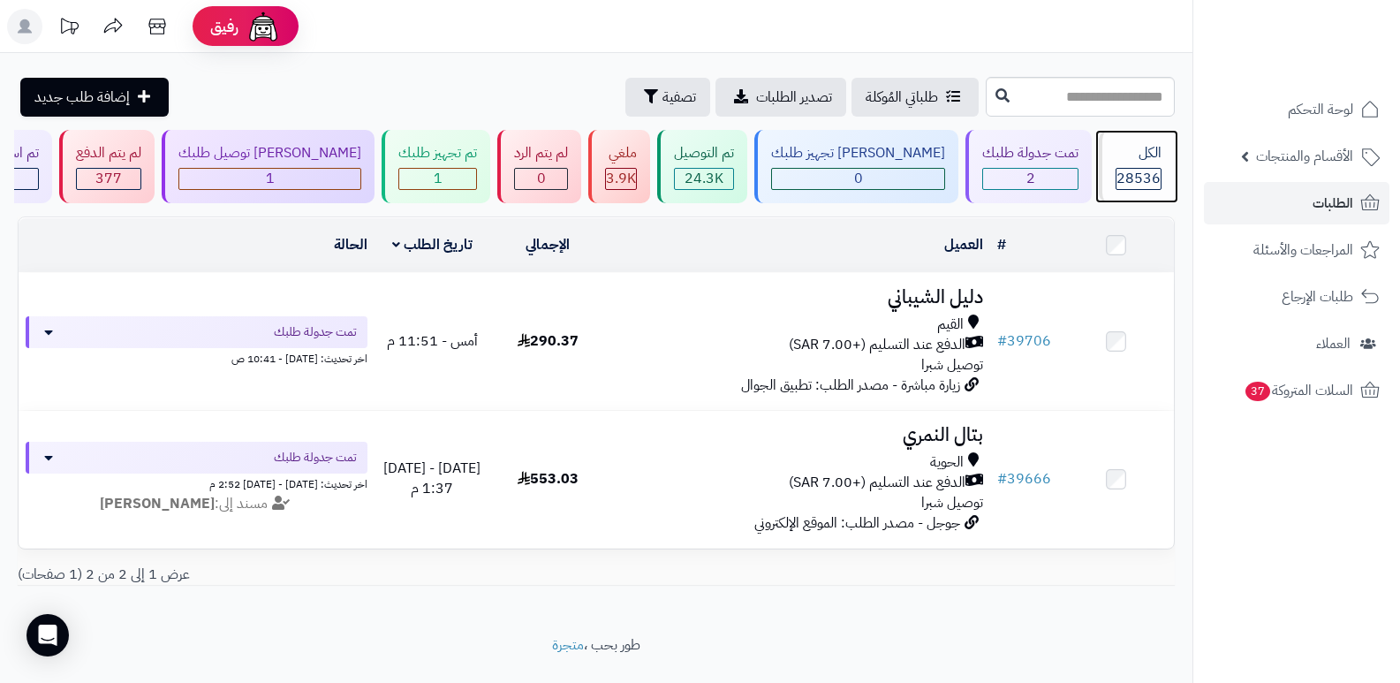
click at [1118, 178] on span "28536" at bounding box center [1139, 178] width 44 height 21
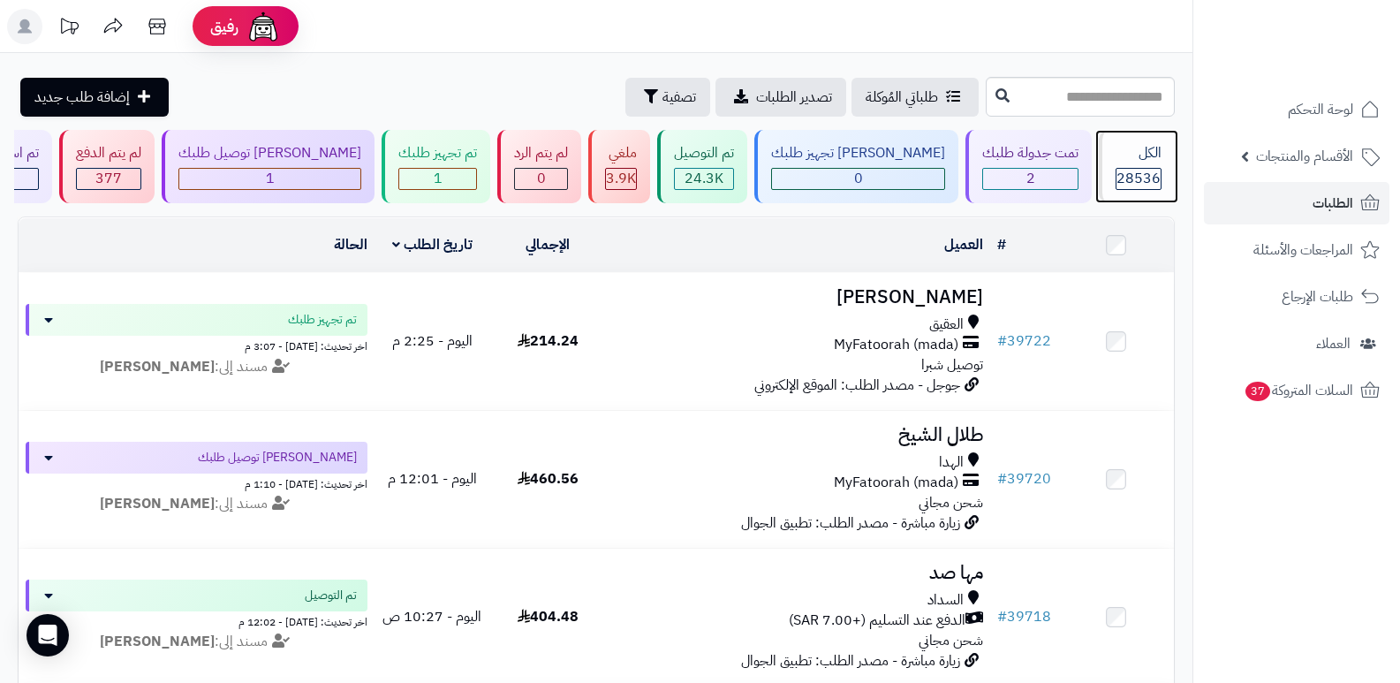
click at [1130, 178] on span "28536" at bounding box center [1139, 178] width 44 height 21
click at [1126, 142] on div "الكل 28536" at bounding box center [1137, 166] width 76 height 73
click at [1131, 161] on div "الكل" at bounding box center [1139, 153] width 46 height 20
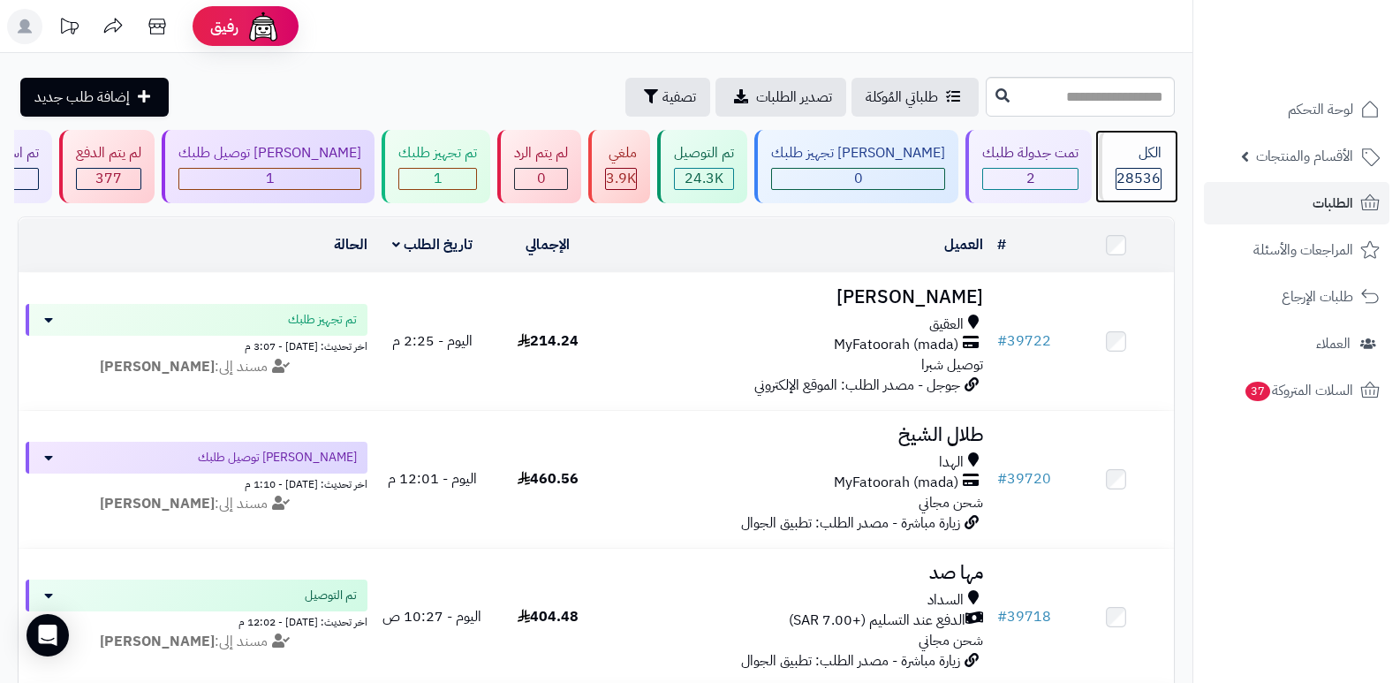
click at [1131, 161] on div "الكل" at bounding box center [1139, 153] width 46 height 20
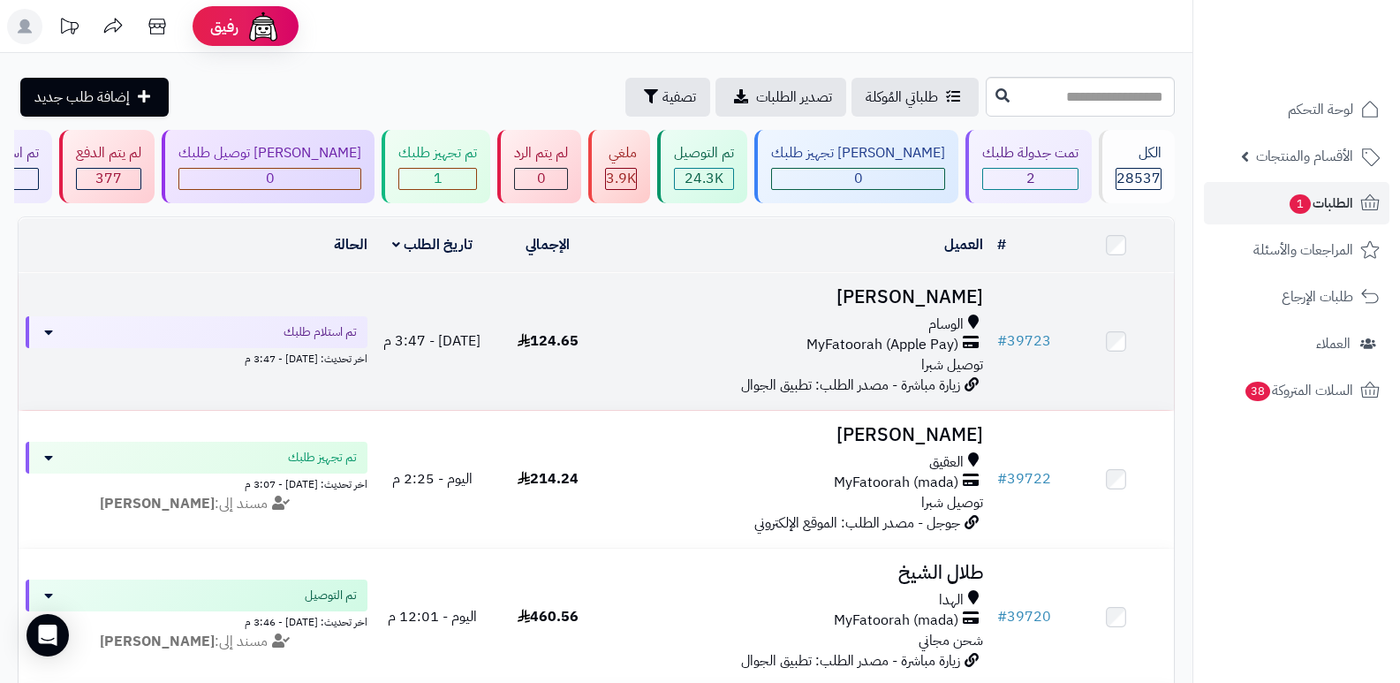
click at [924, 295] on h3 "[PERSON_NAME]" at bounding box center [798, 297] width 371 height 20
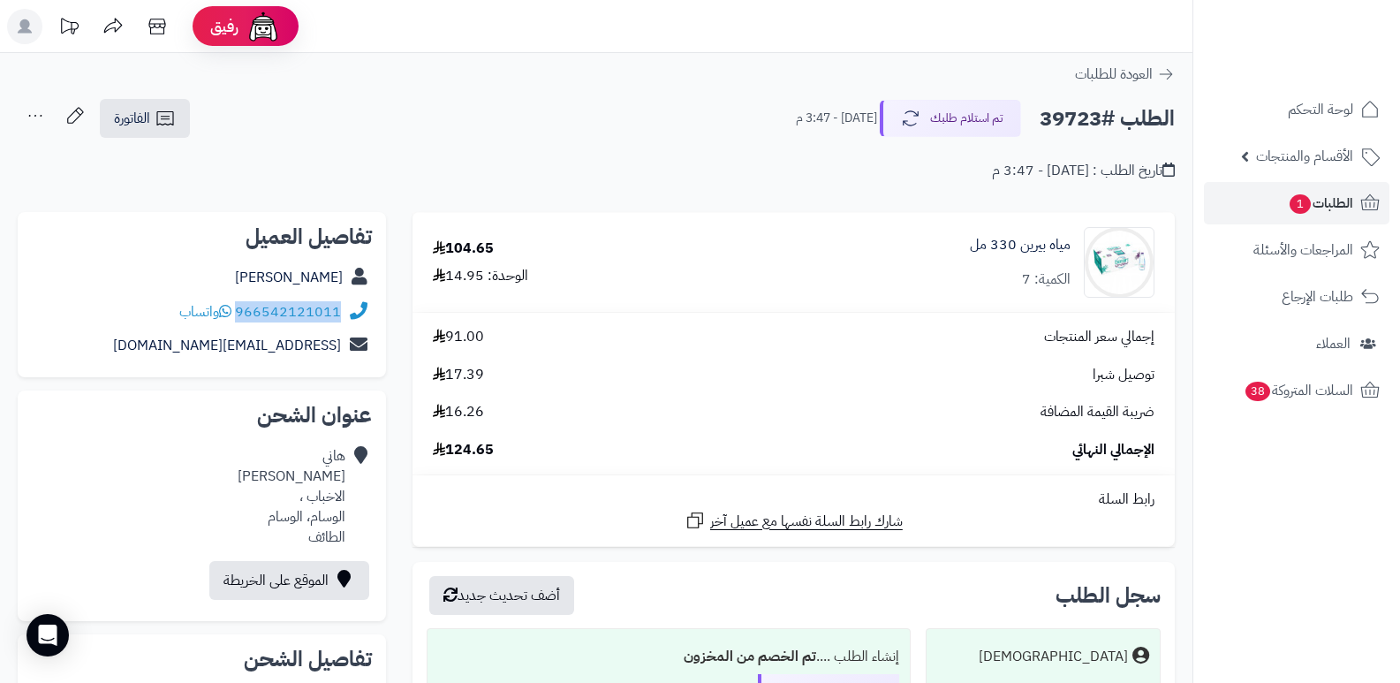
drag, startPoint x: 238, startPoint y: 312, endPoint x: 347, endPoint y: 320, distance: 109.8
click at [347, 320] on div "966542121011 واتساب" at bounding box center [202, 312] width 340 height 34
copy div "966542121011"
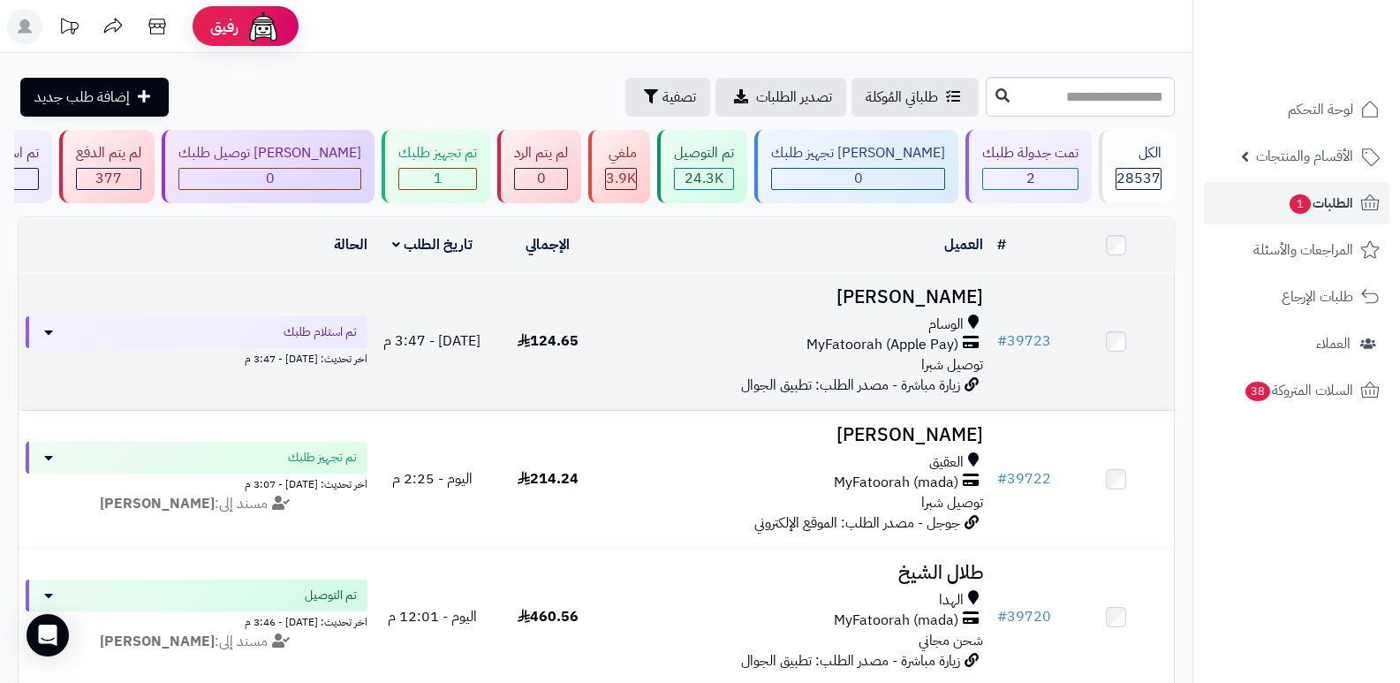
click at [953, 294] on h3 "[PERSON_NAME]" at bounding box center [798, 297] width 371 height 20
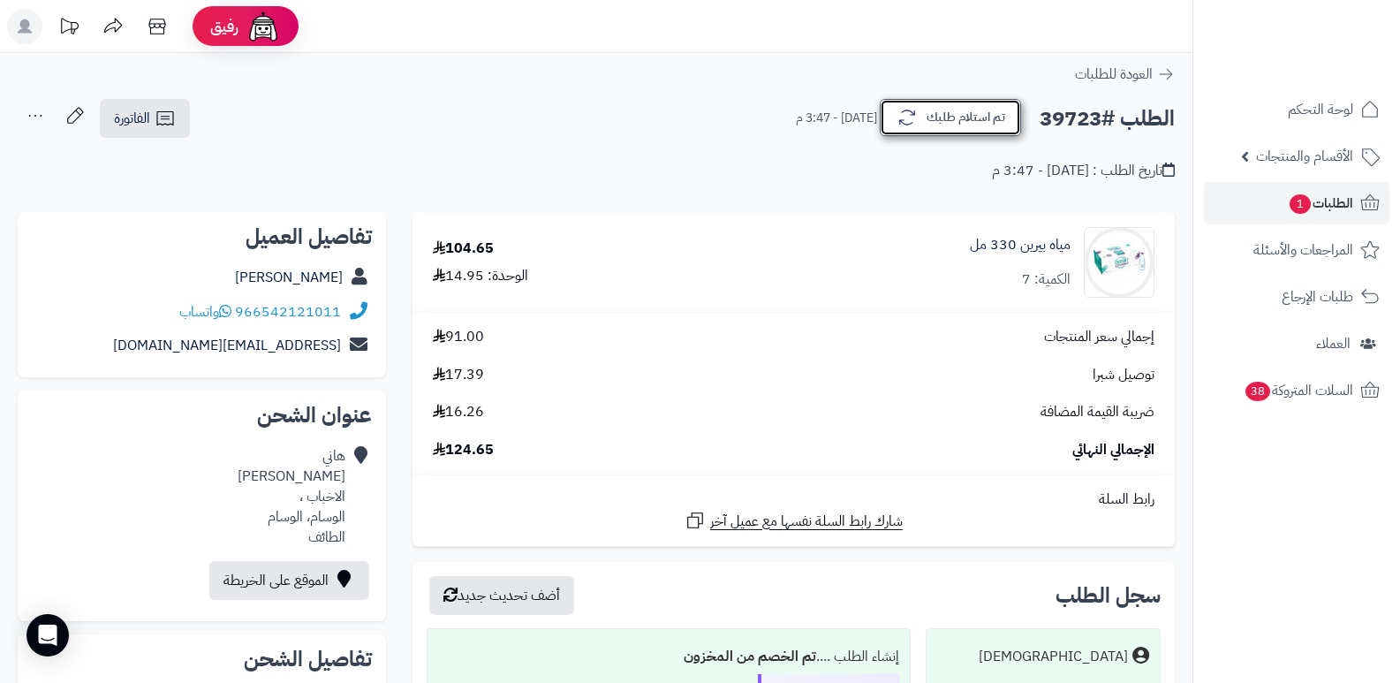
click at [973, 118] on button "تم استلام طلبك" at bounding box center [950, 117] width 141 height 37
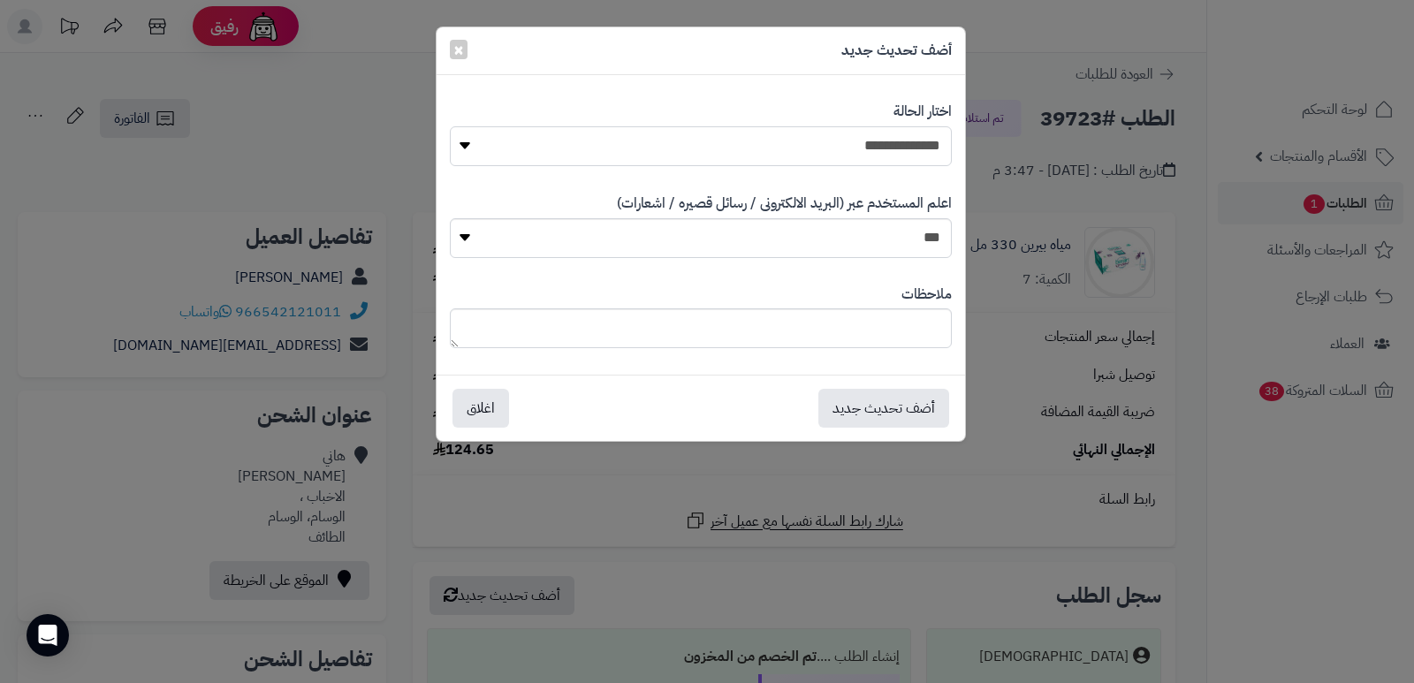
click at [819, 132] on select "**********" at bounding box center [701, 146] width 502 height 40
select select "*"
click at [450, 126] on select "**********" at bounding box center [701, 146] width 502 height 40
click at [786, 328] on textarea at bounding box center [701, 328] width 502 height 40
type textarea "*"
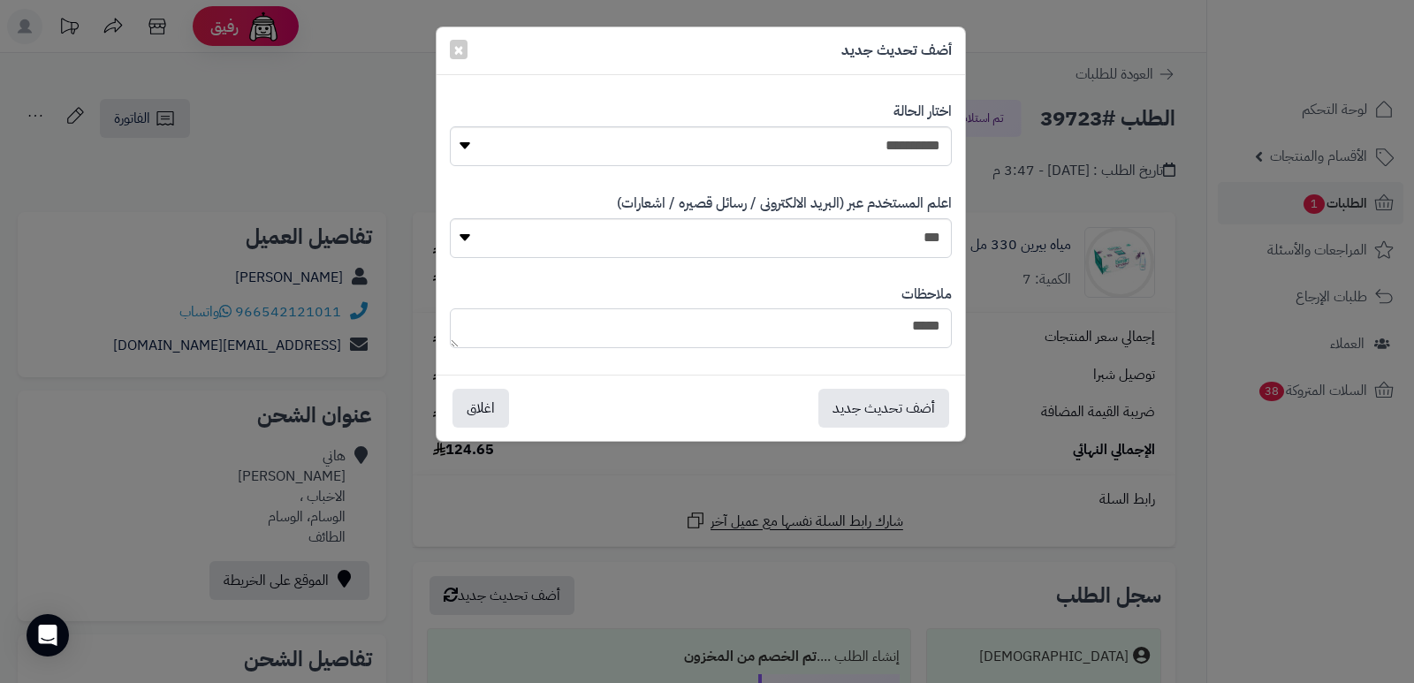
type textarea "****"
click at [860, 430] on div "أضف تحديث جديد اغلاق" at bounding box center [700, 408] width 528 height 66
click at [862, 413] on button "أضف تحديث جديد" at bounding box center [883, 407] width 131 height 39
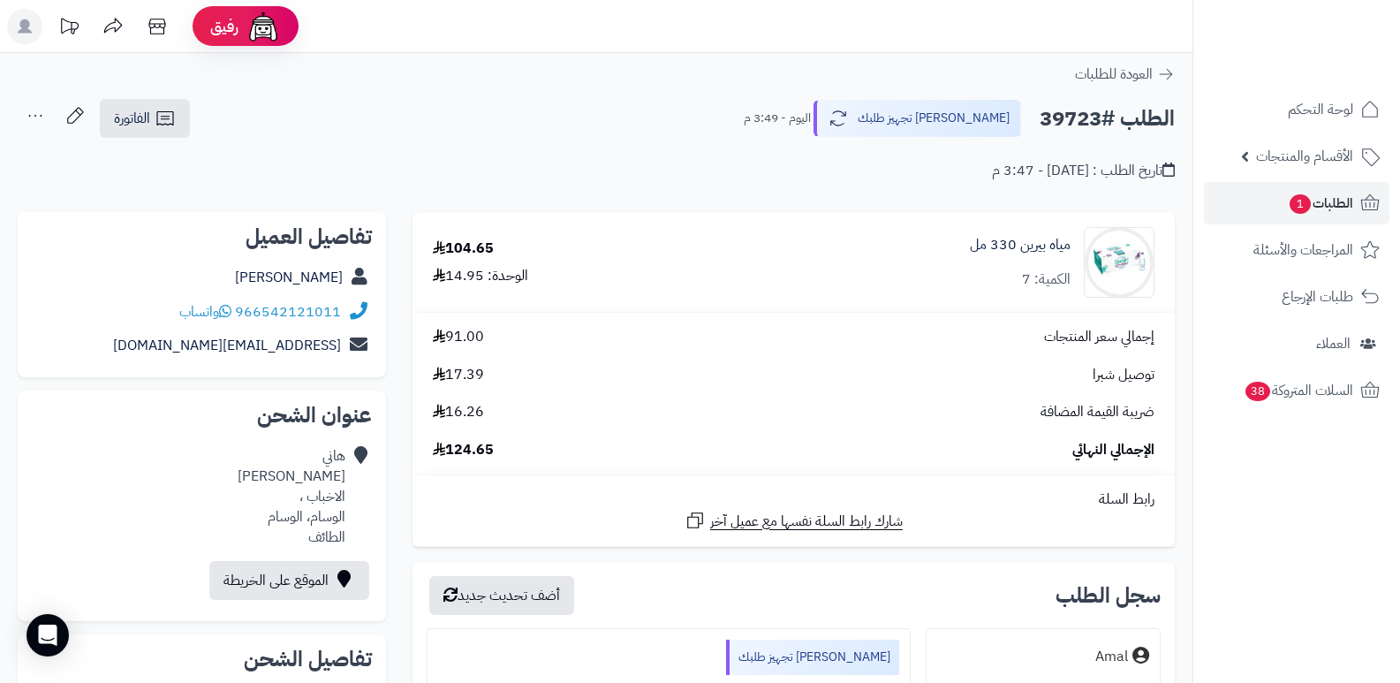
click at [35, 120] on icon at bounding box center [35, 115] width 35 height 35
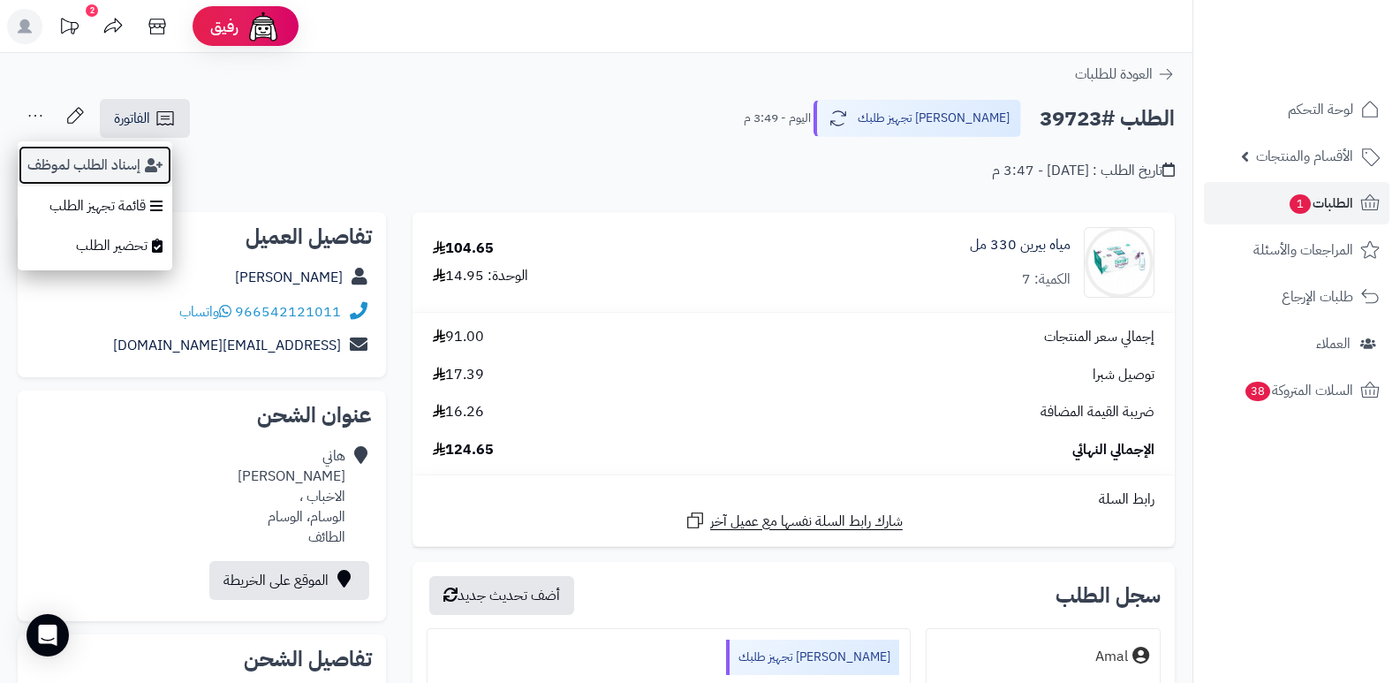
click at [56, 166] on button "إسناد الطلب لموظف" at bounding box center [95, 165] width 155 height 41
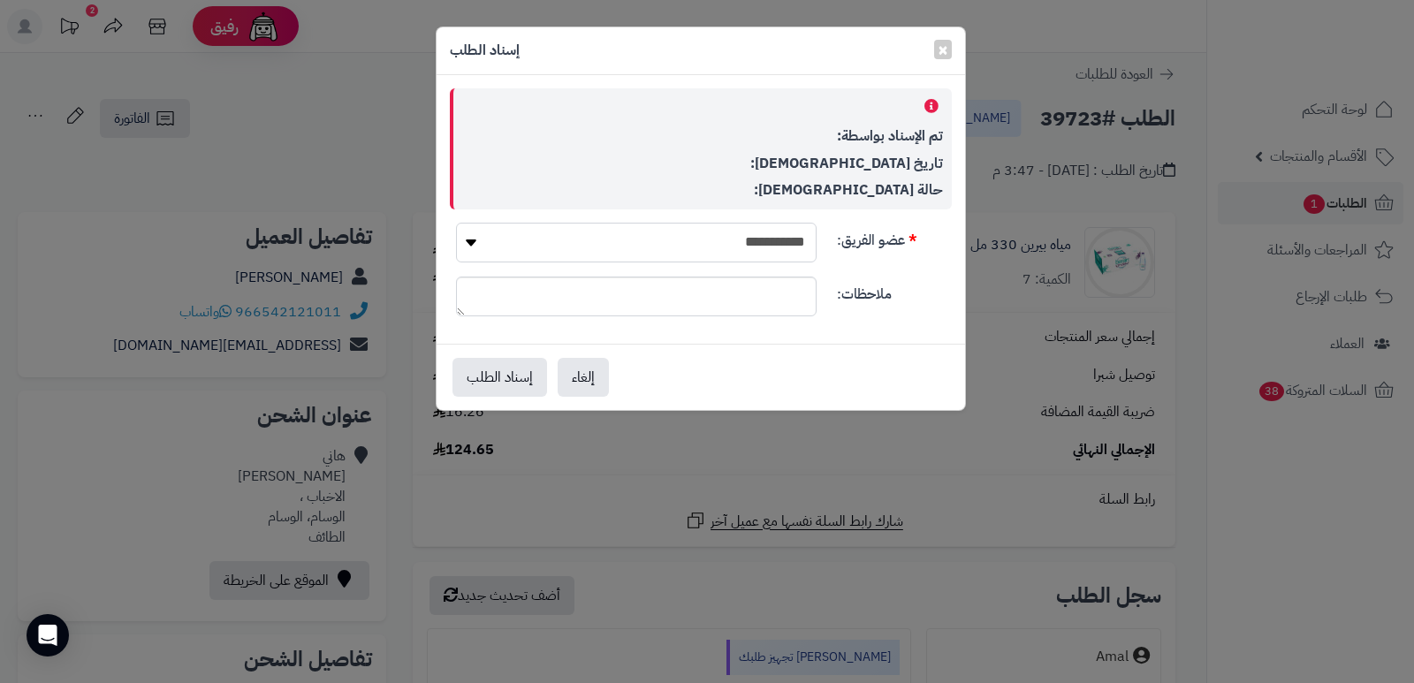
click at [766, 236] on select "**********" at bounding box center [636, 243] width 360 height 40
select select "**"
click at [456, 223] on select "**********" at bounding box center [636, 243] width 360 height 40
click at [485, 370] on button "إسناد الطلب" at bounding box center [499, 376] width 95 height 39
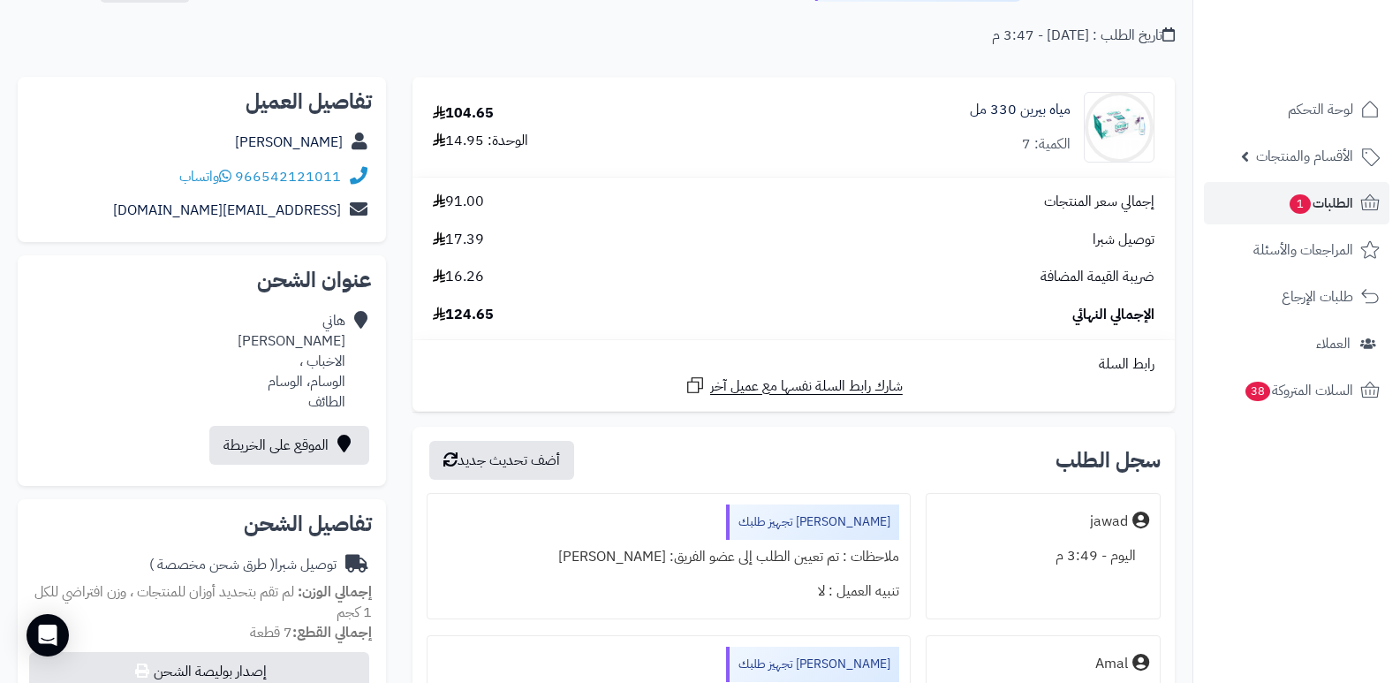
scroll to position [353, 0]
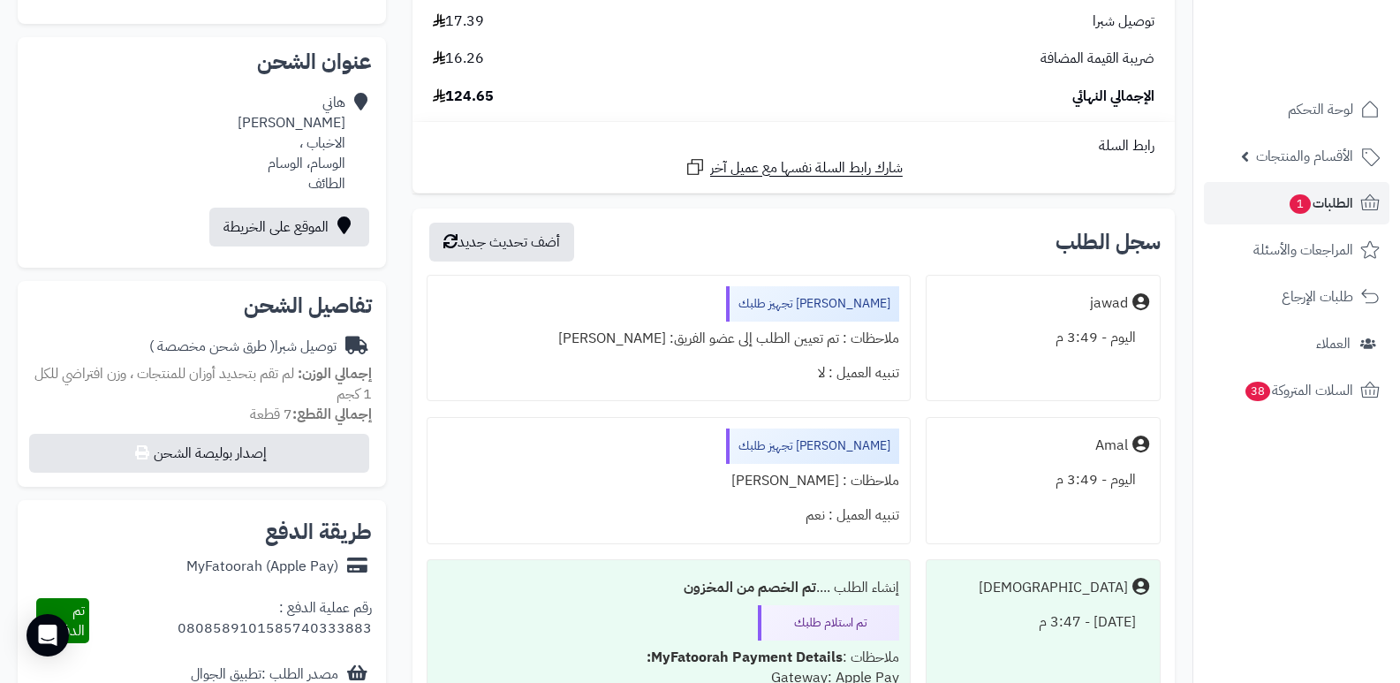
click at [1369, 555] on nav "لوحة التحكم الأقسام والمنتجات المنتجات الأقسام الماركات مواصفات المنتجات مواصفا…" at bounding box center [1297, 363] width 208 height 683
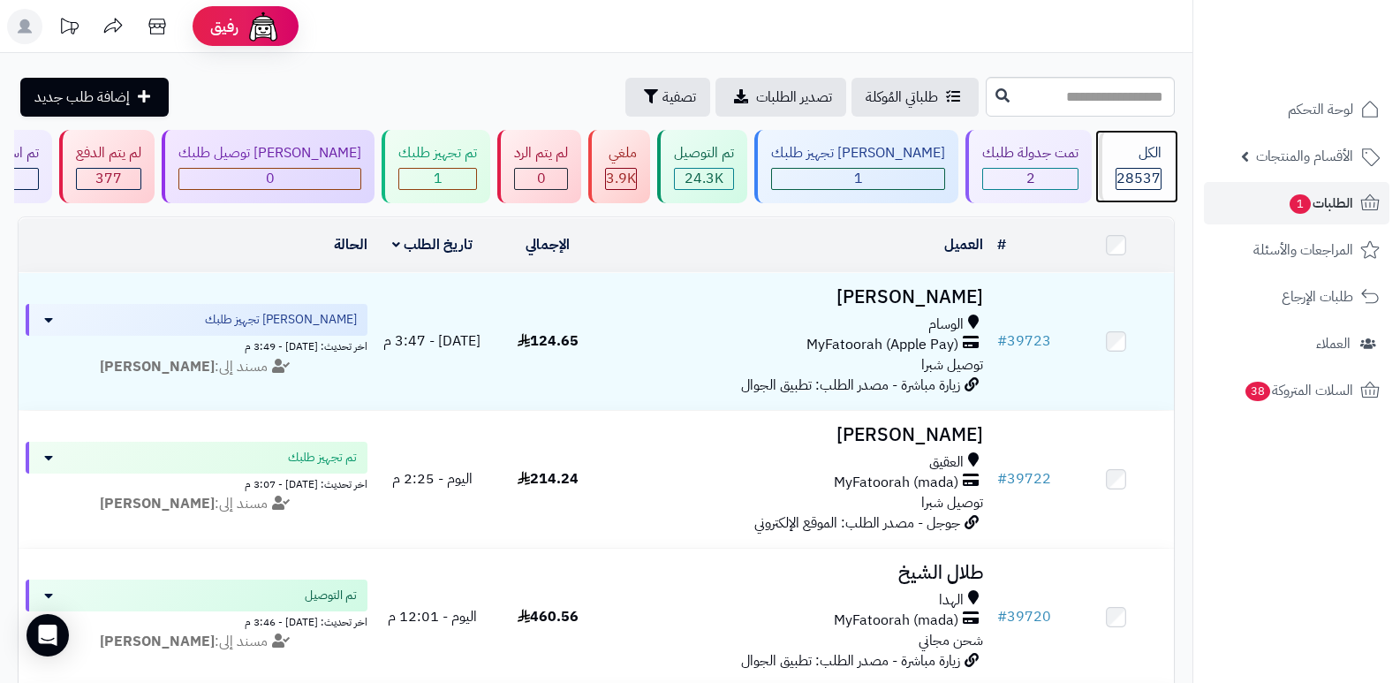
click at [1121, 171] on span "28537" at bounding box center [1139, 178] width 44 height 21
click at [945, 35] on header "رفيق ! الطلبات معالجة مكتمل إرجاع المنتجات العملاء المتواجدون الان 29429 عملاء …" at bounding box center [700, 26] width 1400 height 53
click at [1136, 151] on div "الكل" at bounding box center [1139, 153] width 46 height 20
click at [1151, 168] on span "28537" at bounding box center [1139, 178] width 44 height 21
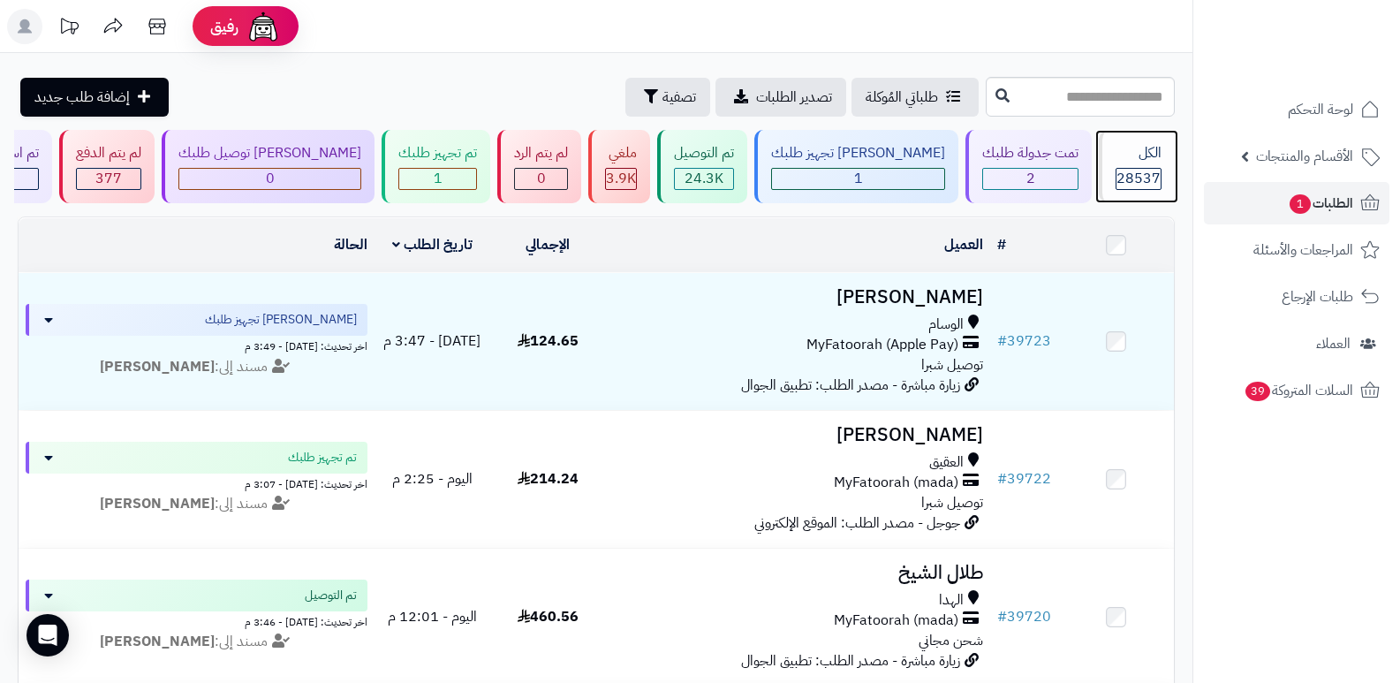
click at [1126, 154] on div "الكل" at bounding box center [1139, 153] width 46 height 20
click at [1140, 168] on span "28537" at bounding box center [1139, 178] width 44 height 21
click at [1117, 182] on div "28537" at bounding box center [1139, 179] width 44 height 20
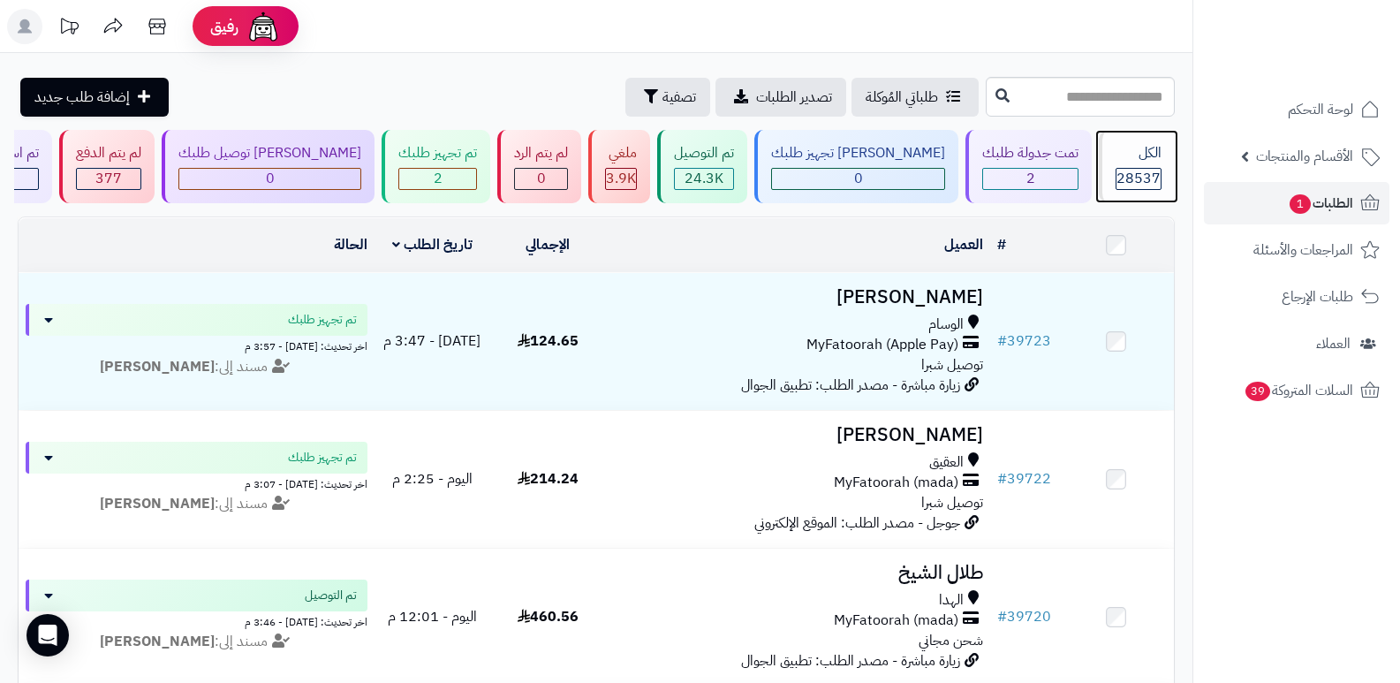
click at [1117, 182] on div "28537" at bounding box center [1139, 179] width 44 height 20
click at [1164, 156] on div "الكل 28537" at bounding box center [1137, 166] width 76 height 73
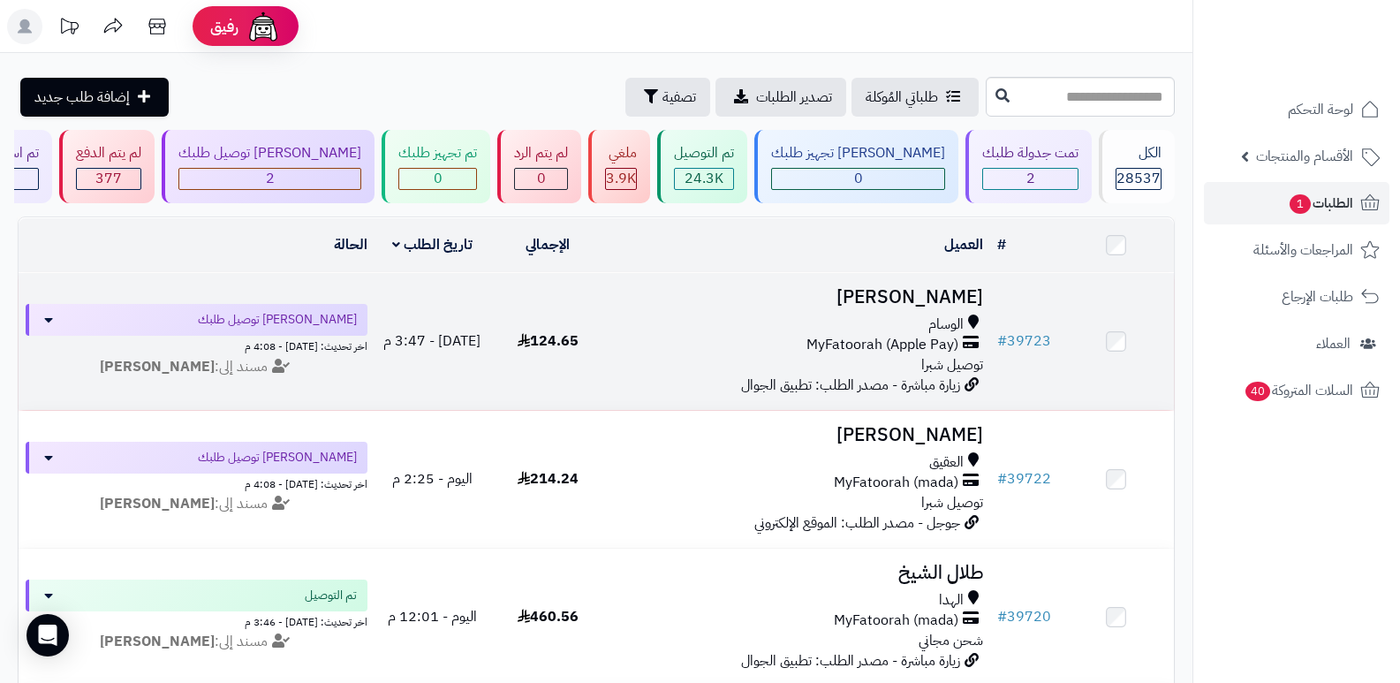
click at [944, 290] on h3 "[PERSON_NAME]" at bounding box center [798, 297] width 371 height 20
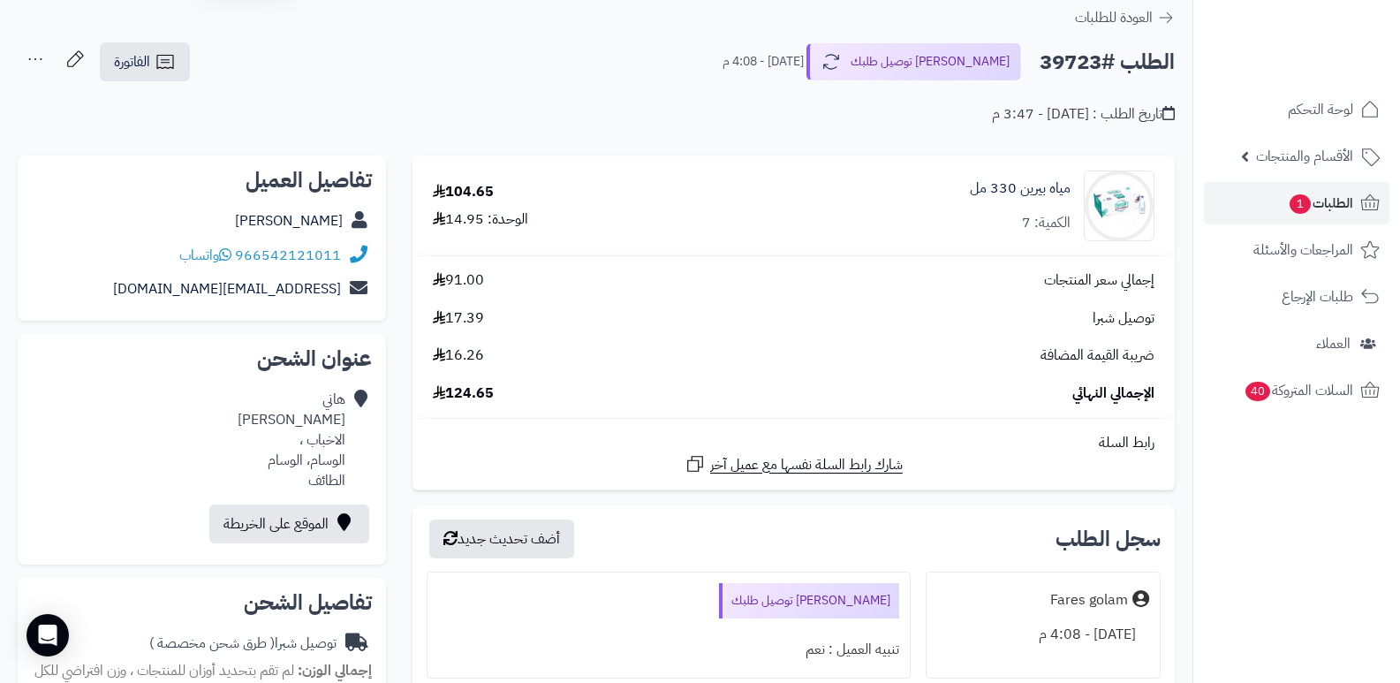
scroll to position [88, 0]
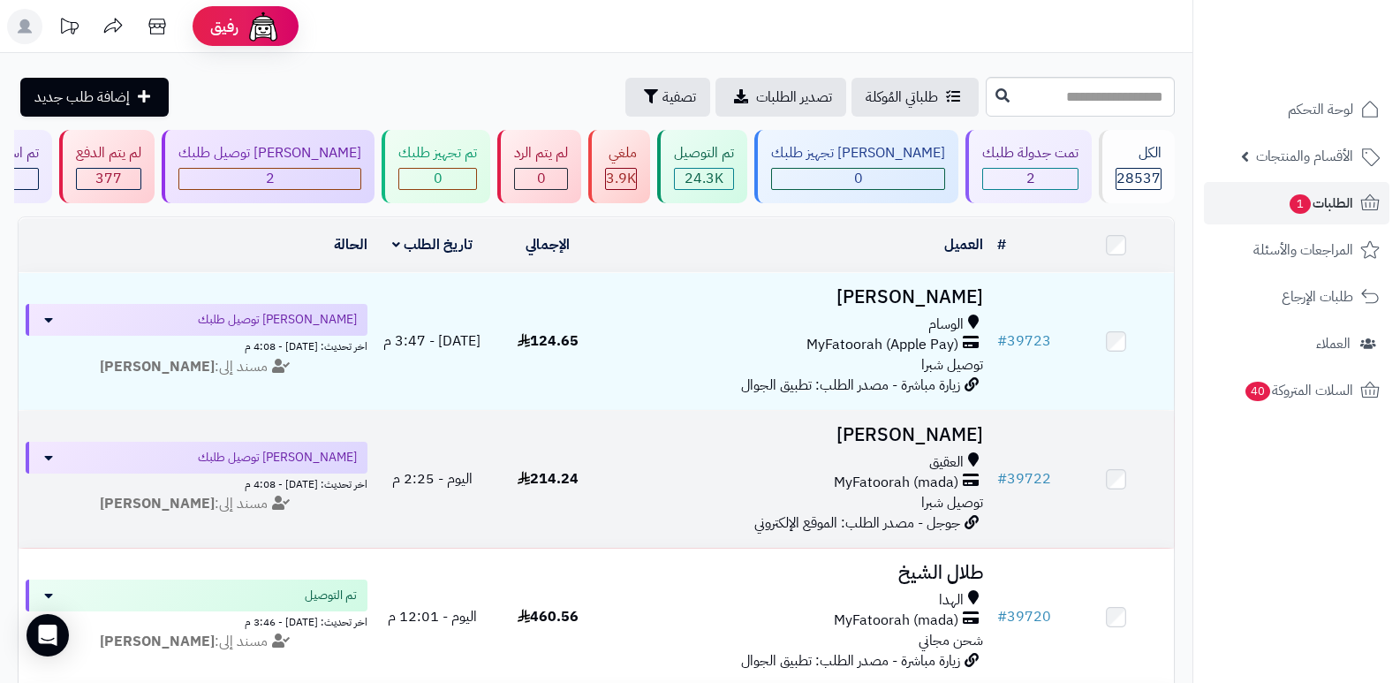
click at [955, 443] on h3 "[PERSON_NAME]" at bounding box center [798, 435] width 371 height 20
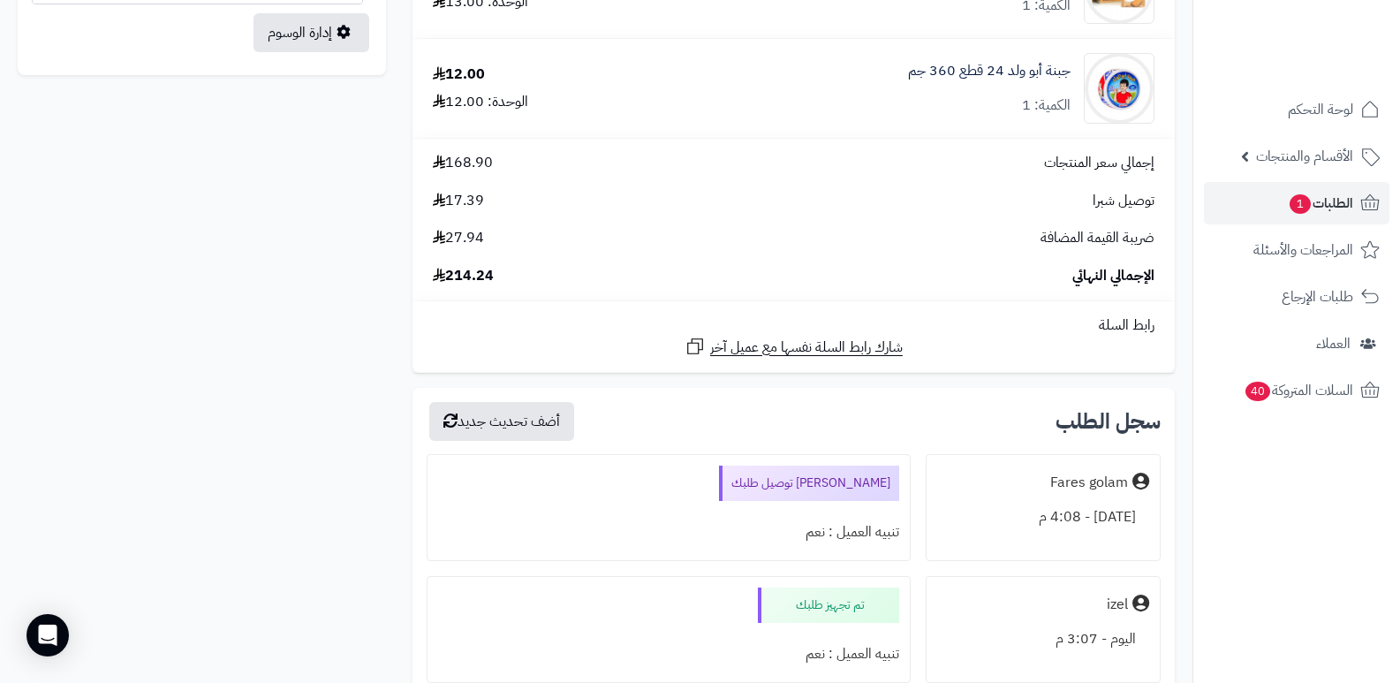
scroll to position [1325, 0]
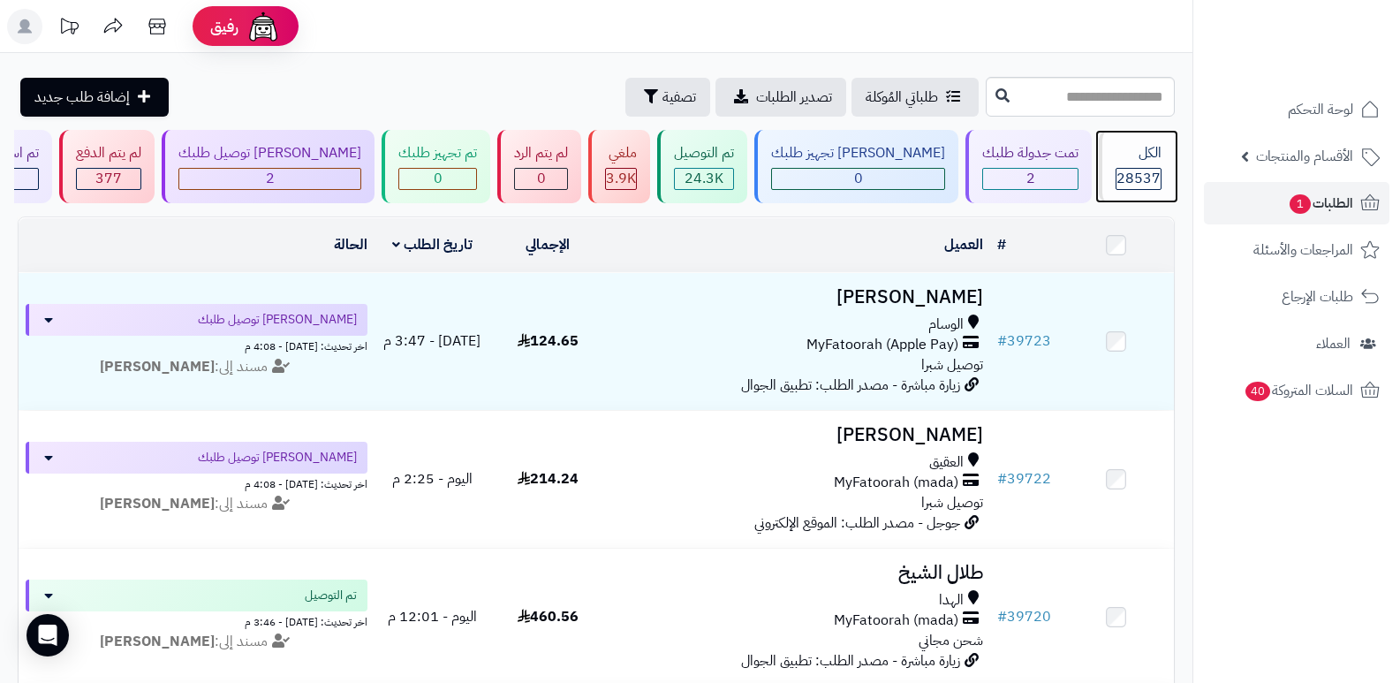
click at [1117, 175] on div "28537" at bounding box center [1139, 179] width 44 height 20
click at [1140, 148] on div "الكل" at bounding box center [1139, 153] width 46 height 20
click at [1066, 27] on header "رفيق ! الطلبات معالجة مكتمل إرجاع المنتجات العملاء المتواجدون الان 29432 عملاء …" at bounding box center [700, 26] width 1400 height 53
click at [970, 27] on header "رفيق ! الطلبات معالجة مكتمل إرجاع المنتجات العملاء المتواجدون الان 29432 عملاء …" at bounding box center [700, 26] width 1400 height 53
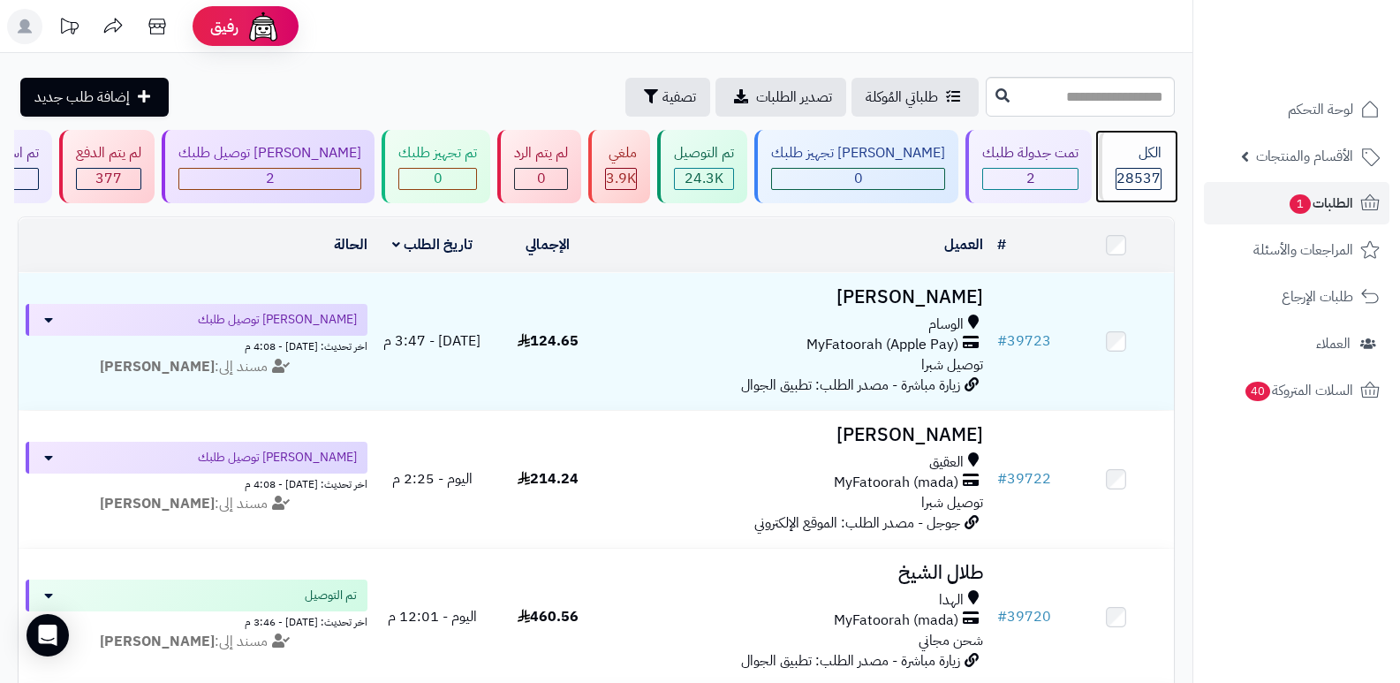
click at [1138, 182] on span "28537" at bounding box center [1139, 178] width 44 height 21
click at [1138, 171] on span "28537" at bounding box center [1139, 178] width 44 height 21
click at [1037, 30] on header "رفيق ! الطلبات معالجة مكتمل إرجاع المنتجات العملاء المتواجدون الان 29432 عملاء …" at bounding box center [700, 26] width 1400 height 53
click at [1155, 171] on span "28537" at bounding box center [1139, 178] width 44 height 21
click at [830, 47] on header "رفيق ! 2 الطلبات معالجة مكتمل إرجاع المنتجات العملاء المتواجدون الان 29432 عملا…" at bounding box center [700, 26] width 1400 height 53
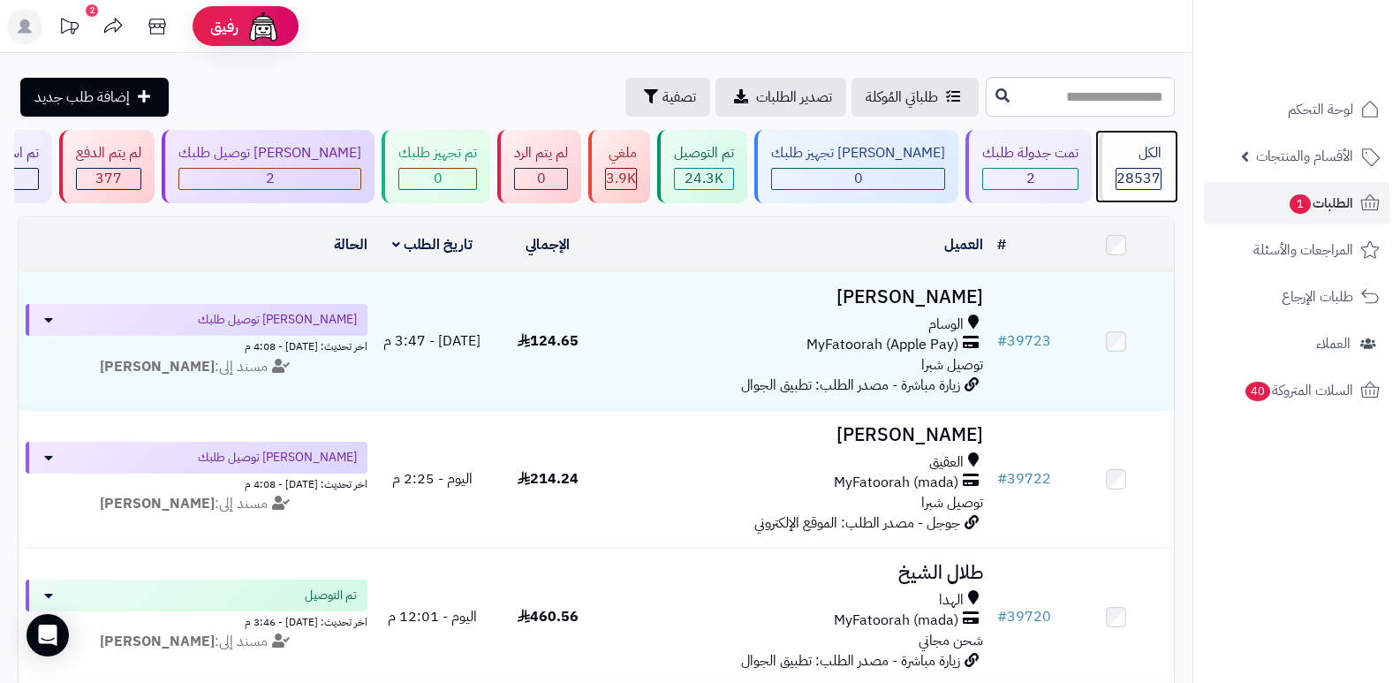
click at [1107, 163] on div "الكل 28537" at bounding box center [1137, 166] width 76 height 73
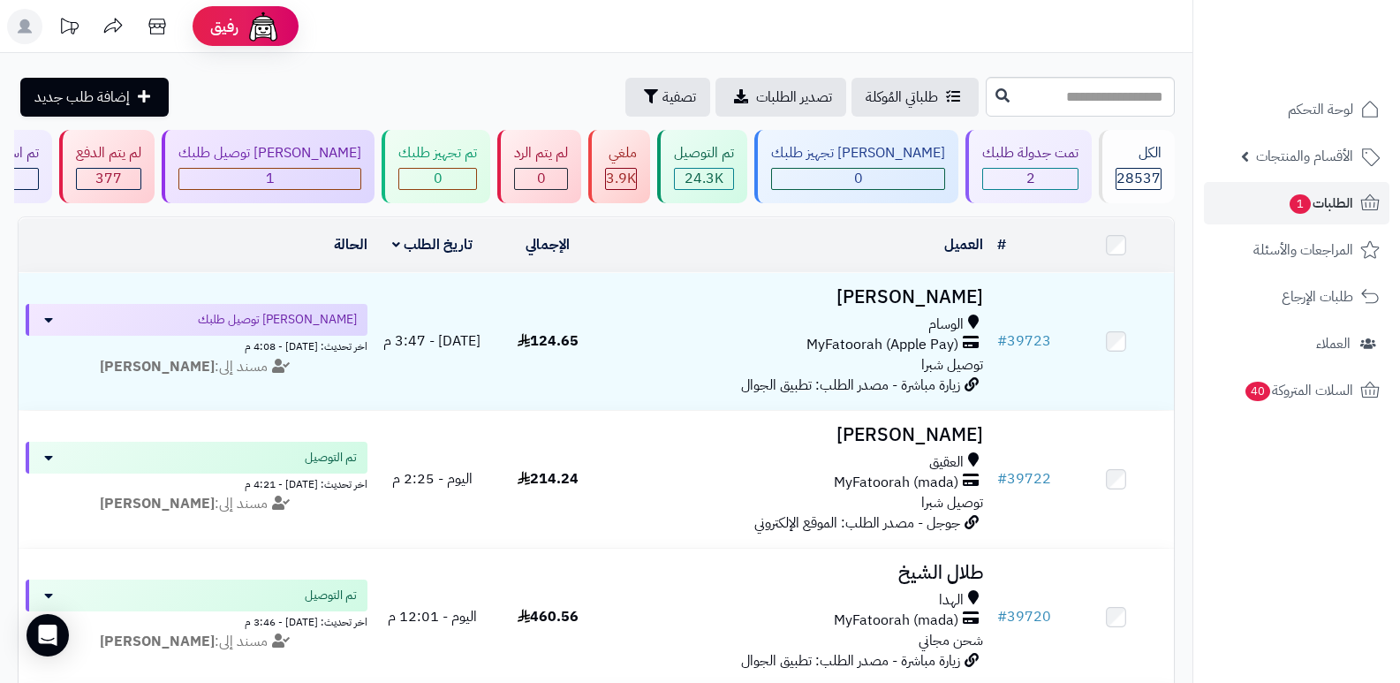
click at [1031, 19] on header "رفيق ! الطلبات معالجة مكتمل إرجاع المنتجات العملاء المتواجدون الان 29432 عملاء …" at bounding box center [700, 26] width 1400 height 53
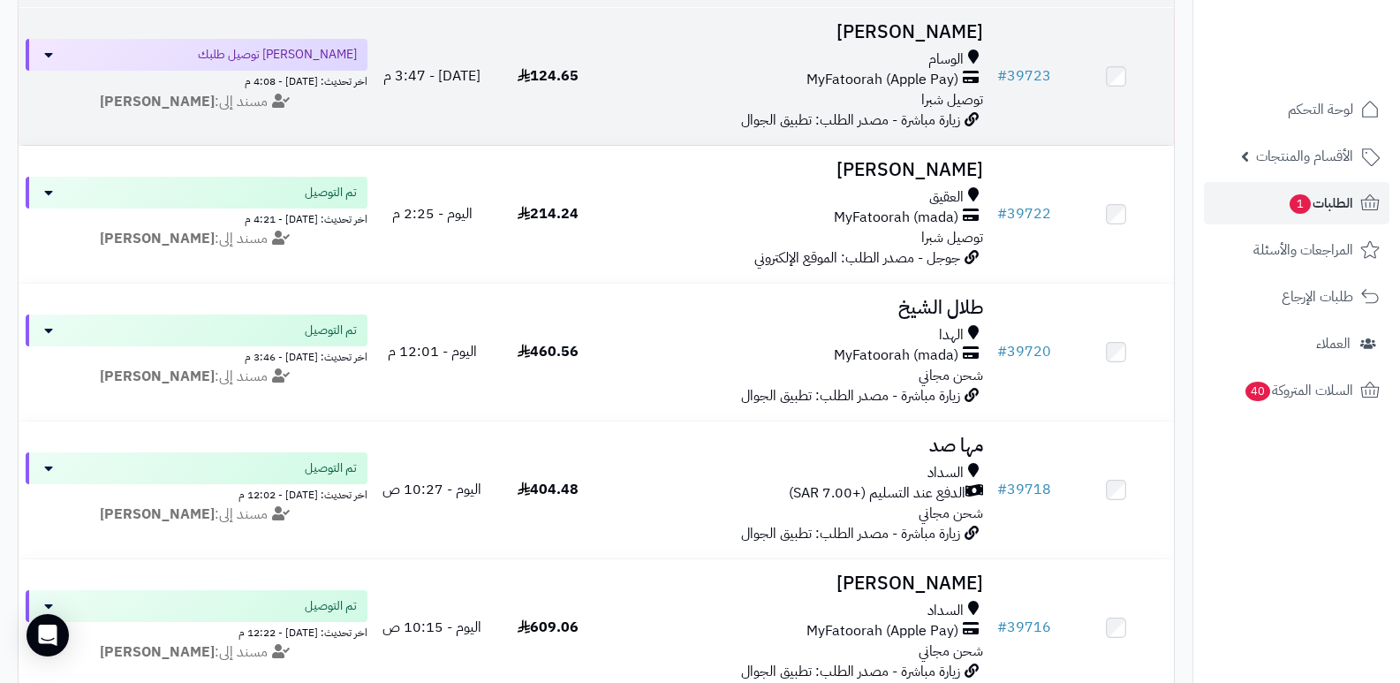
scroll to position [88, 0]
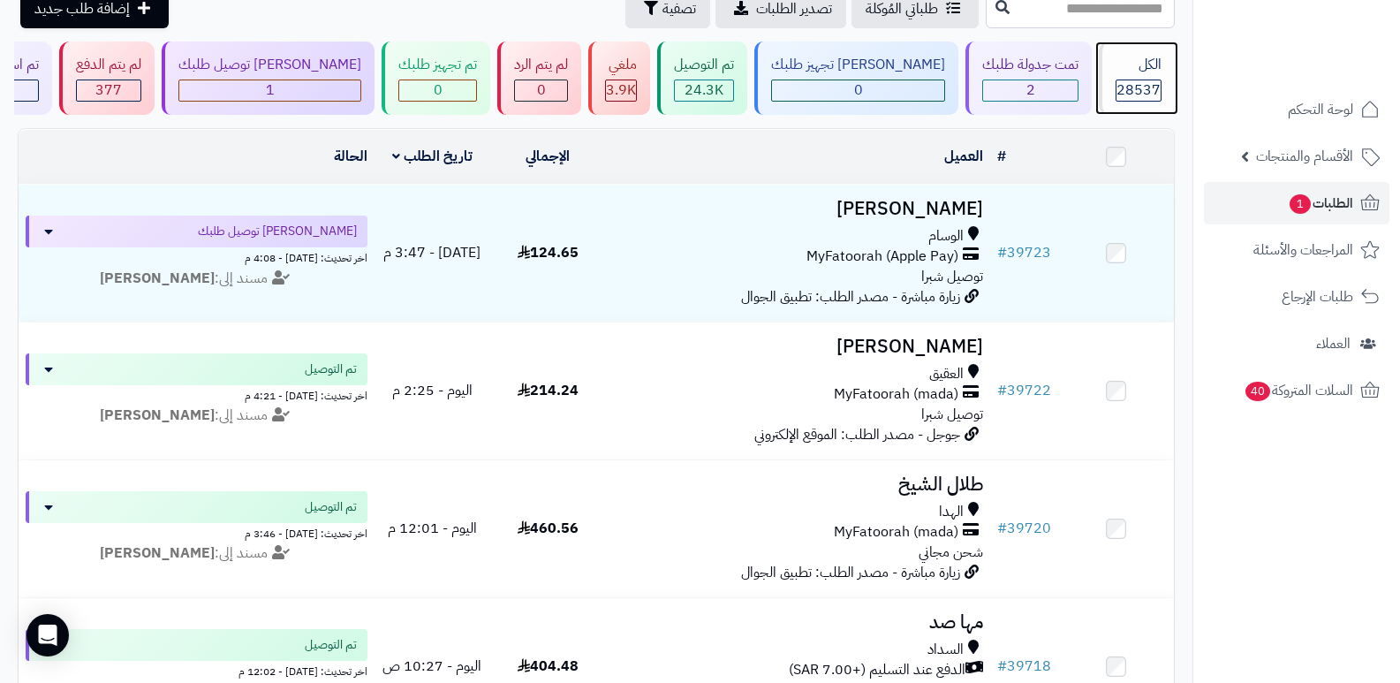
click at [1138, 78] on div "الكل 28537" at bounding box center [1137, 78] width 76 height 73
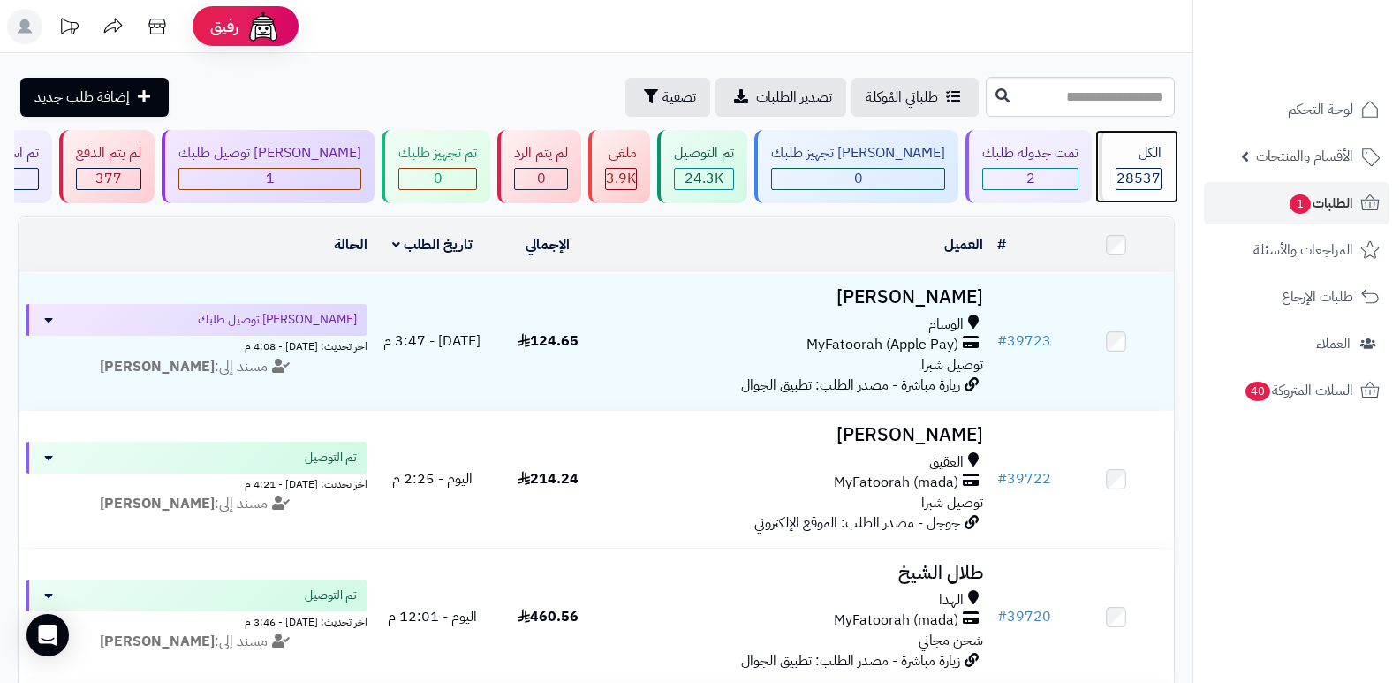
click at [1151, 144] on div "الكل" at bounding box center [1139, 153] width 46 height 20
click at [1272, 524] on nav "لوحة التحكم الأقسام والمنتجات المنتجات الأقسام الماركات مواصفات المنتجات مواصفا…" at bounding box center [1297, 363] width 208 height 683
click at [1128, 154] on div "الكل" at bounding box center [1139, 153] width 46 height 20
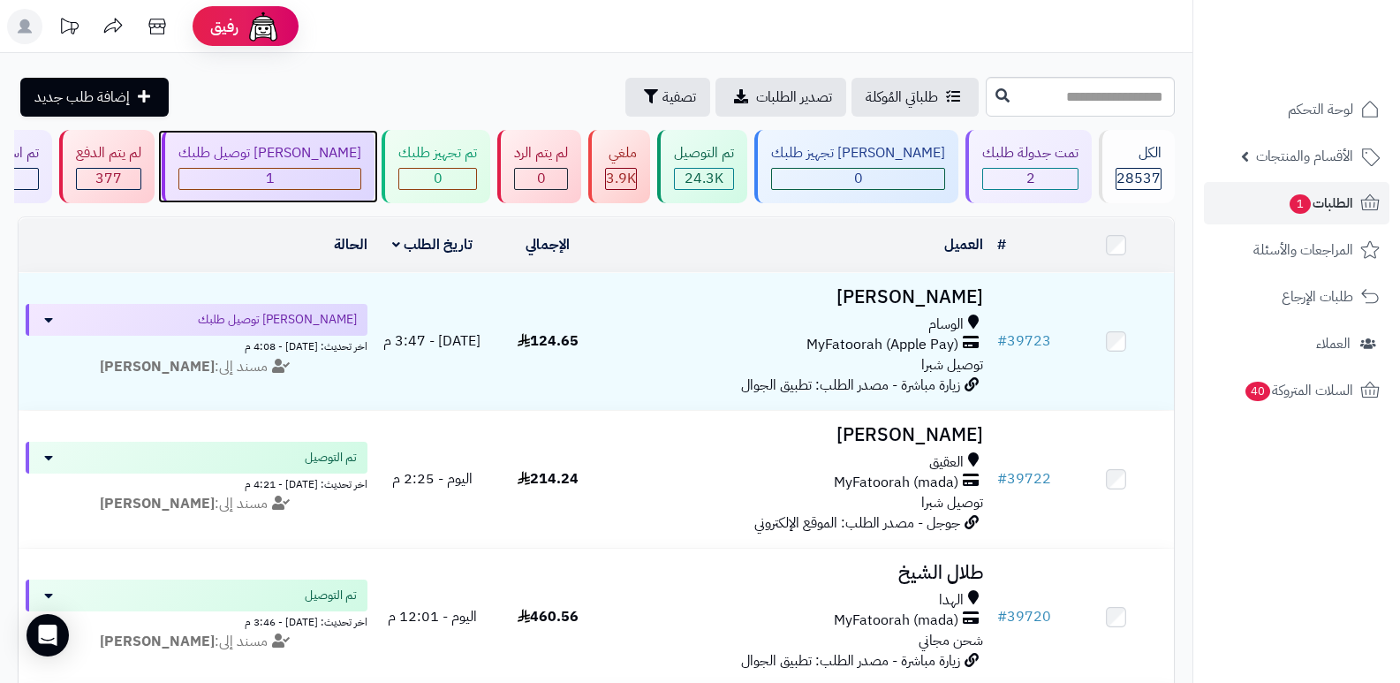
click at [292, 153] on div "[PERSON_NAME] توصيل طلبك" at bounding box center [269, 153] width 183 height 20
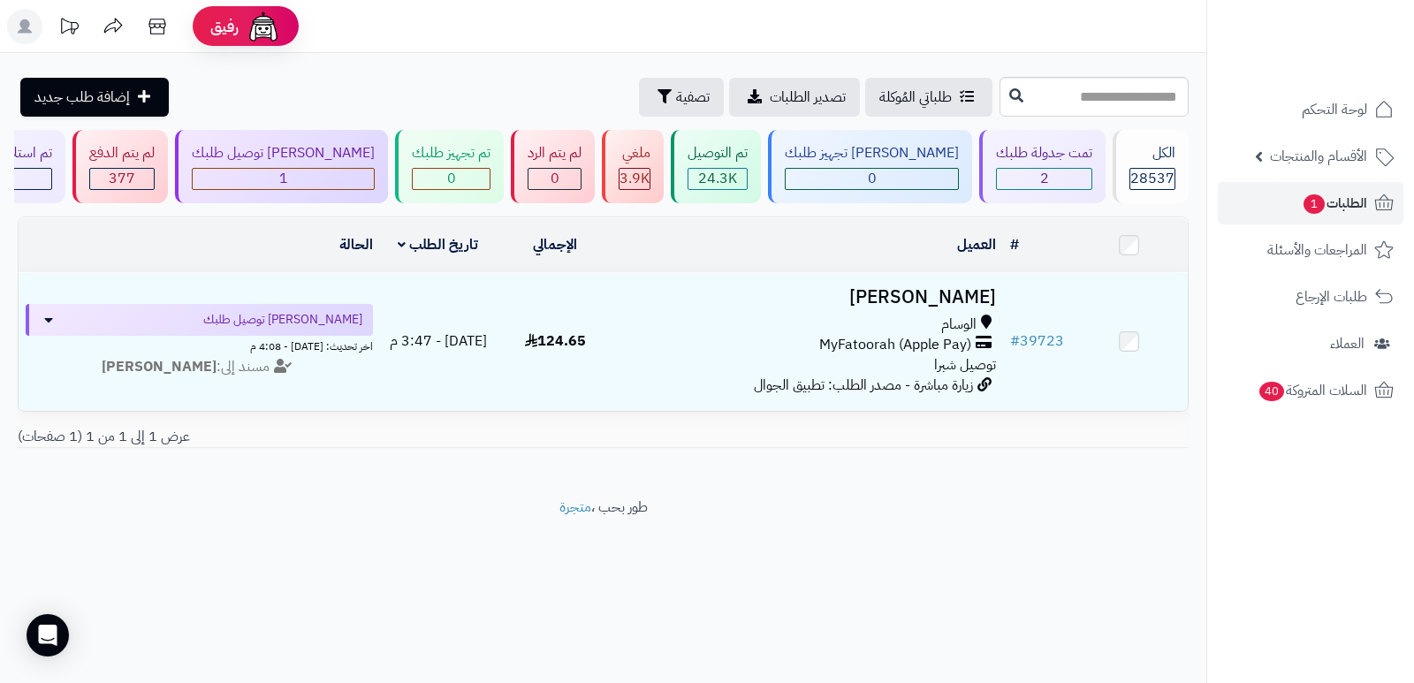
click at [1231, 531] on nav "لوحة التحكم الأقسام والمنتجات المنتجات الأقسام الماركات مواصفات المنتجات مواصفا…" at bounding box center [1310, 363] width 208 height 683
click at [1148, 179] on span "28537" at bounding box center [1152, 178] width 44 height 21
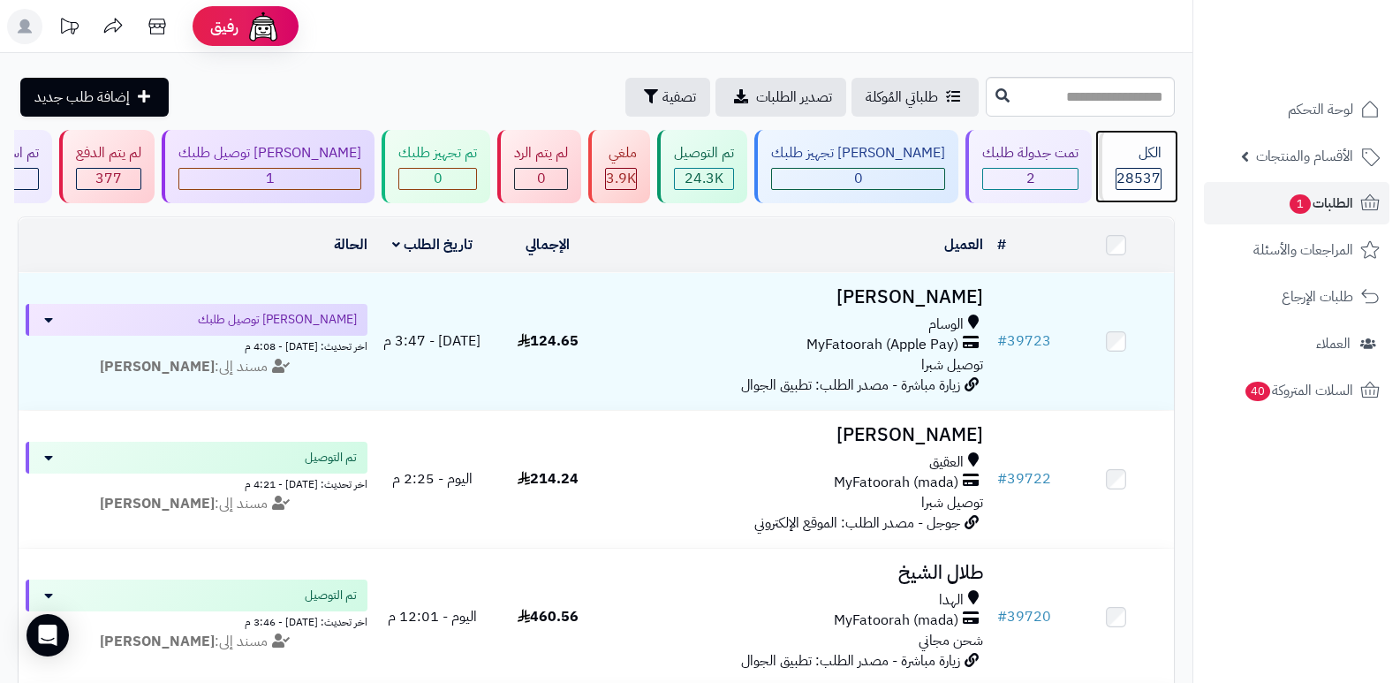
click at [1143, 159] on div "الكل" at bounding box center [1139, 153] width 46 height 20
click at [1119, 164] on div "الكل 28537" at bounding box center [1137, 166] width 76 height 73
click at [28, 24] on icon at bounding box center [25, 26] width 14 height 14
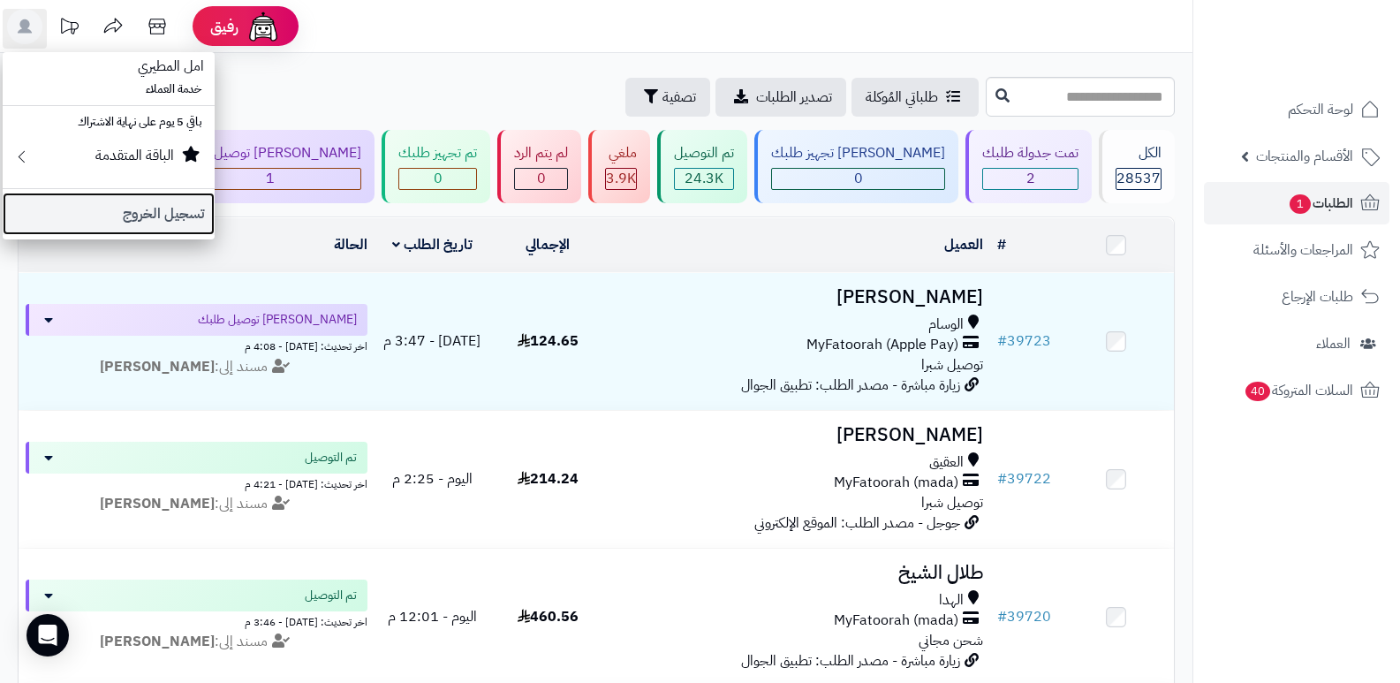
click at [152, 212] on link "تسجيل الخروج" at bounding box center [109, 214] width 212 height 42
